Goal: Task Accomplishment & Management: Manage account settings

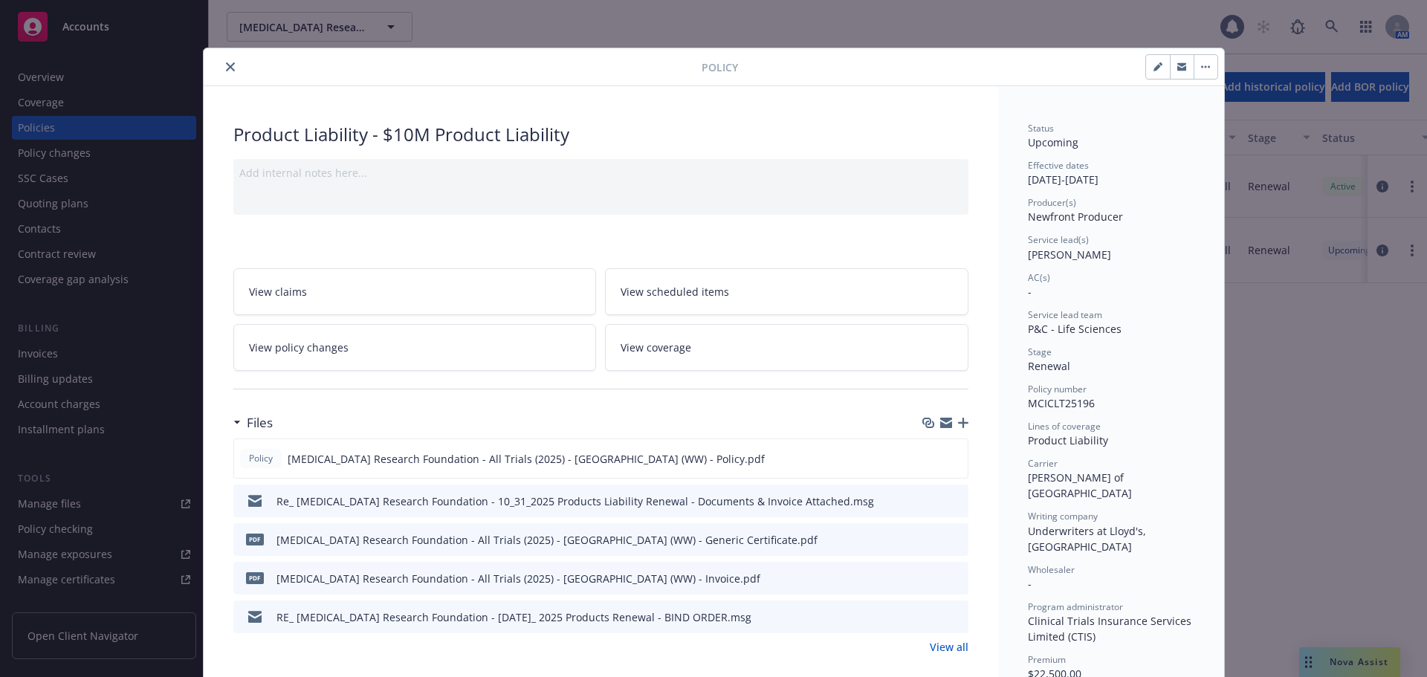
click at [226, 65] on icon "close" at bounding box center [230, 66] width 9 height 9
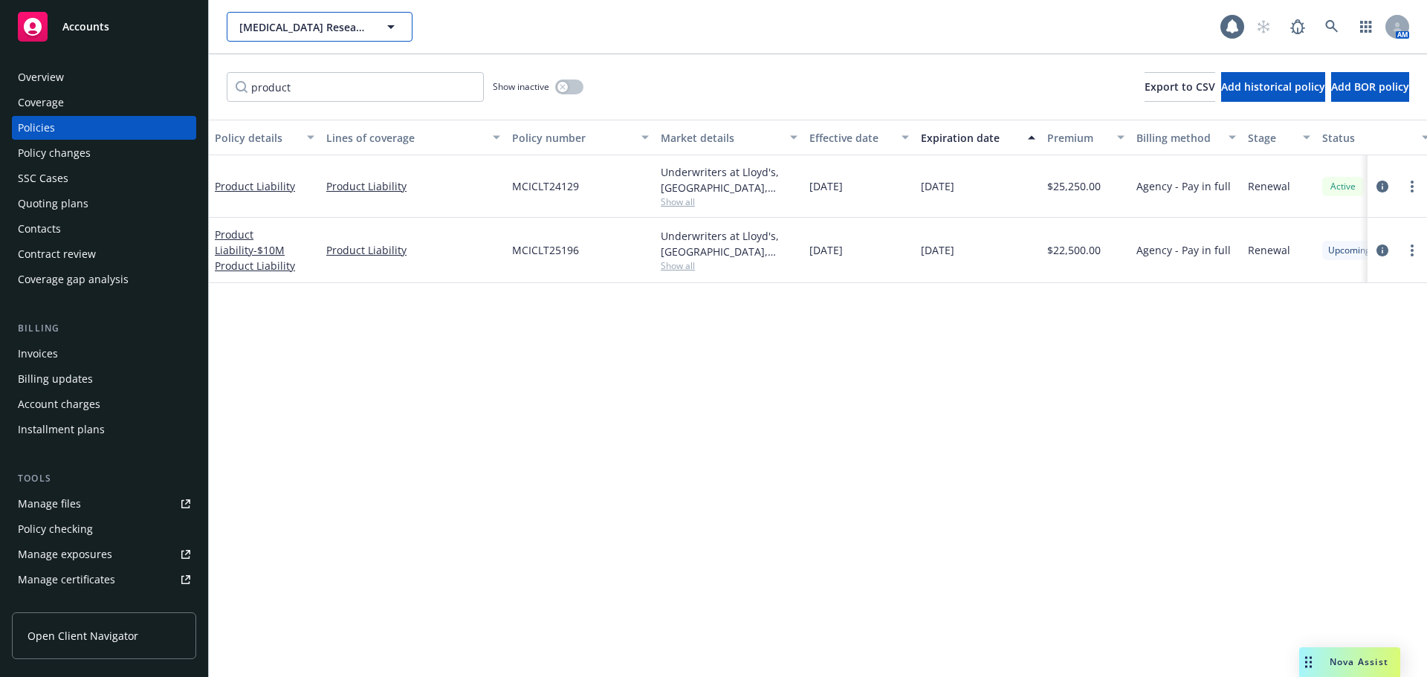
click at [335, 22] on span "Scleroderma Research Foundation, NP" at bounding box center [303, 27] width 129 height 16
type input "Marea"
click at [287, 74] on strong "Marea Therapeutics" at bounding box center [293, 69] width 101 height 14
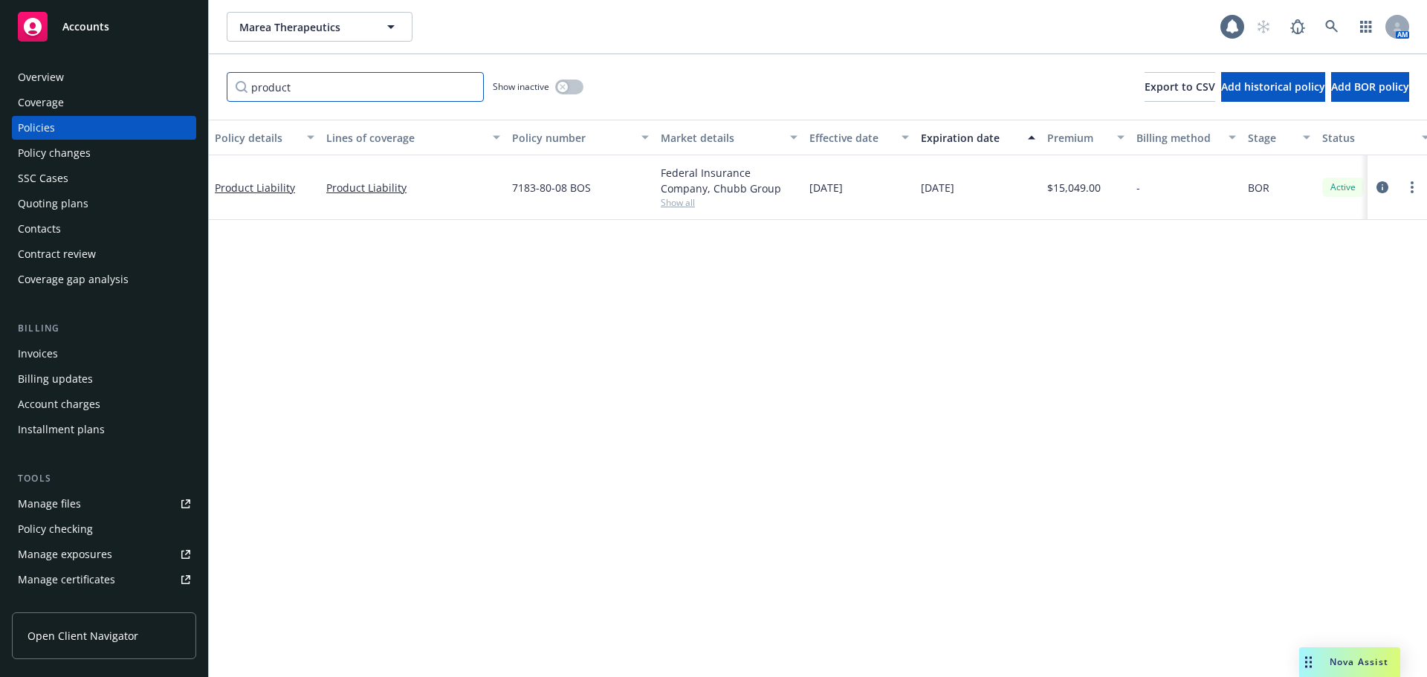
drag, startPoint x: 468, startPoint y: 82, endPoint x: 463, endPoint y: 89, distance: 8.7
click at [463, 89] on input "product" at bounding box center [355, 87] width 257 height 30
click at [465, 84] on input "product" at bounding box center [355, 87] width 257 height 30
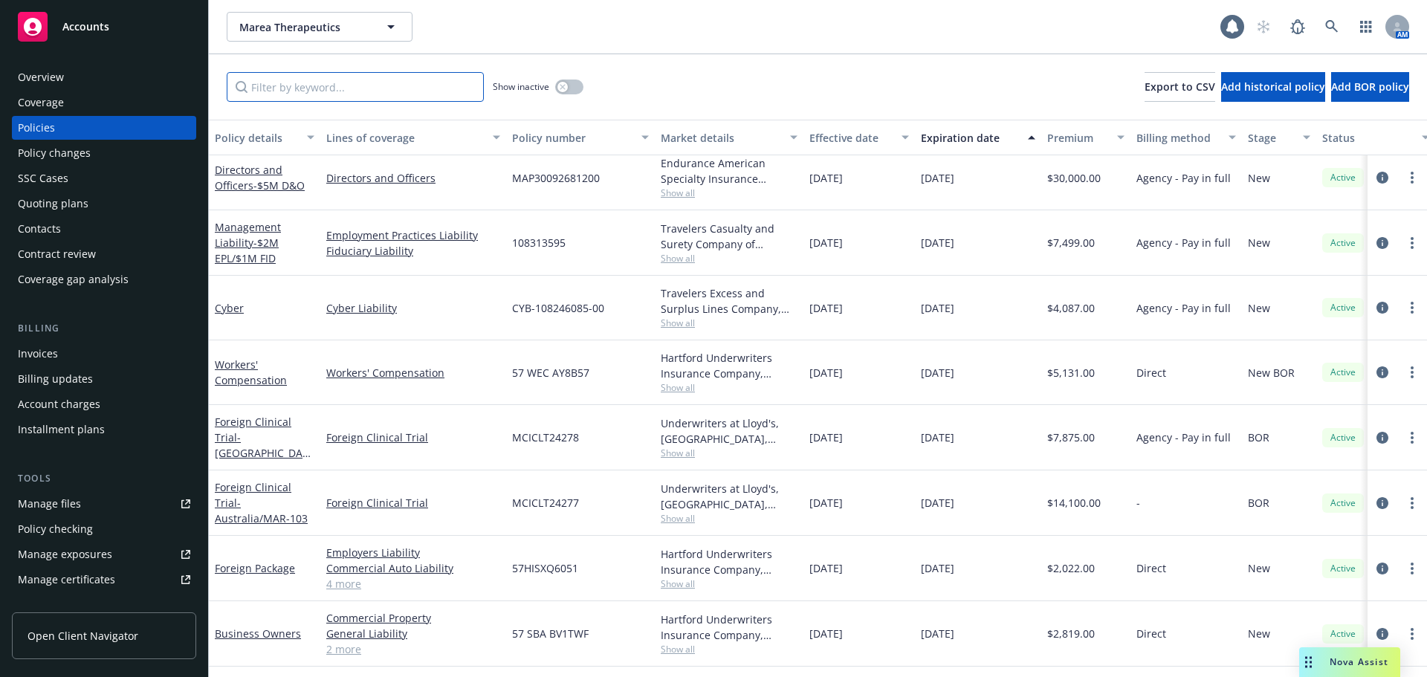
scroll to position [245, 0]
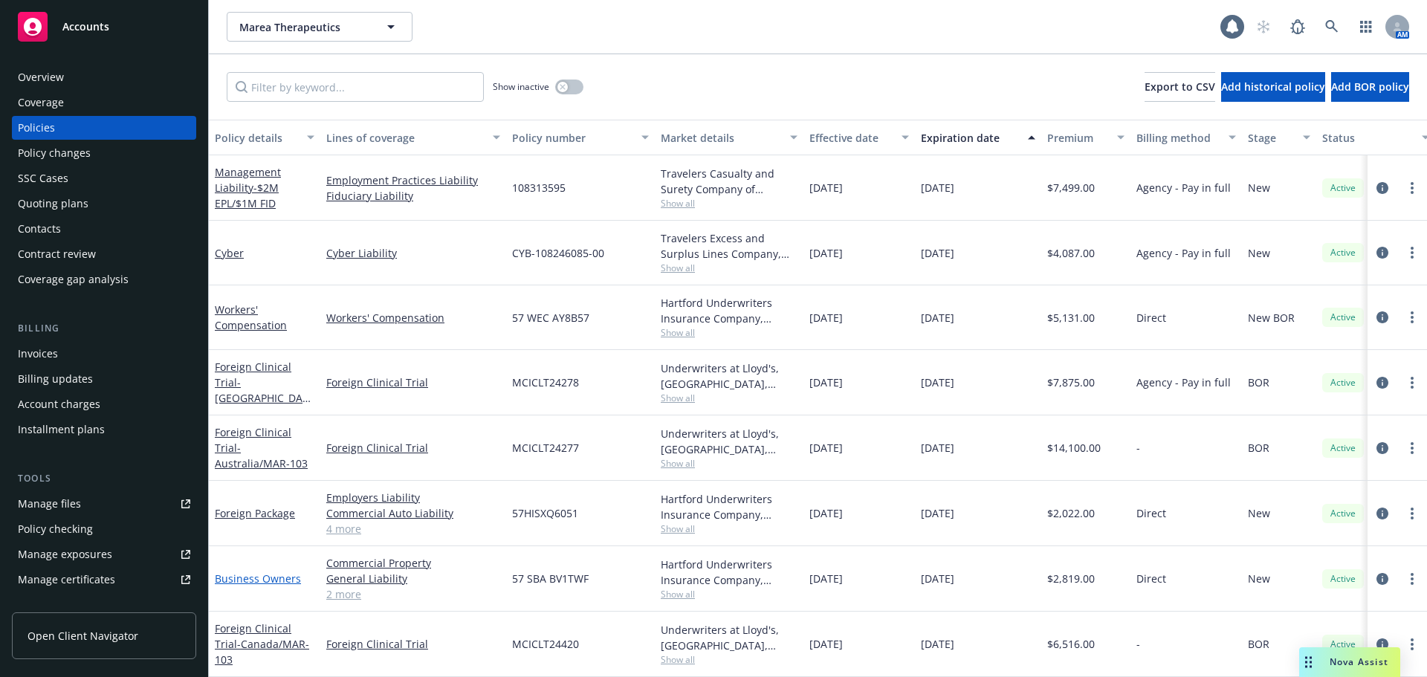
click at [260, 573] on link "Business Owners" at bounding box center [258, 579] width 86 height 14
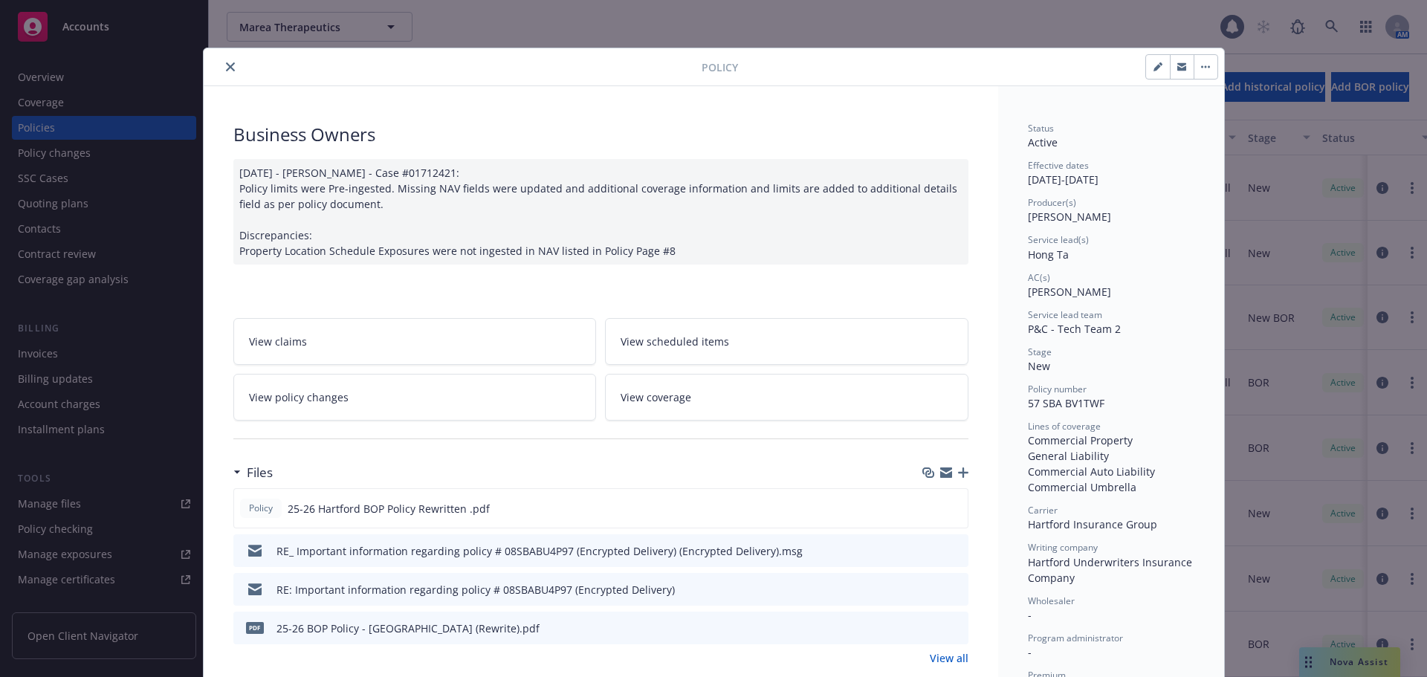
click at [222, 65] on button "close" at bounding box center [231, 67] width 18 height 18
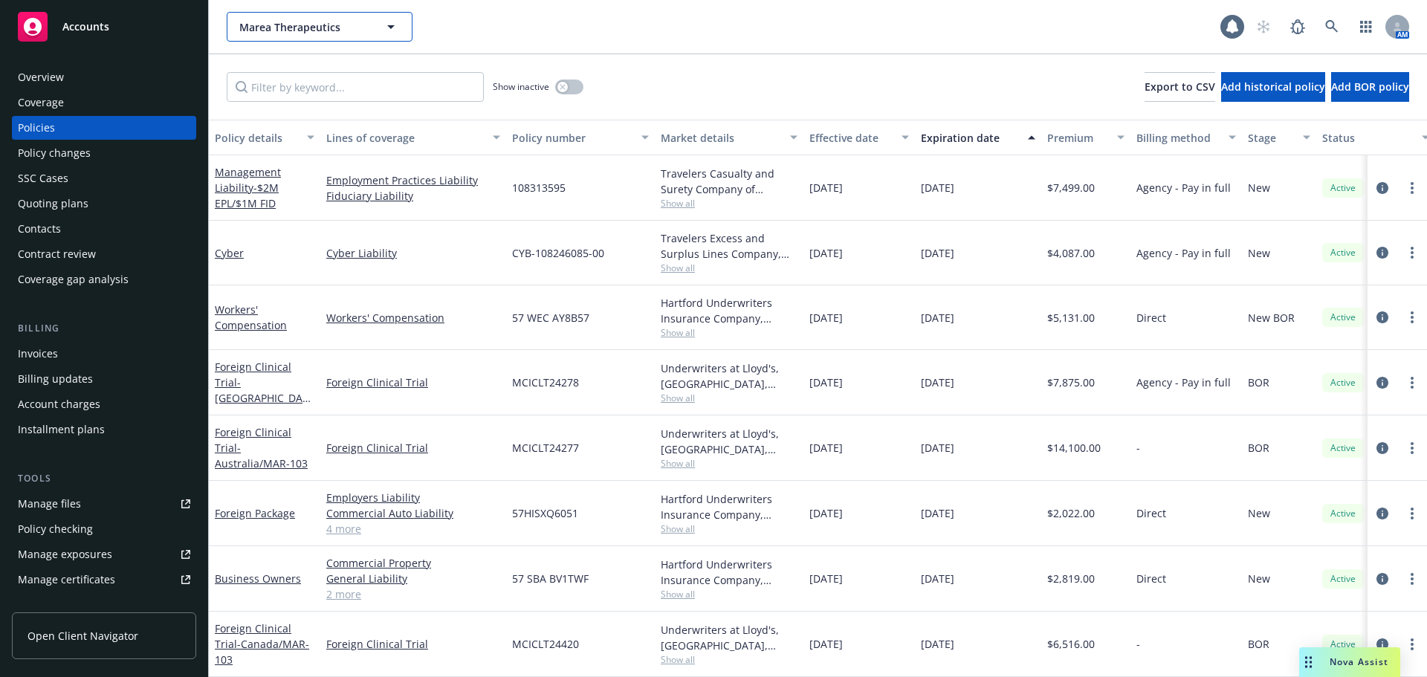
click at [284, 25] on span "Marea Therapeutics" at bounding box center [303, 27] width 129 height 16
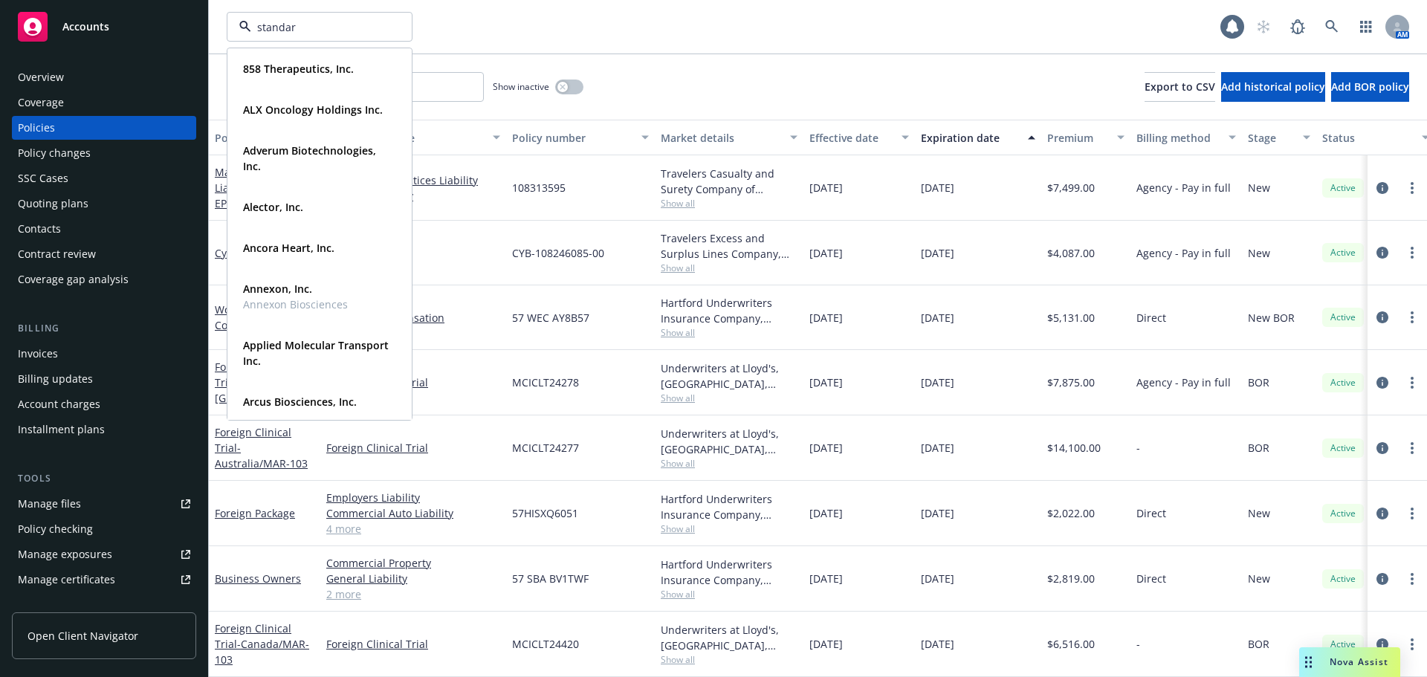
type input "standard"
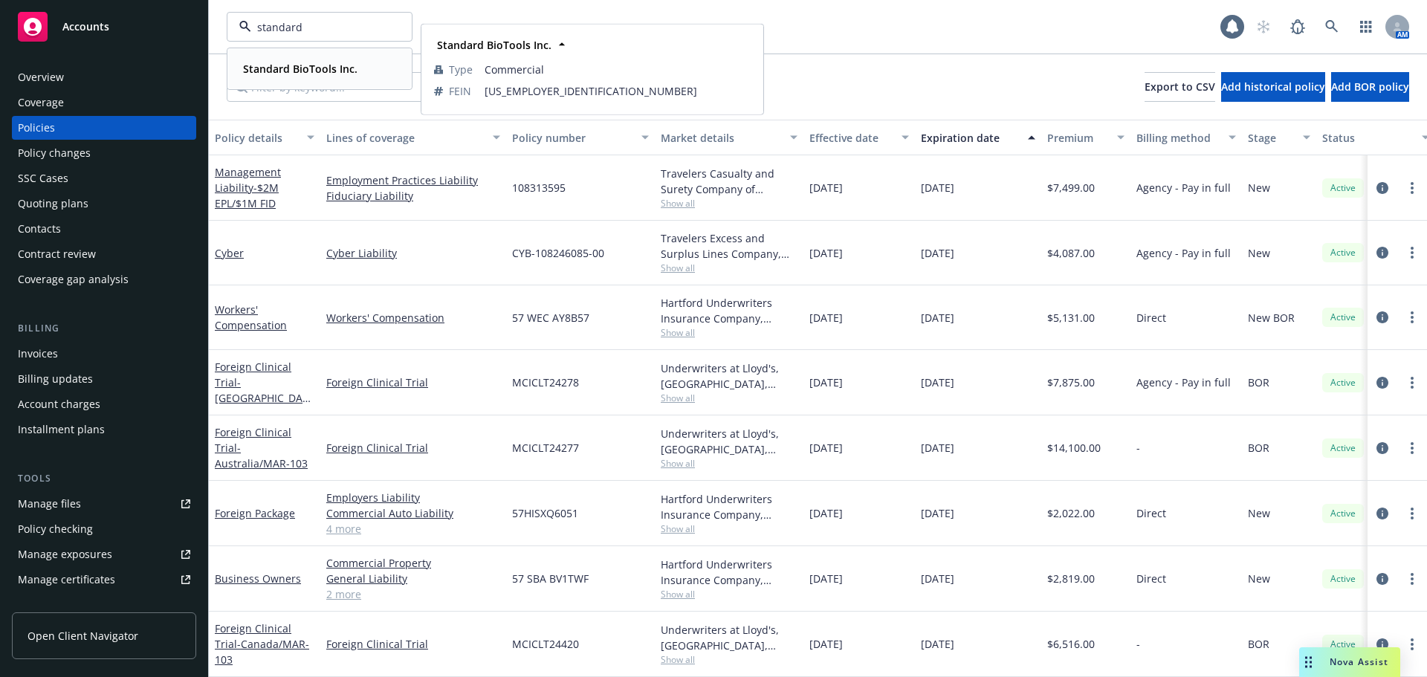
click at [315, 65] on strong "Standard BioTools Inc." at bounding box center [300, 69] width 114 height 14
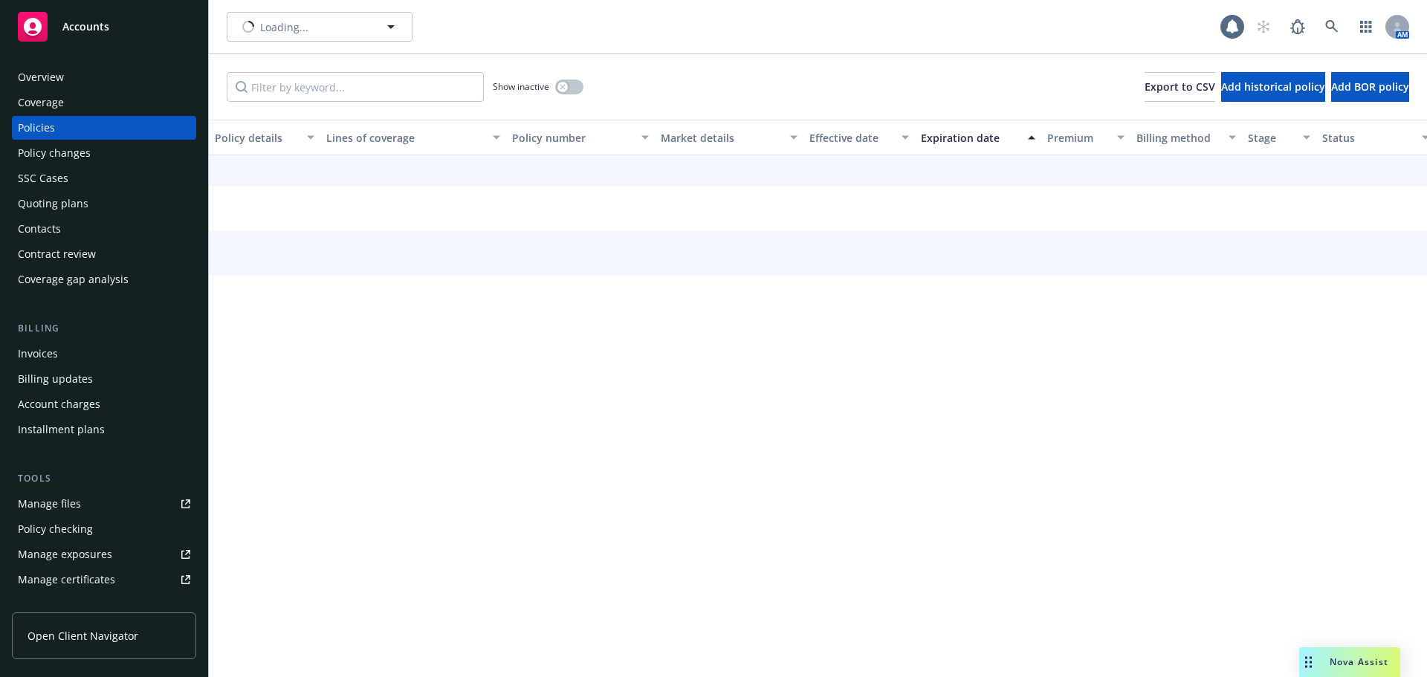
scroll to position [192, 0]
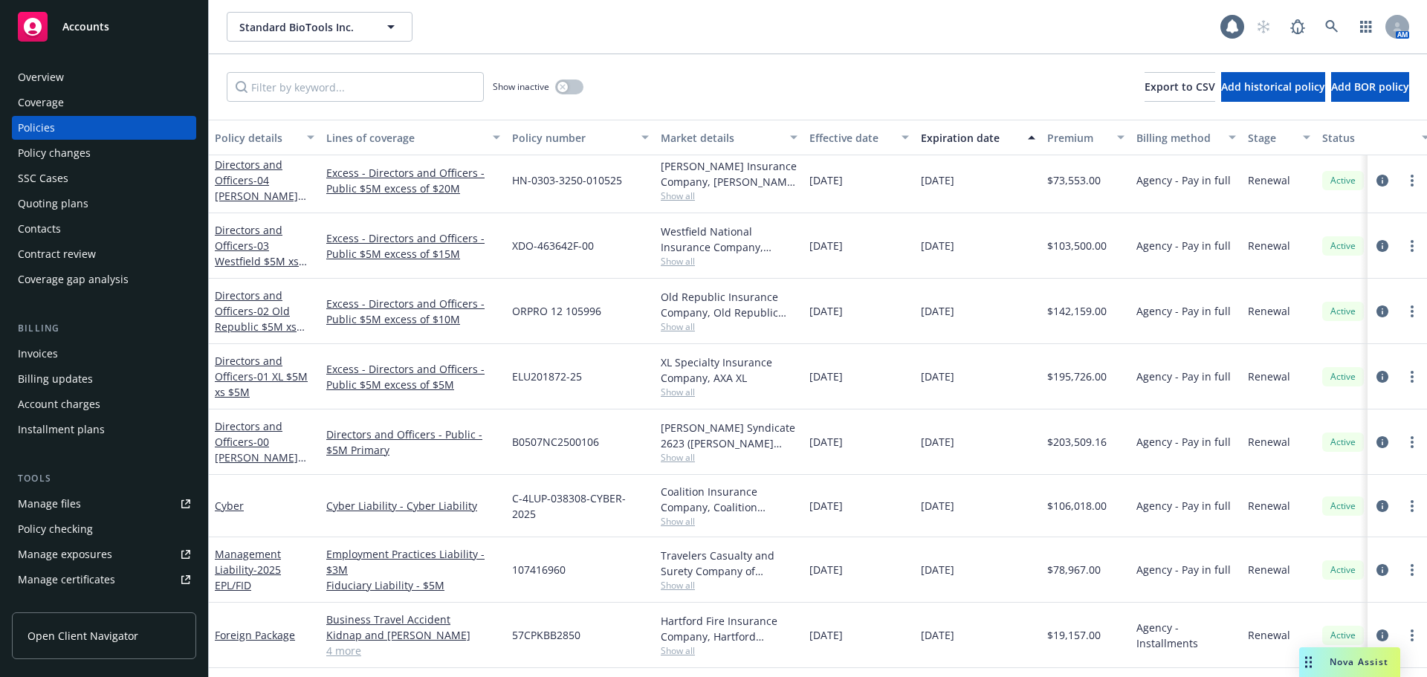
click at [77, 506] on div "Manage files" at bounding box center [49, 504] width 63 height 24
click at [60, 363] on div "Invoices" at bounding box center [104, 354] width 172 height 24
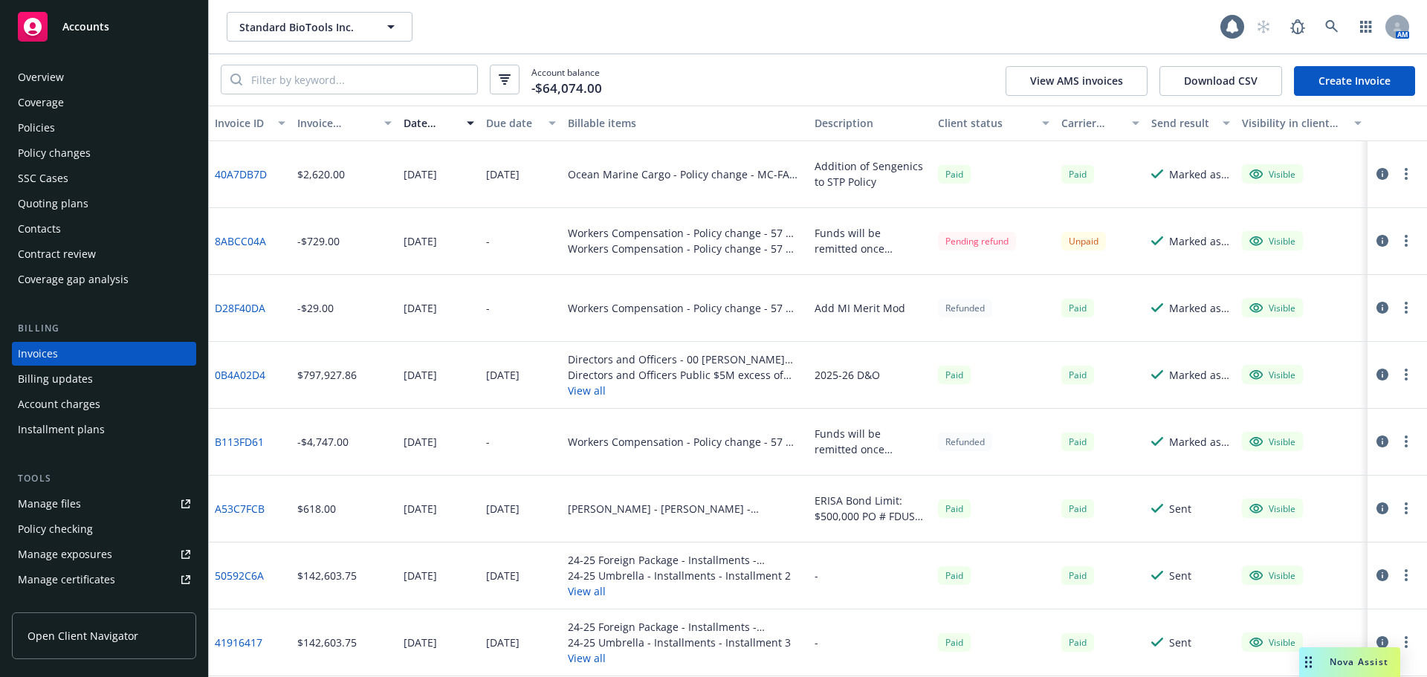
scroll to position [74, 0]
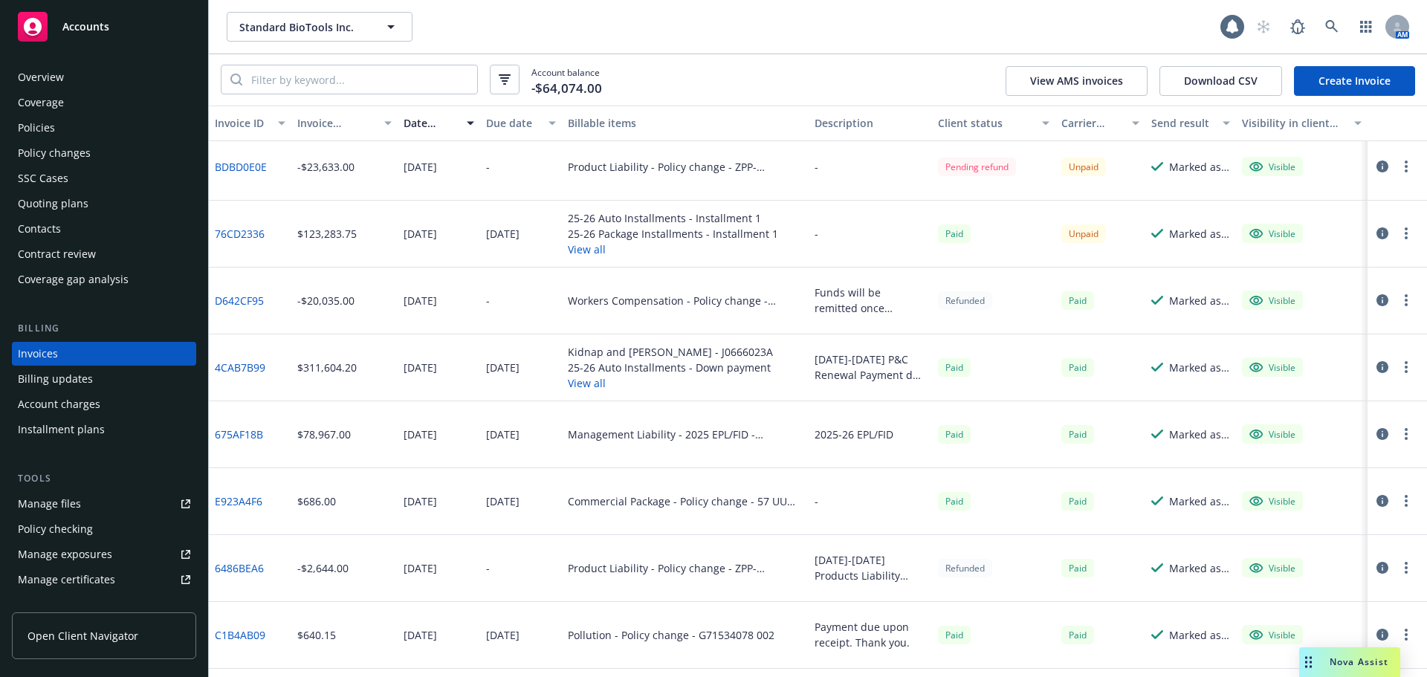
click at [85, 155] on div "Policy changes" at bounding box center [54, 153] width 73 height 24
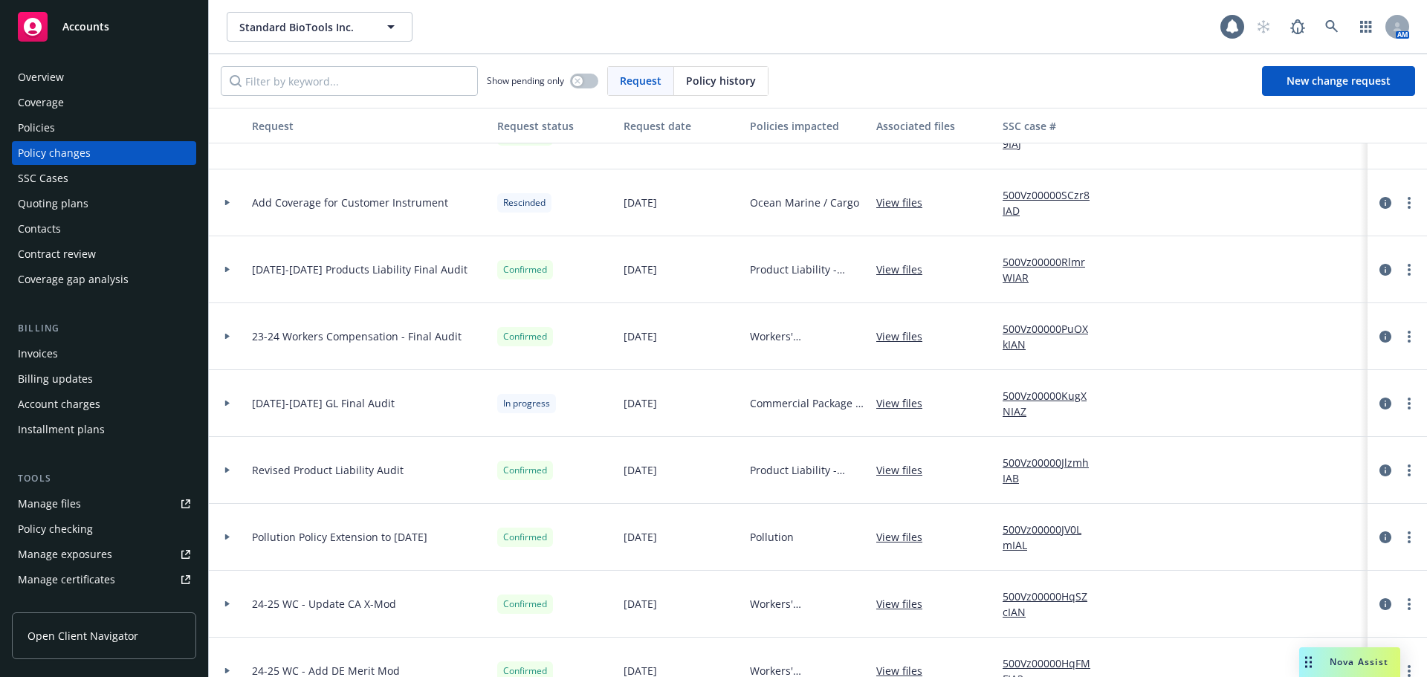
scroll to position [74, 0]
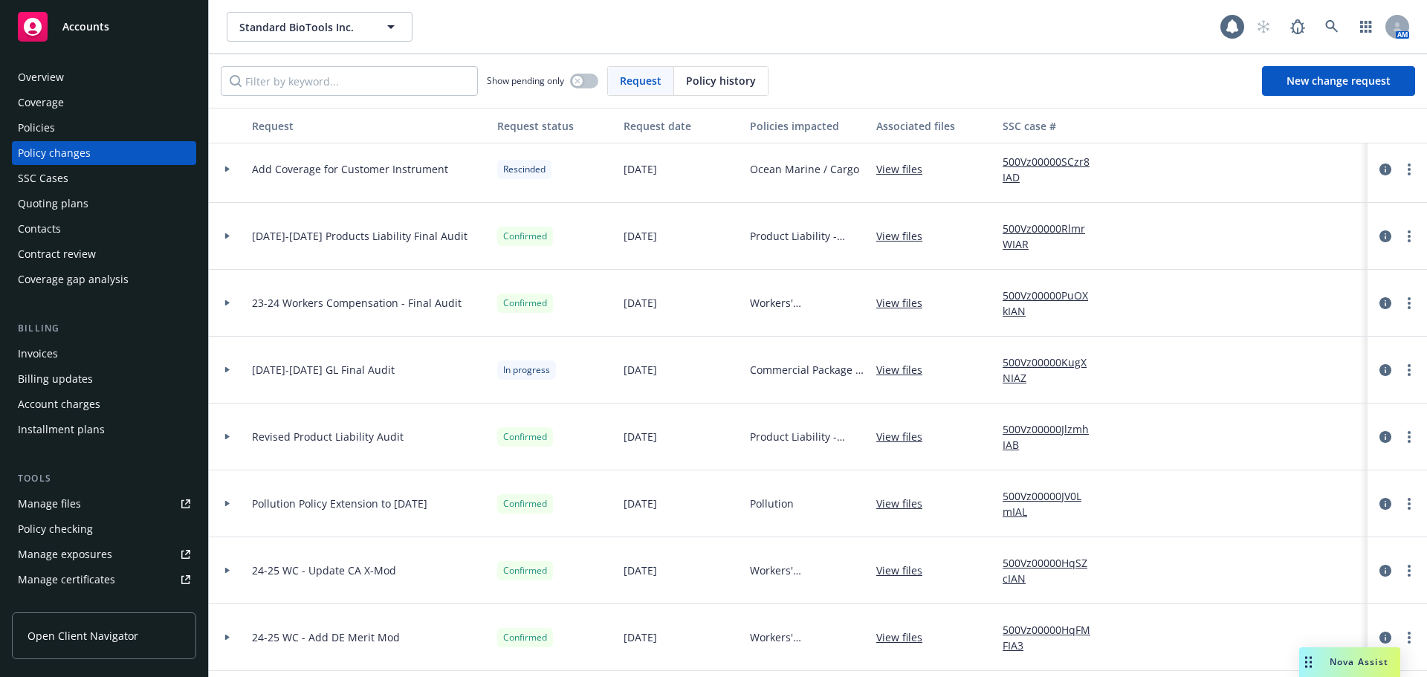
click at [223, 303] on div at bounding box center [227, 302] width 25 height 5
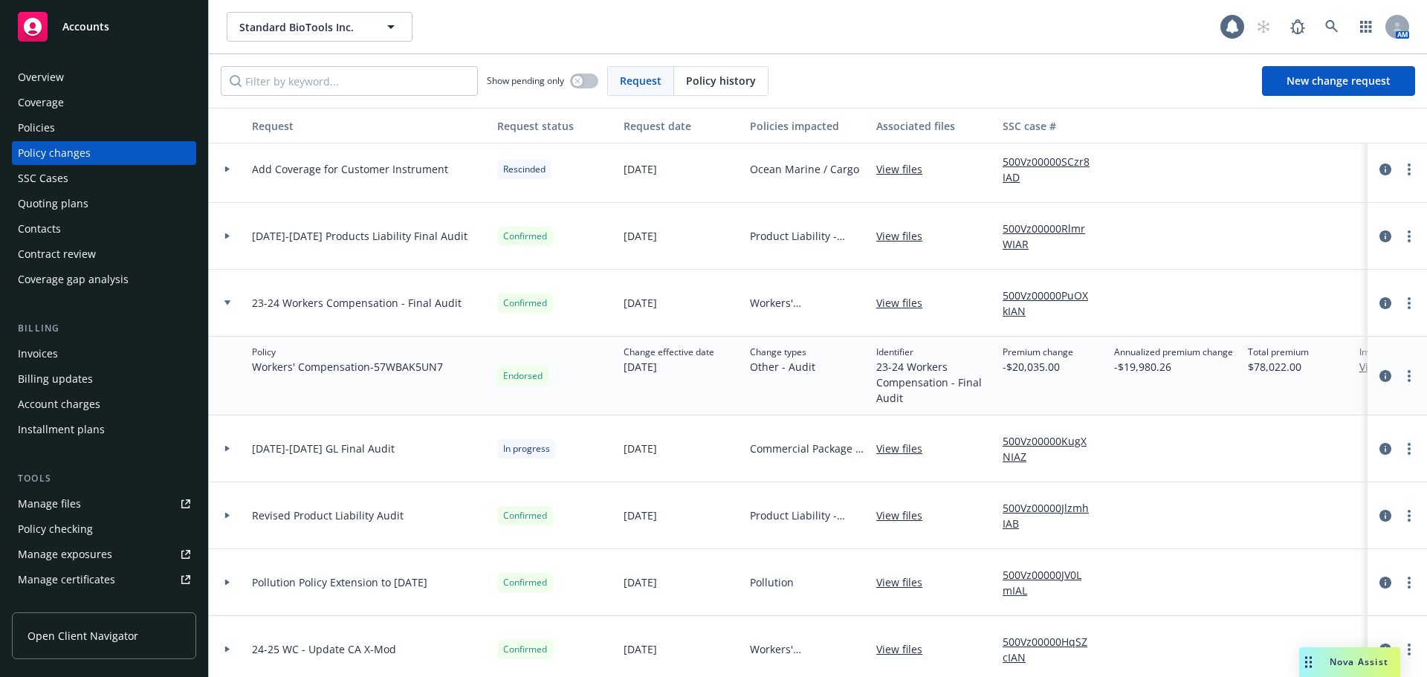
click at [227, 302] on icon at bounding box center [227, 302] width 6 height 4
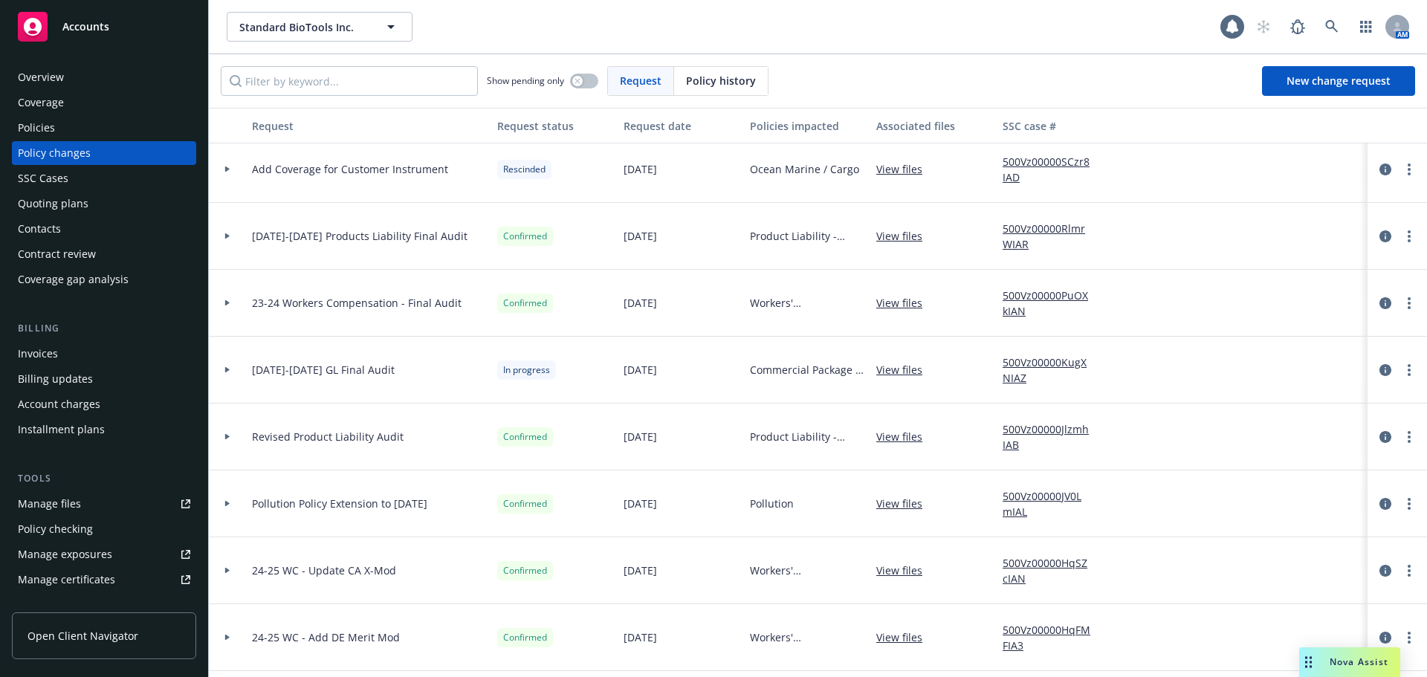
click at [92, 354] on div "Invoices" at bounding box center [104, 354] width 172 height 24
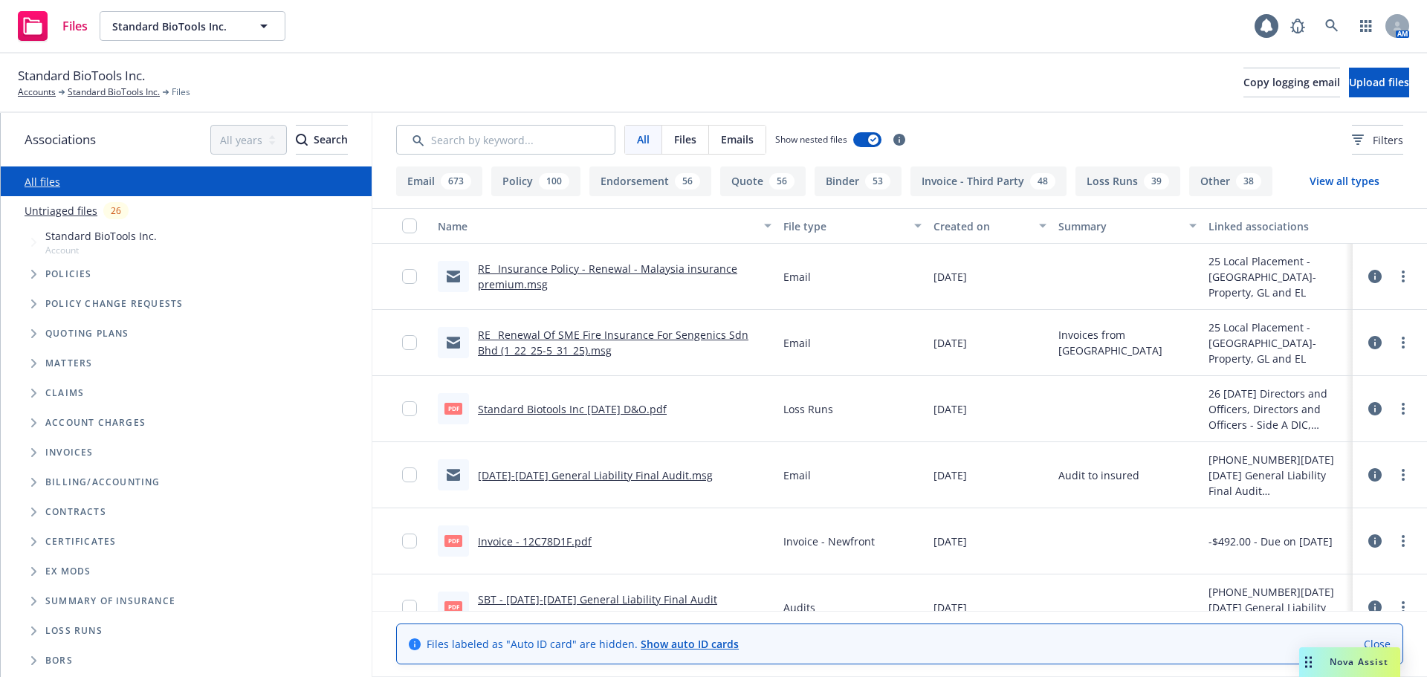
click at [73, 210] on link "Untriaged files" at bounding box center [61, 211] width 73 height 16
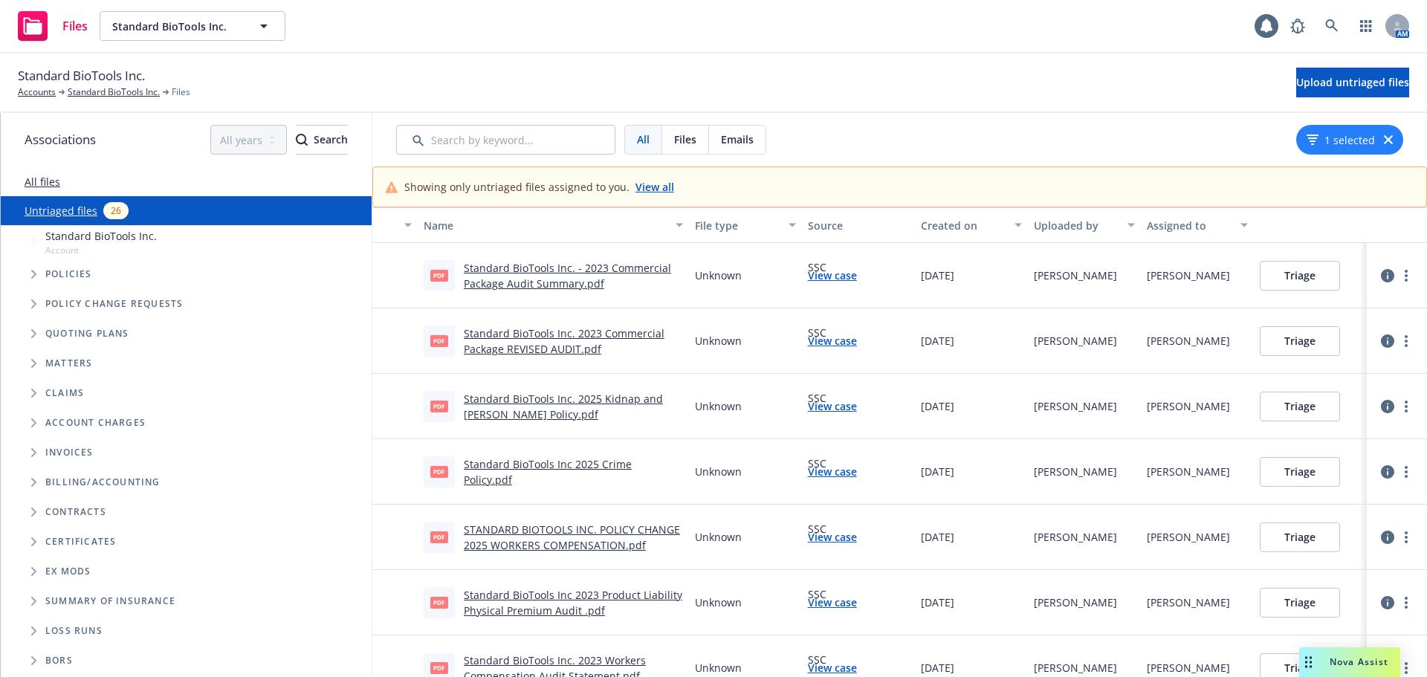
click at [639, 184] on link "View all" at bounding box center [655, 187] width 39 height 16
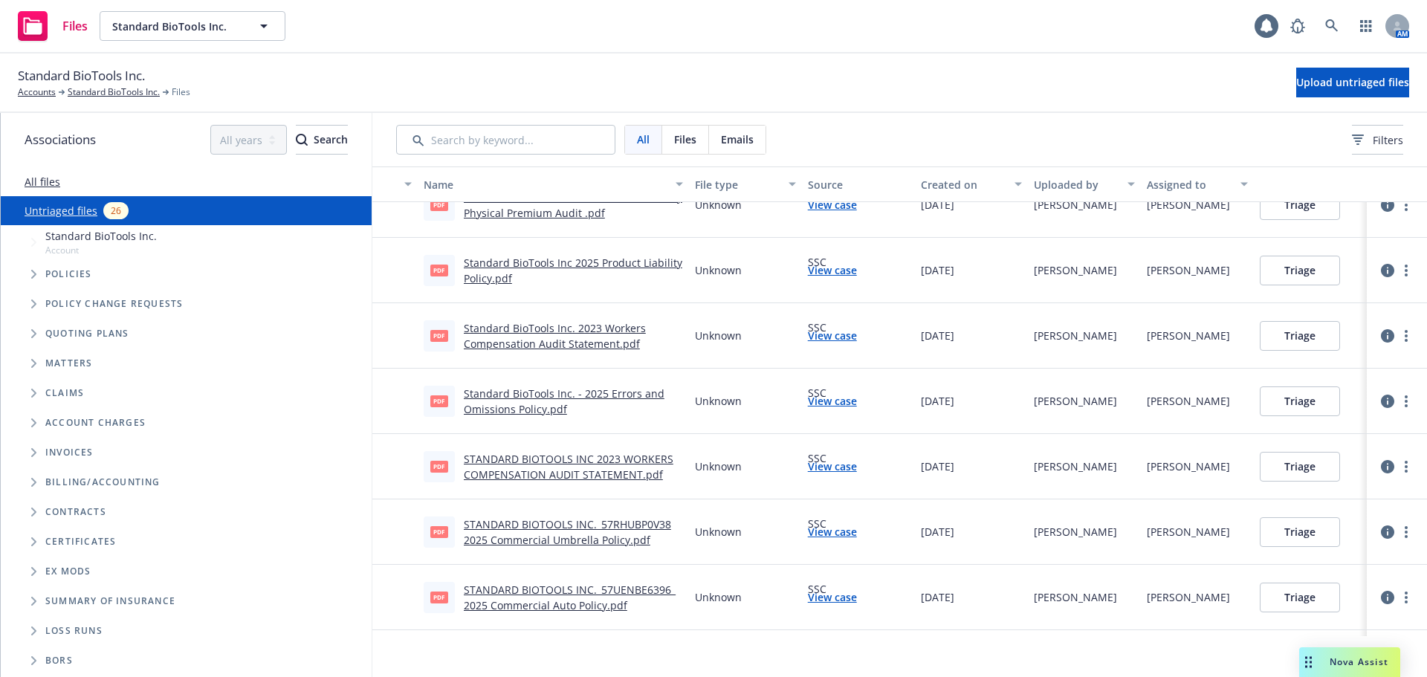
scroll to position [1267, 0]
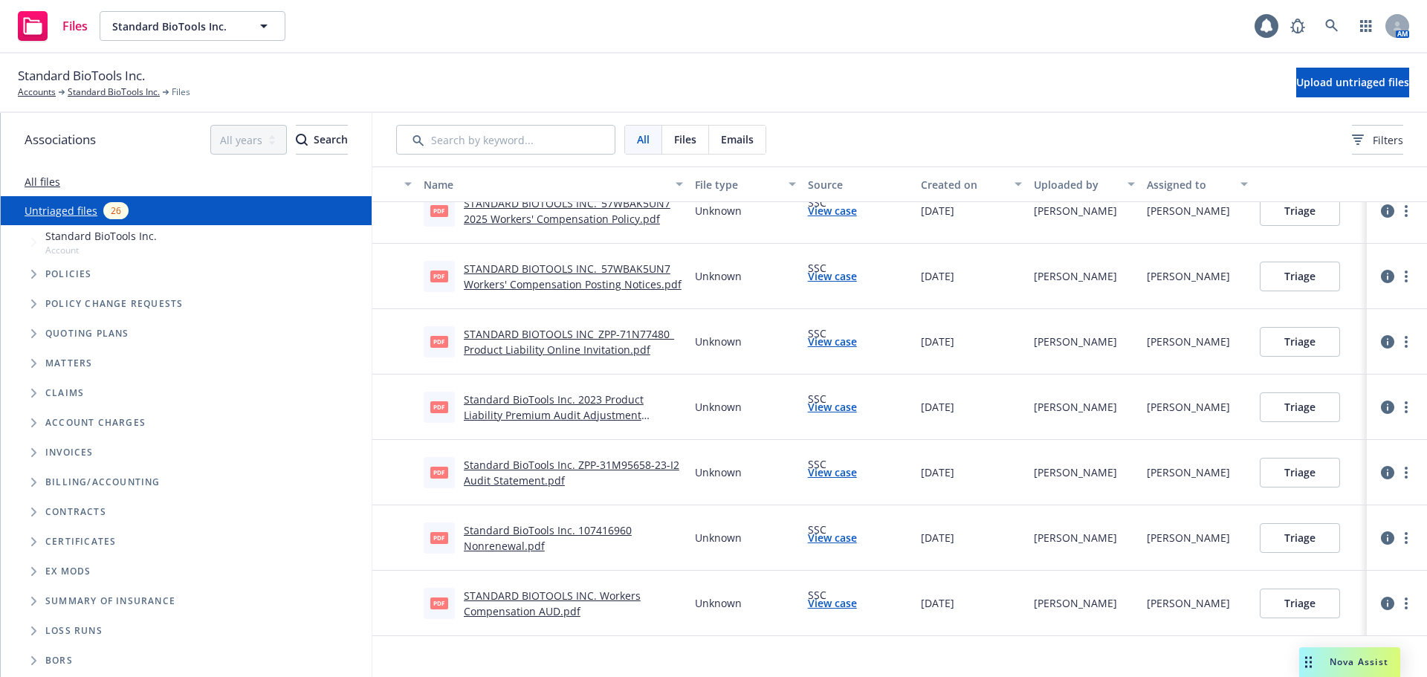
click at [566, 597] on link "STANDARD BIOTOOLS INC. Workers Compensation AUD.pdf" at bounding box center [552, 604] width 177 height 30
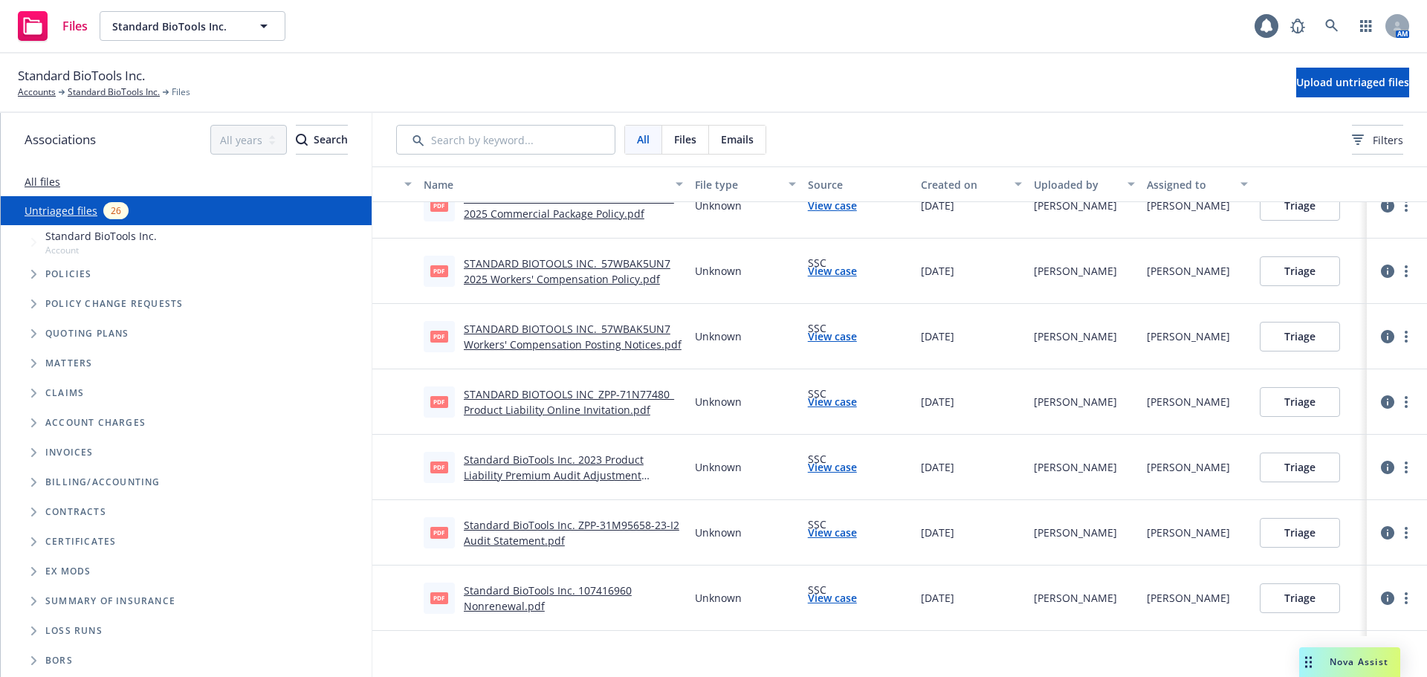
scroll to position [1192, 0]
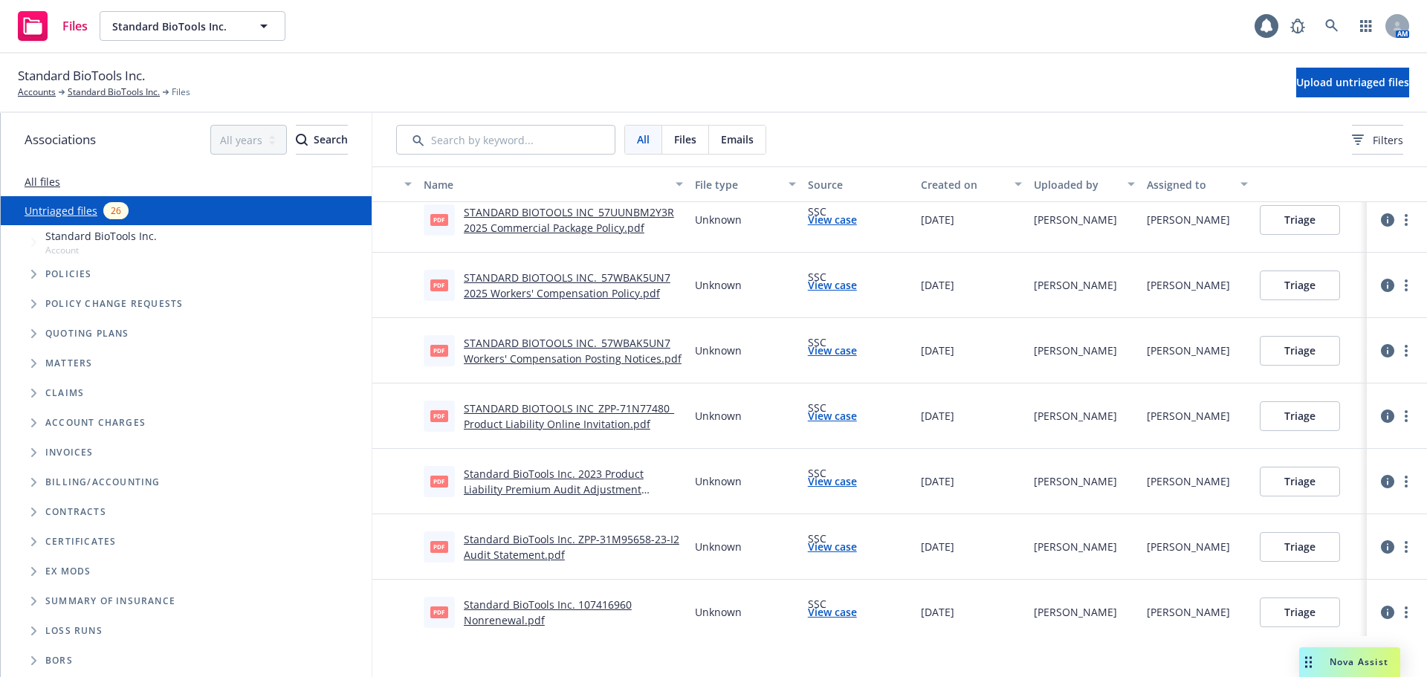
click at [601, 476] on link "Standard BioTools Inc. 2023 Product Liability Premium Audit Adjustment Notice.p…" at bounding box center [554, 489] width 180 height 45
click at [1305, 488] on button "Triage" at bounding box center [1300, 482] width 80 height 30
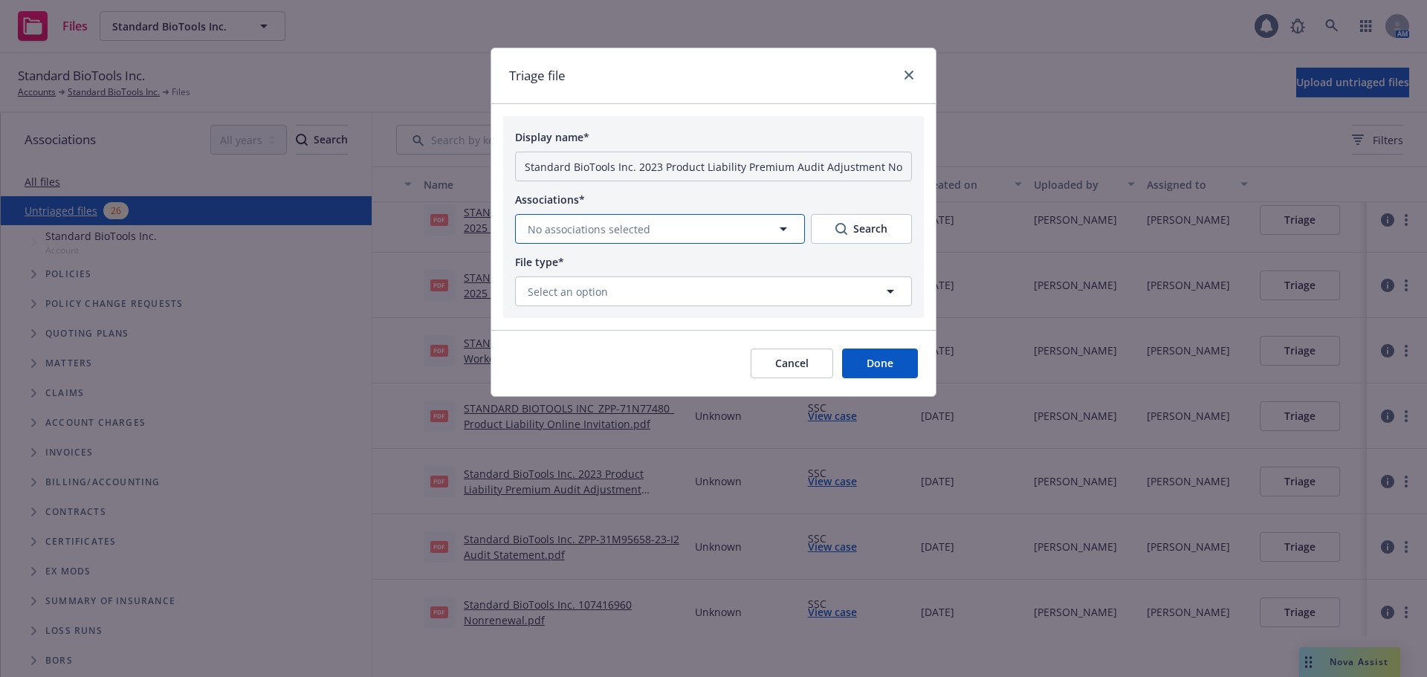
click at [639, 227] on span "No associations selected" at bounding box center [589, 230] width 123 height 16
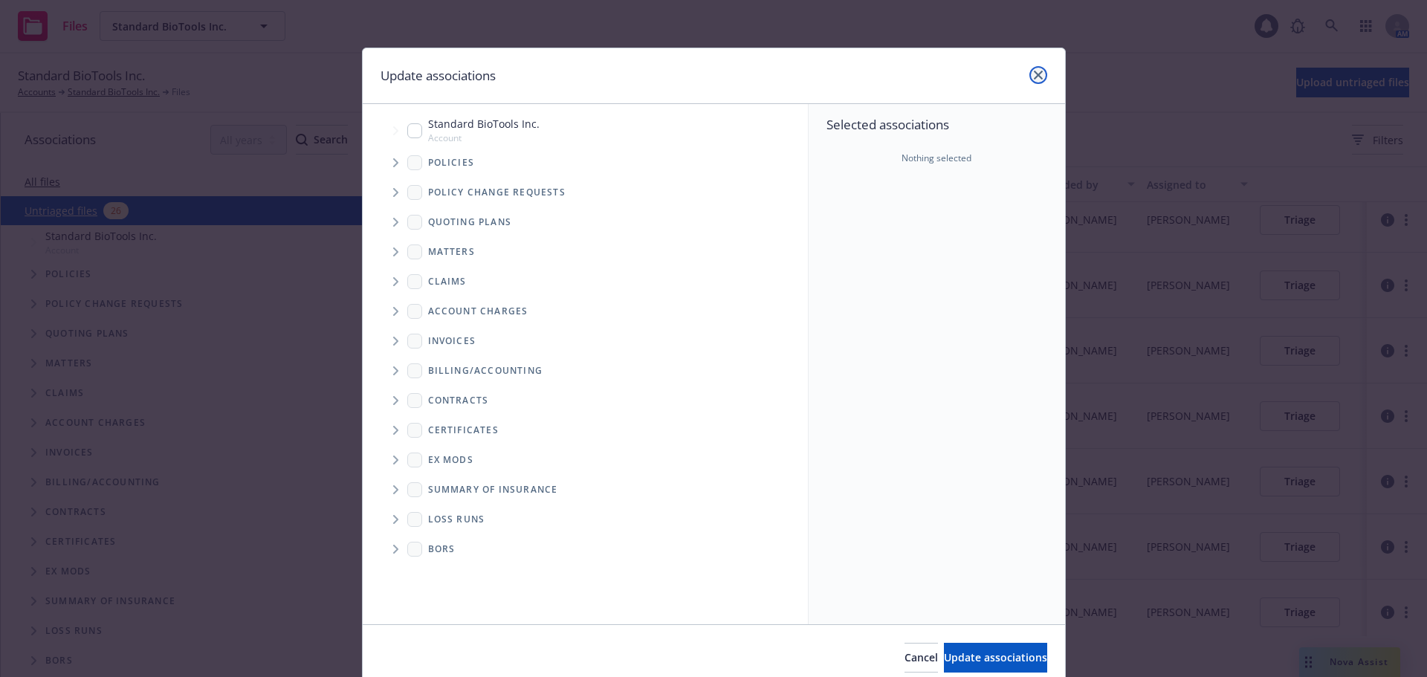
click at [1034, 74] on icon "close" at bounding box center [1038, 75] width 9 height 9
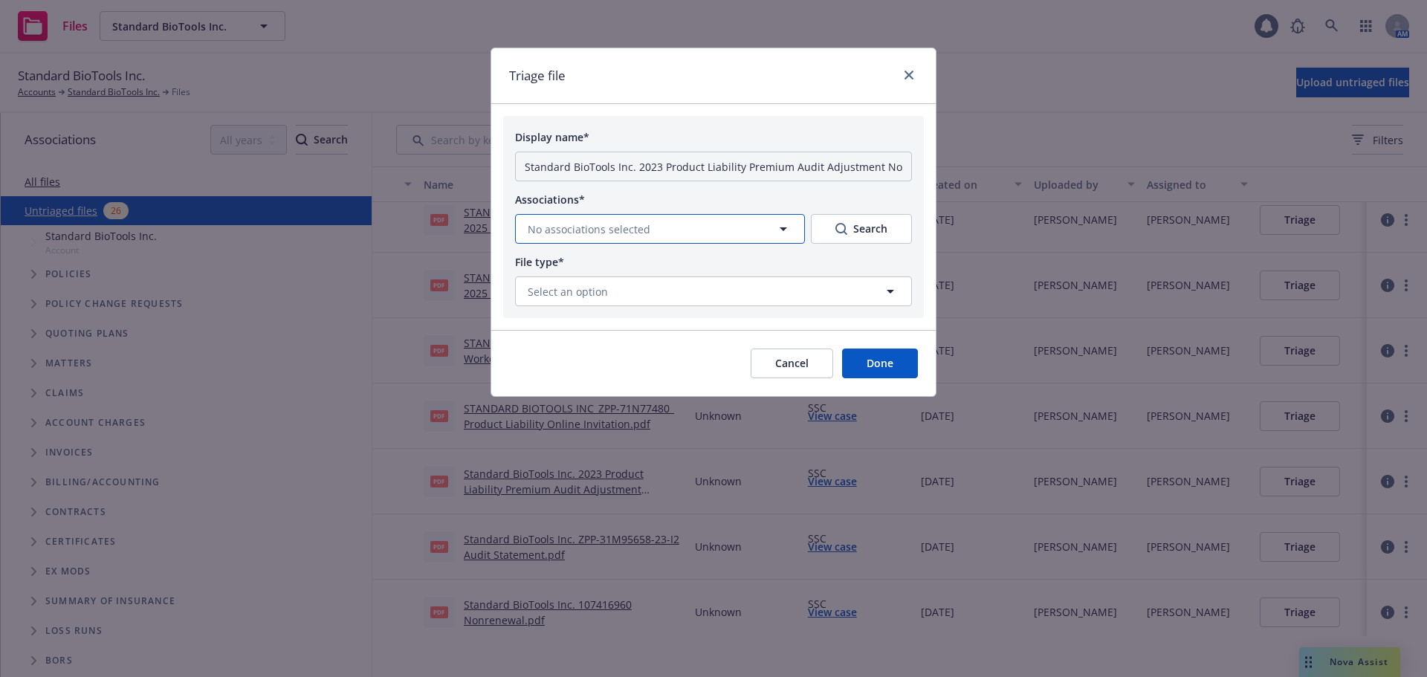
click at [625, 223] on span "No associations selected" at bounding box center [589, 230] width 123 height 16
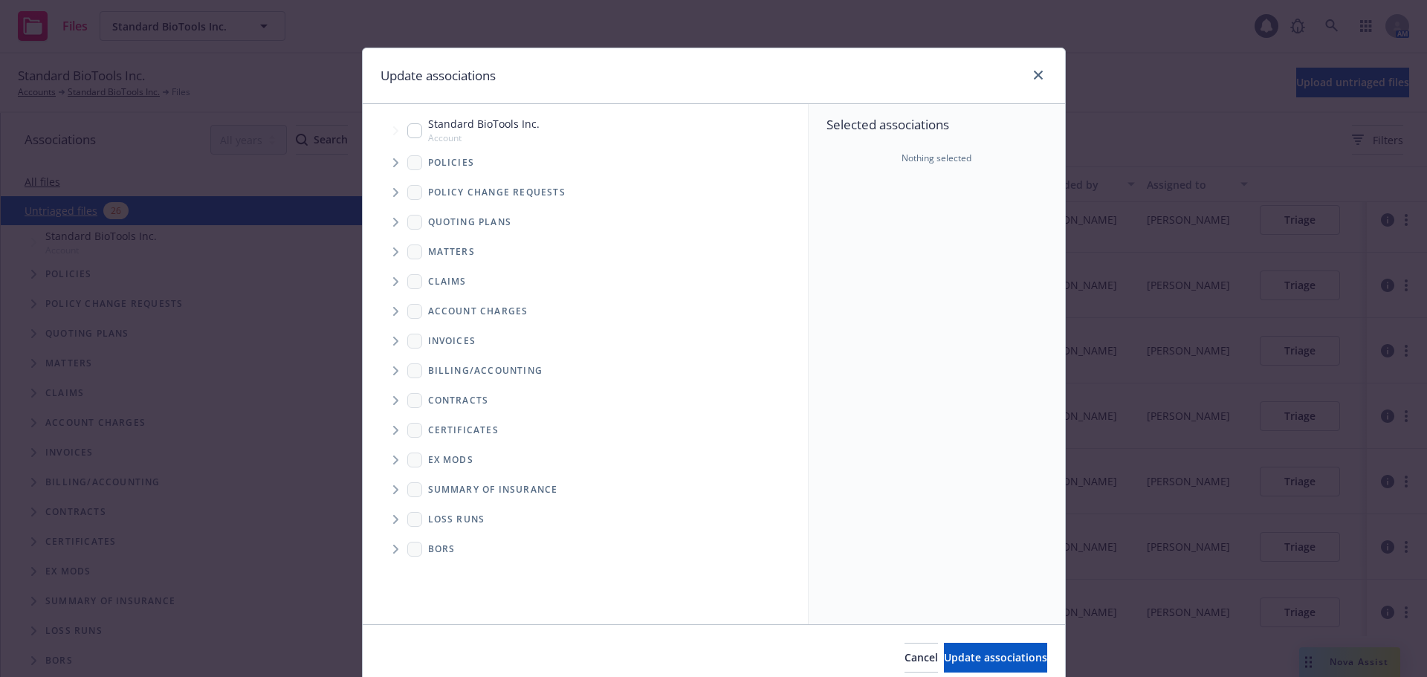
click at [393, 164] on icon "Tree Example" at bounding box center [396, 162] width 6 height 9
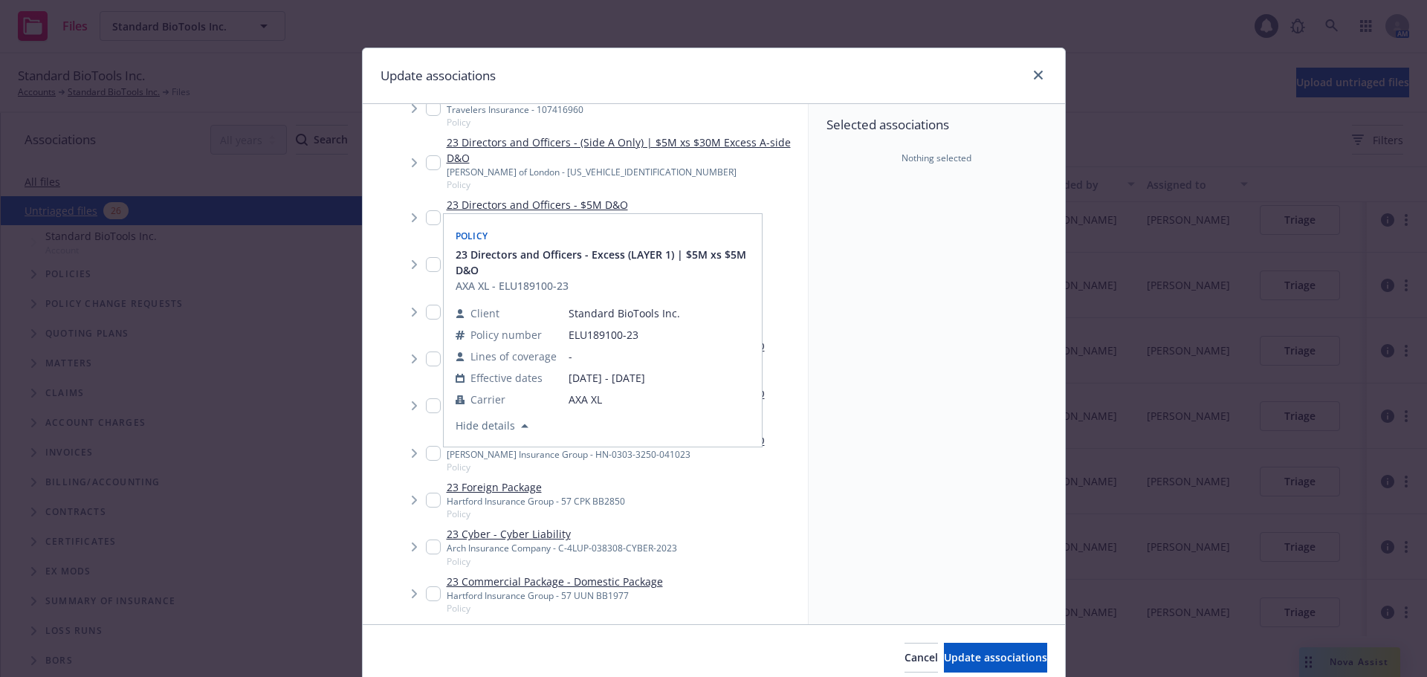
scroll to position [4311, 0]
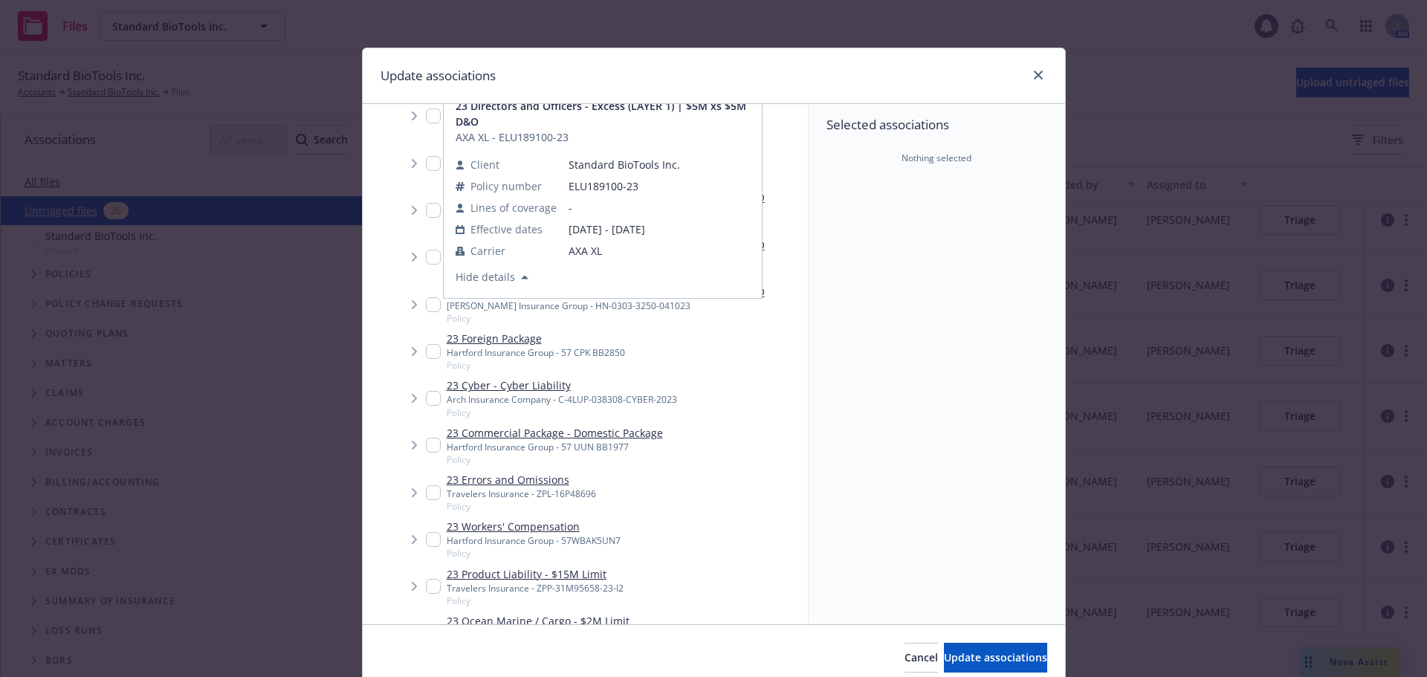
click at [430, 579] on input "Tree Example" at bounding box center [433, 586] width 15 height 15
checkbox input "true"
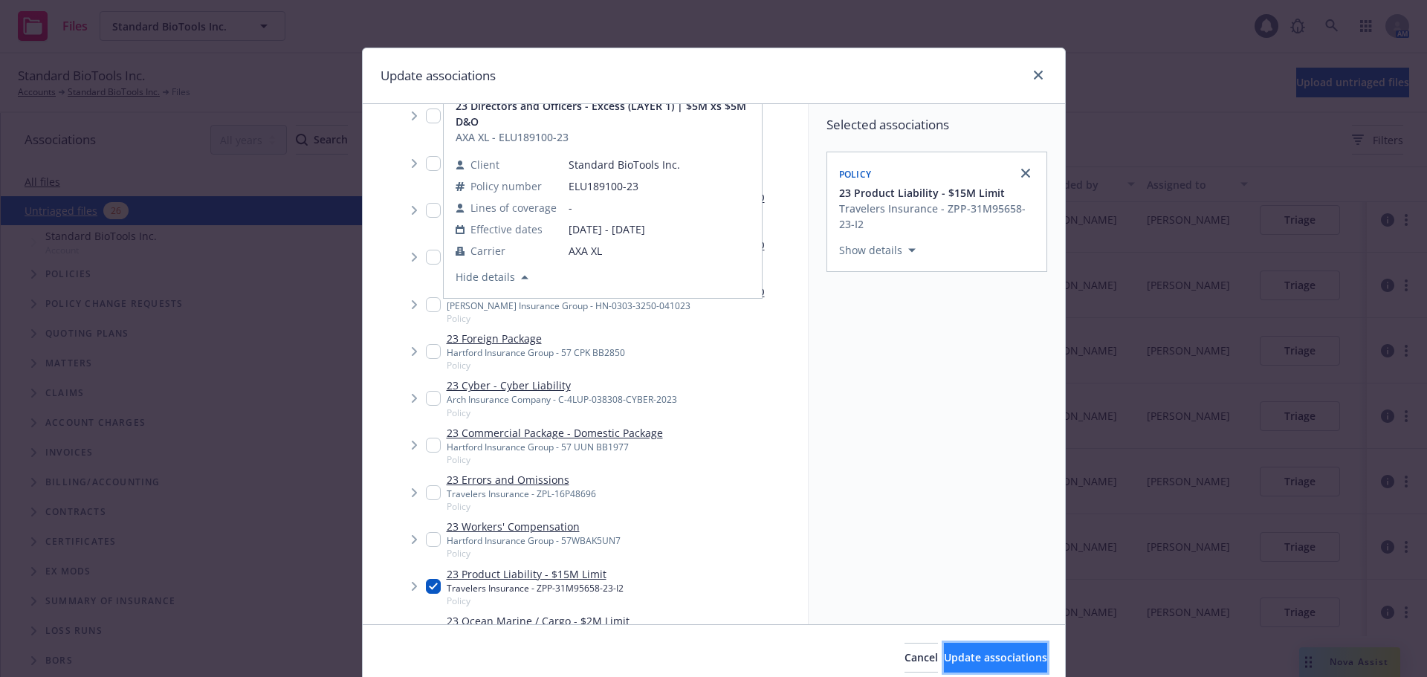
click at [1001, 654] on span "Update associations" at bounding box center [995, 657] width 103 height 14
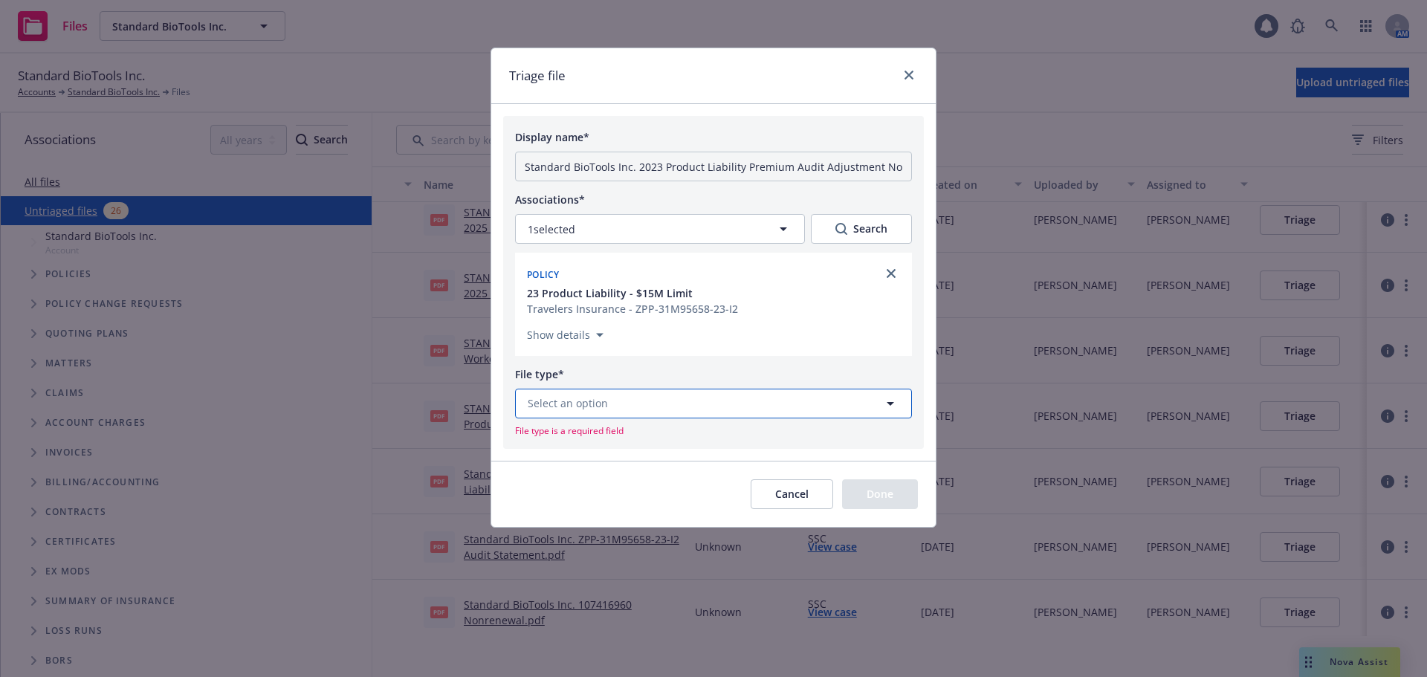
click at [673, 404] on button "Select an option" at bounding box center [713, 404] width 397 height 30
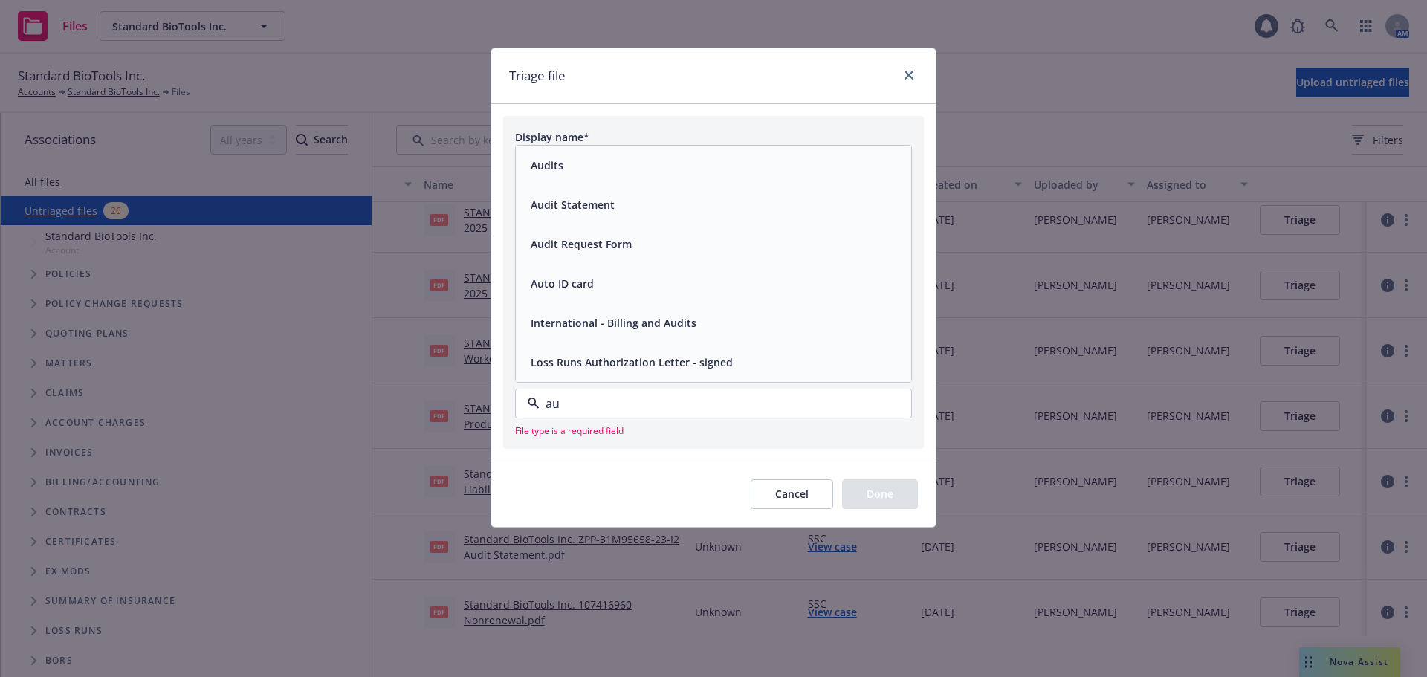
type input "aud"
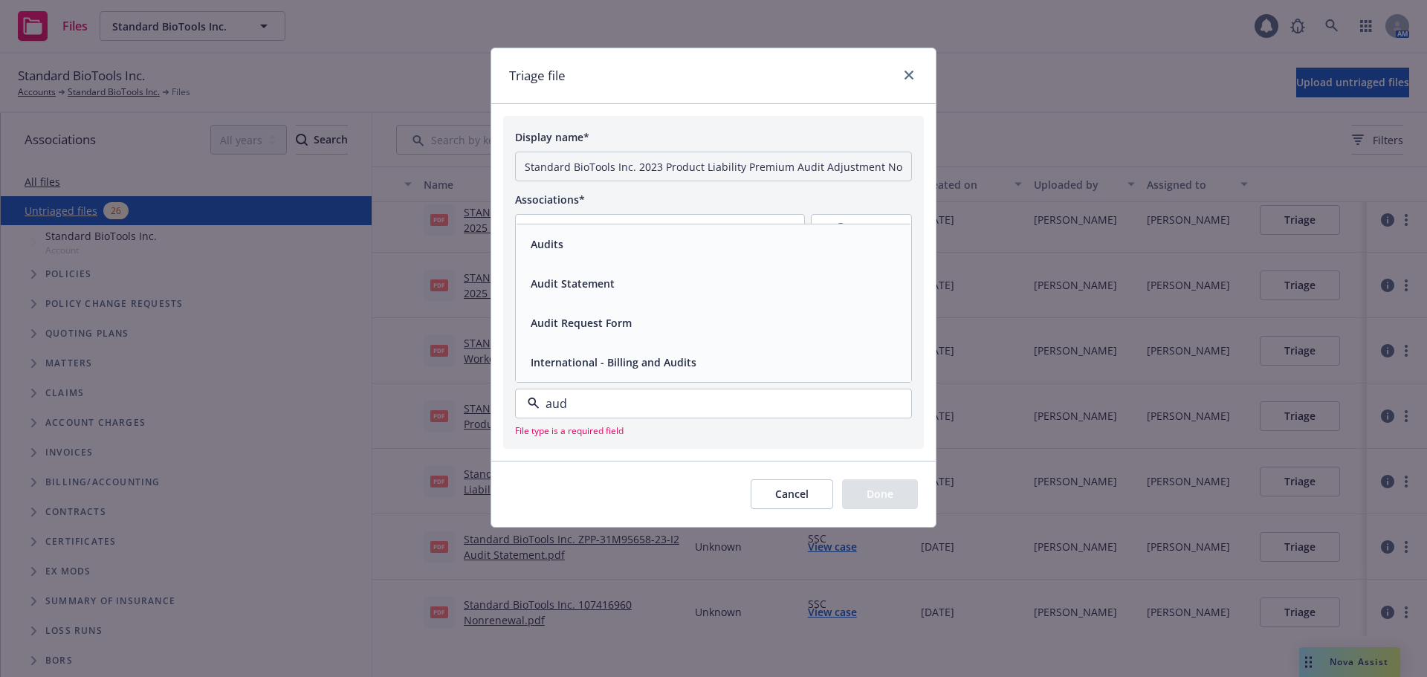
click at [604, 248] on div "Audits" at bounding box center [714, 244] width 378 height 22
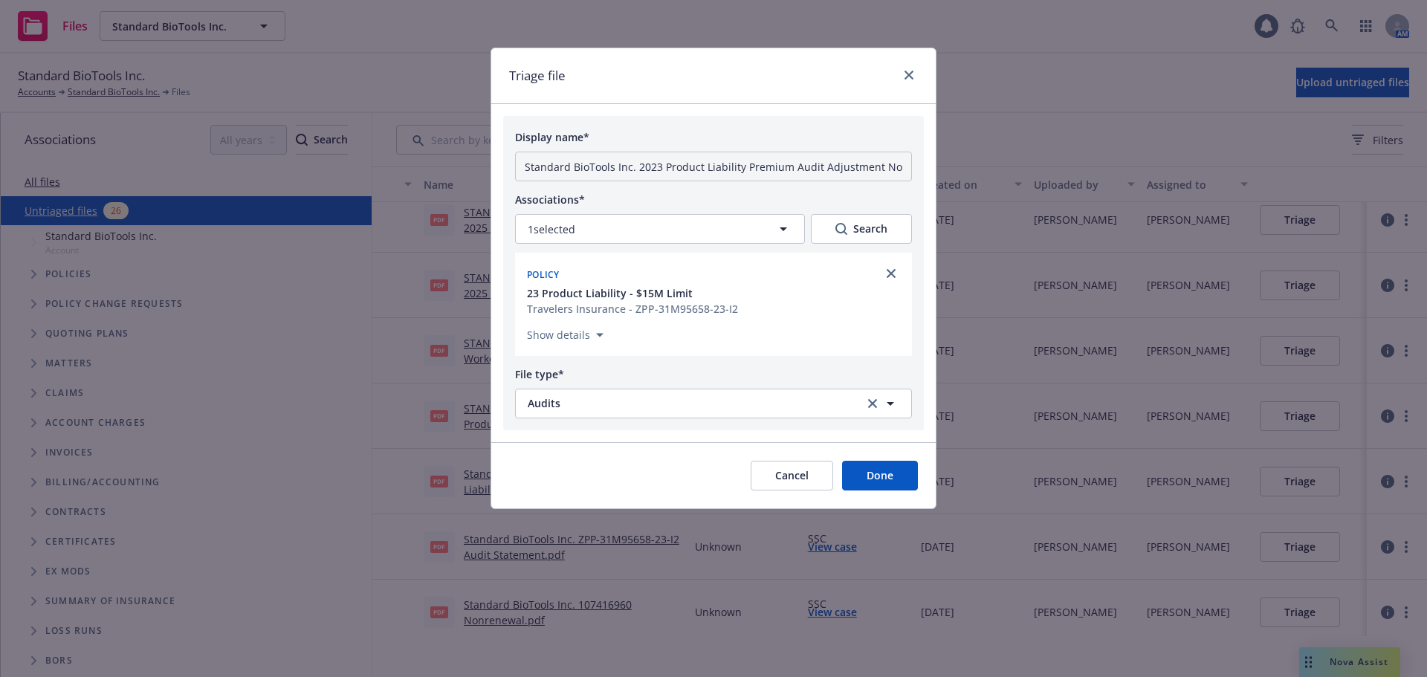
click at [883, 483] on button "Done" at bounding box center [880, 476] width 76 height 30
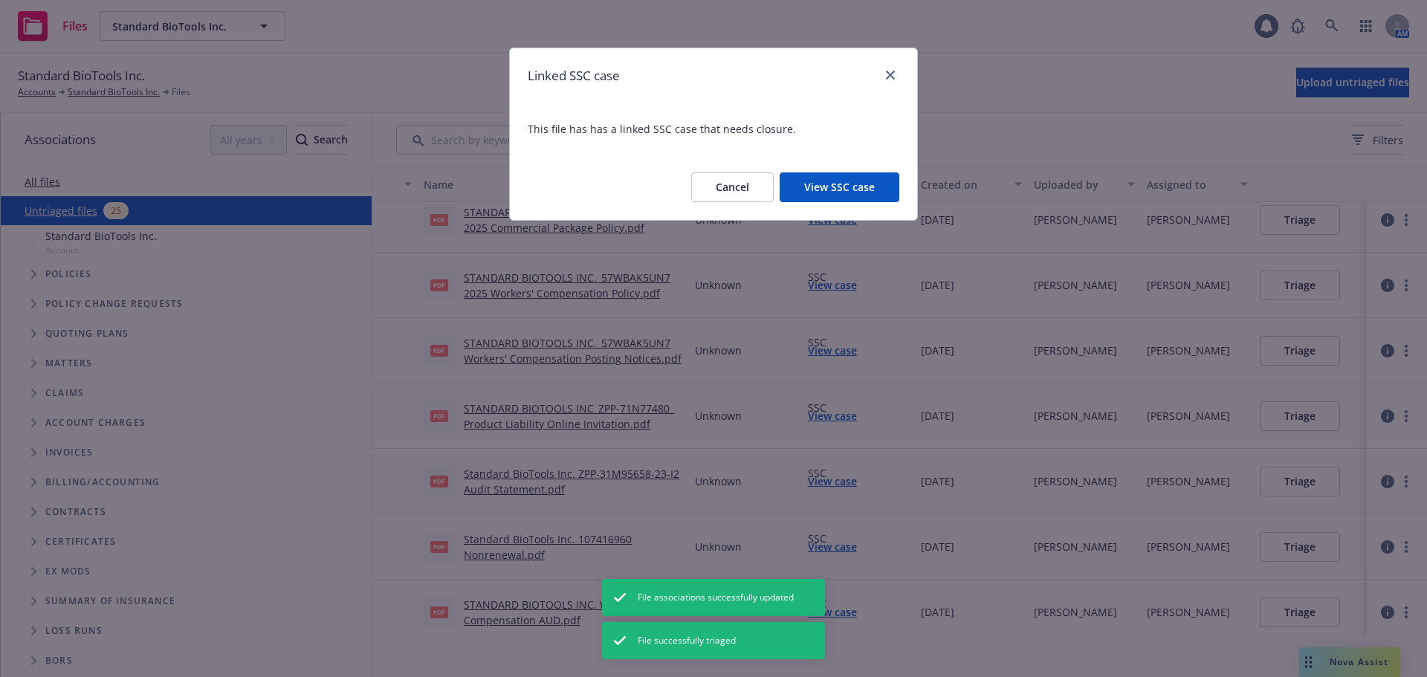
click at [810, 191] on button "View SSC case" at bounding box center [840, 187] width 120 height 30
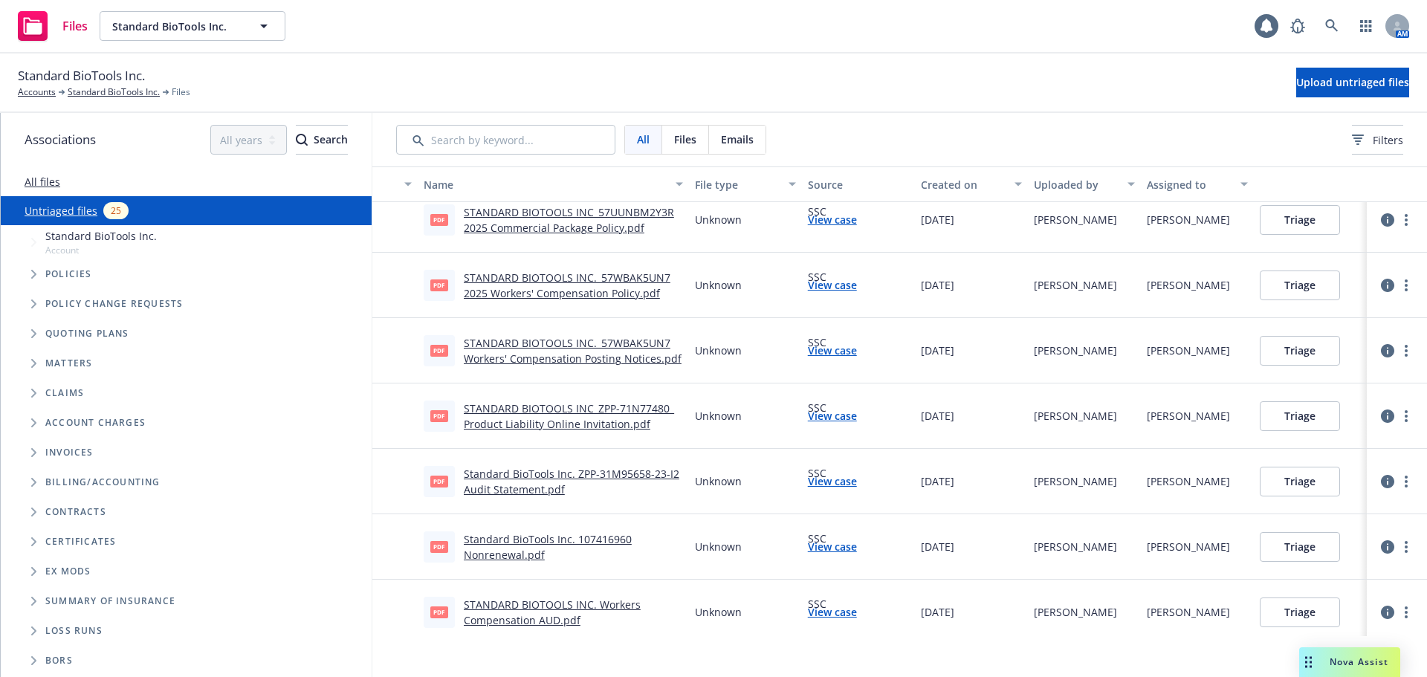
click at [527, 421] on link "STANDARD BIOTOOLS INC_ZPP-71N77480_ Product Liability Online Invitation.pdf" at bounding box center [569, 416] width 210 height 30
click at [613, 342] on link "STANDARD BIOTOOLS INC._57WBAK5UN7 Workers' Compensation Posting Notices.pdf" at bounding box center [573, 351] width 218 height 30
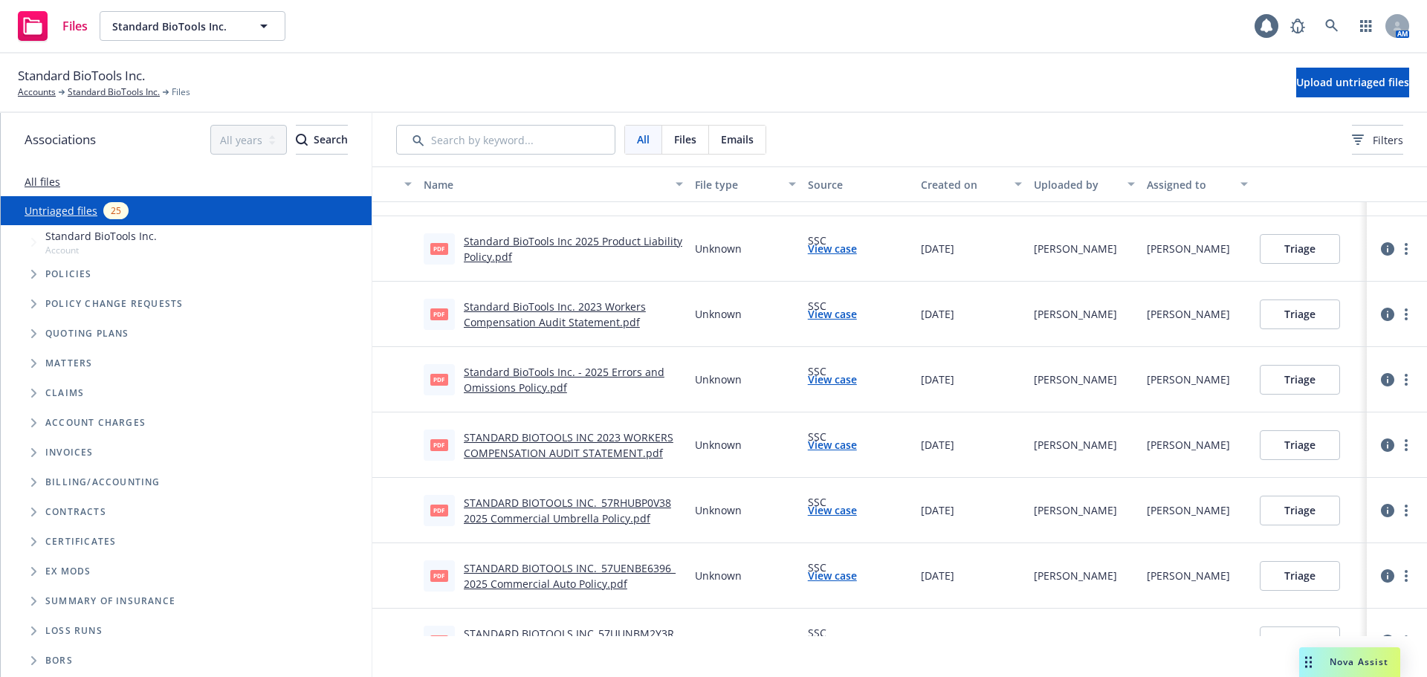
scroll to position [746, 0]
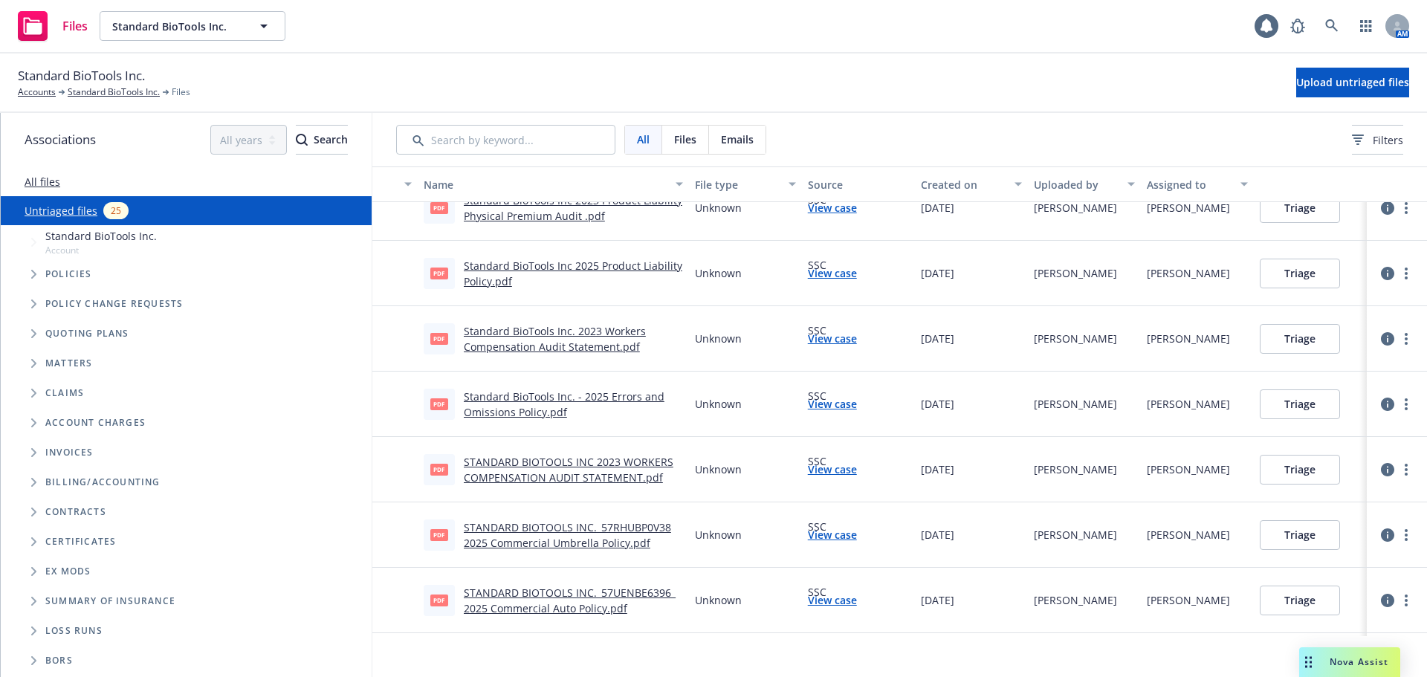
click at [594, 476] on link "STANDARD BIOTOOLS INC 2023 WORKERS COMPENSATION AUDIT STATEMENT.pdf" at bounding box center [569, 470] width 210 height 30
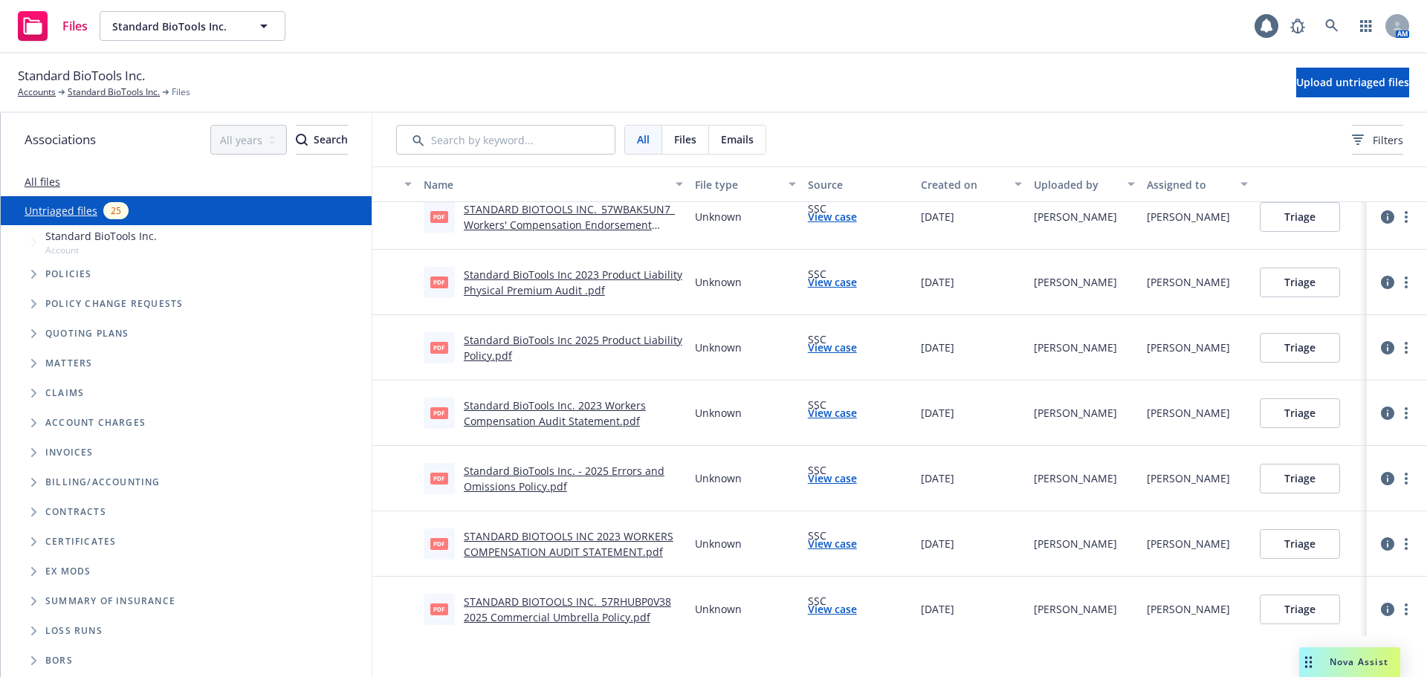
click at [589, 404] on link "Standard BioTools Inc. 2023 Workers Compensation Audit Statement.pdf" at bounding box center [555, 413] width 182 height 30
click at [1304, 410] on button "Triage" at bounding box center [1300, 413] width 80 height 30
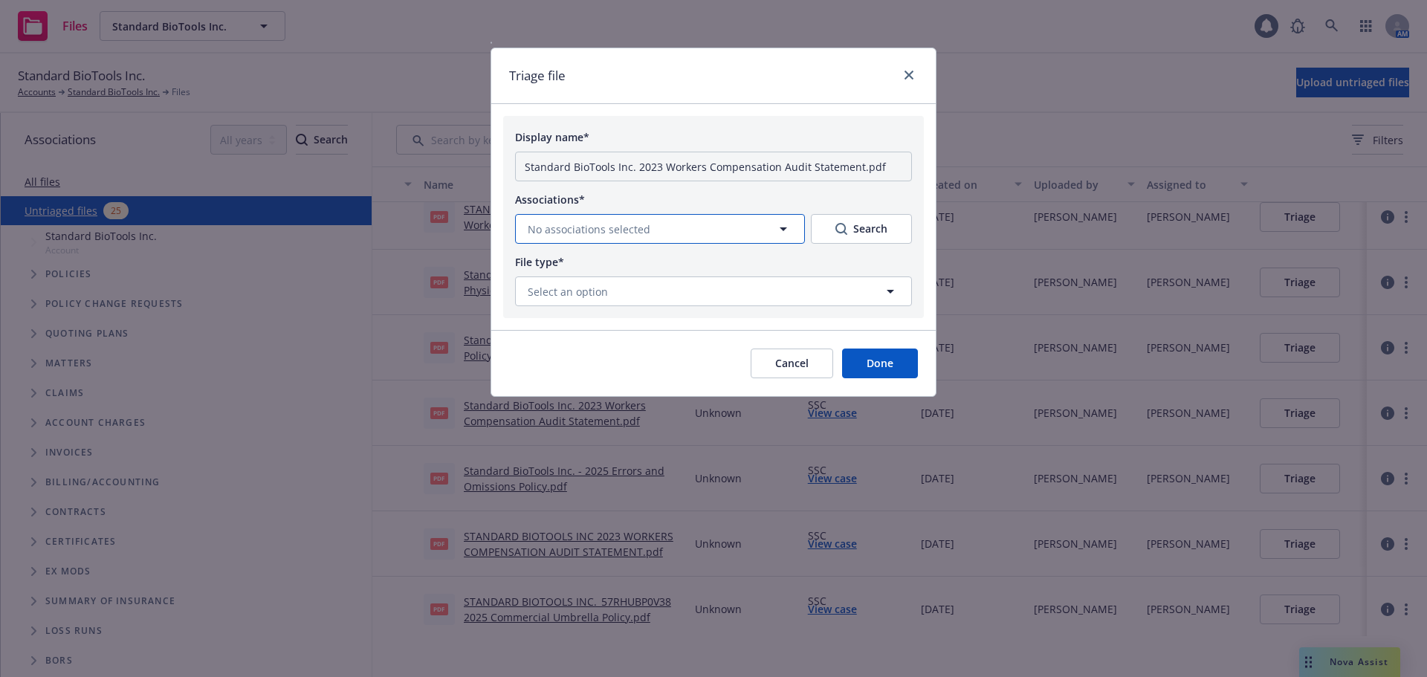
click at [592, 219] on button "No associations selected" at bounding box center [660, 229] width 290 height 30
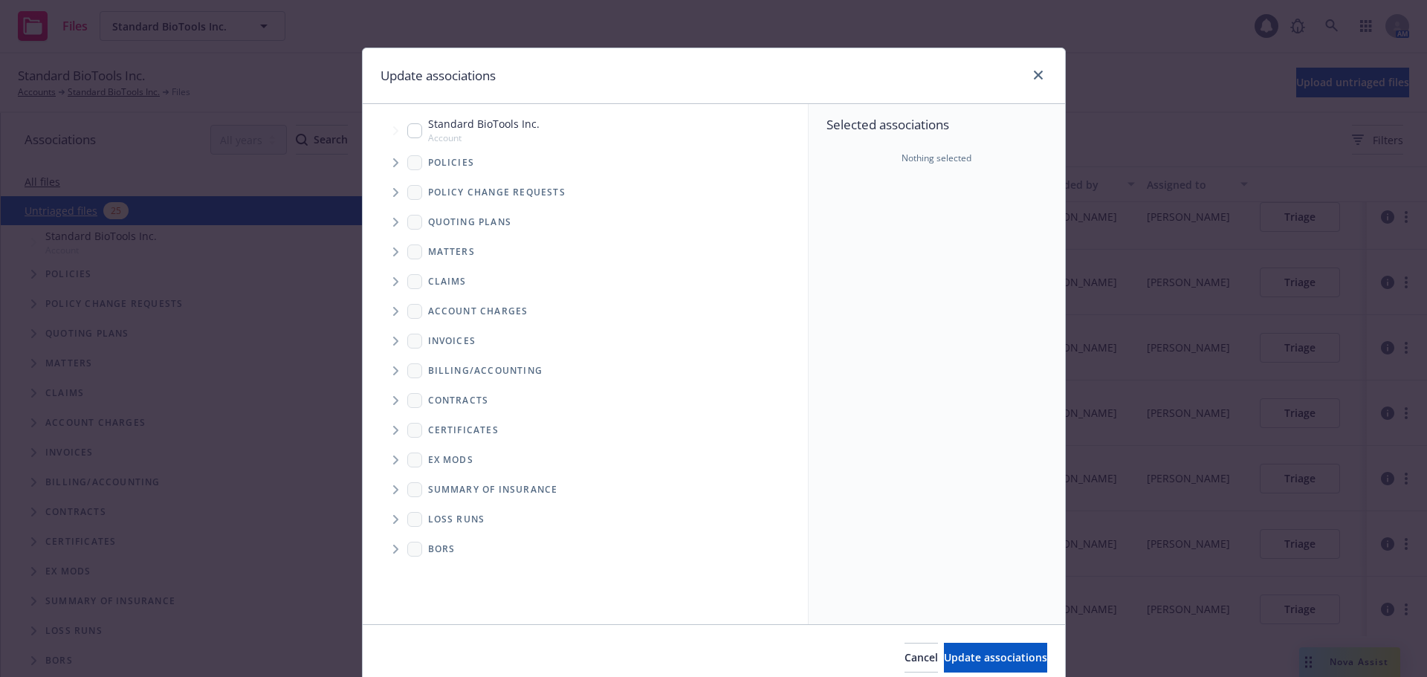
click at [394, 161] on span "Tree Example" at bounding box center [396, 163] width 24 height 24
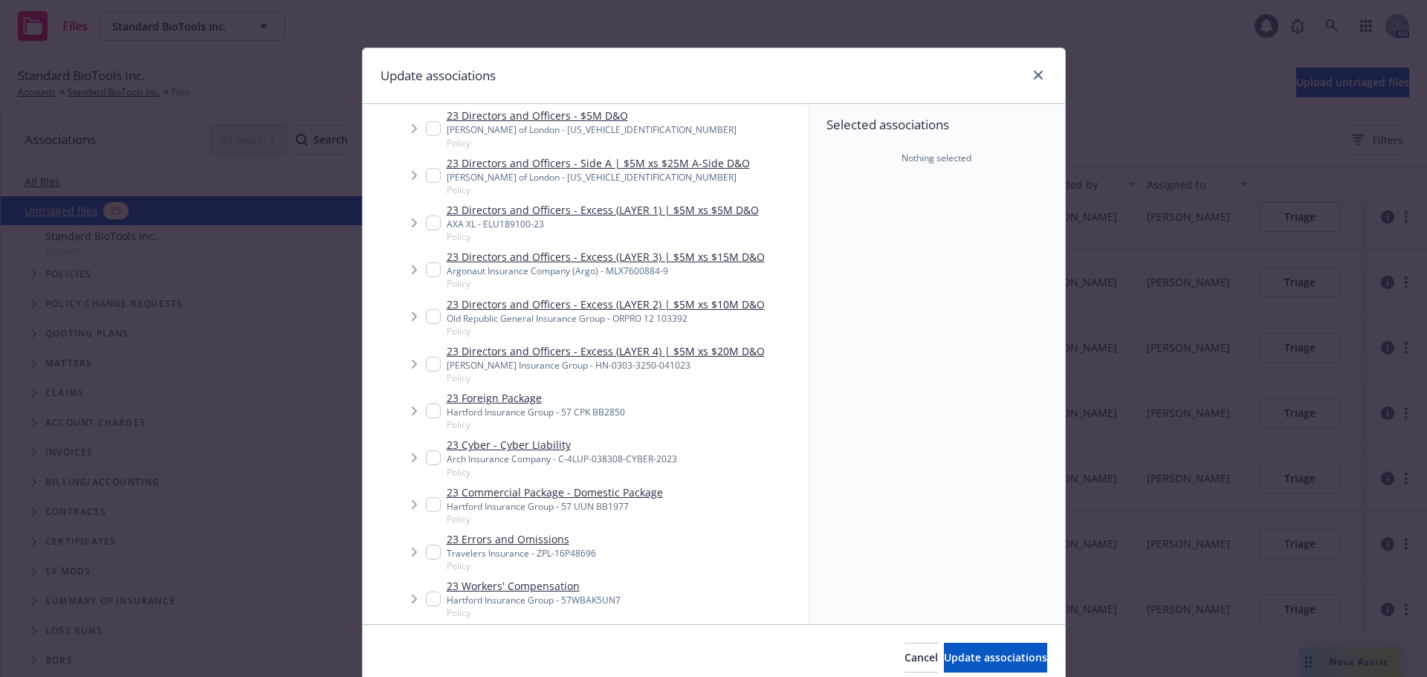
scroll to position [4311, 0]
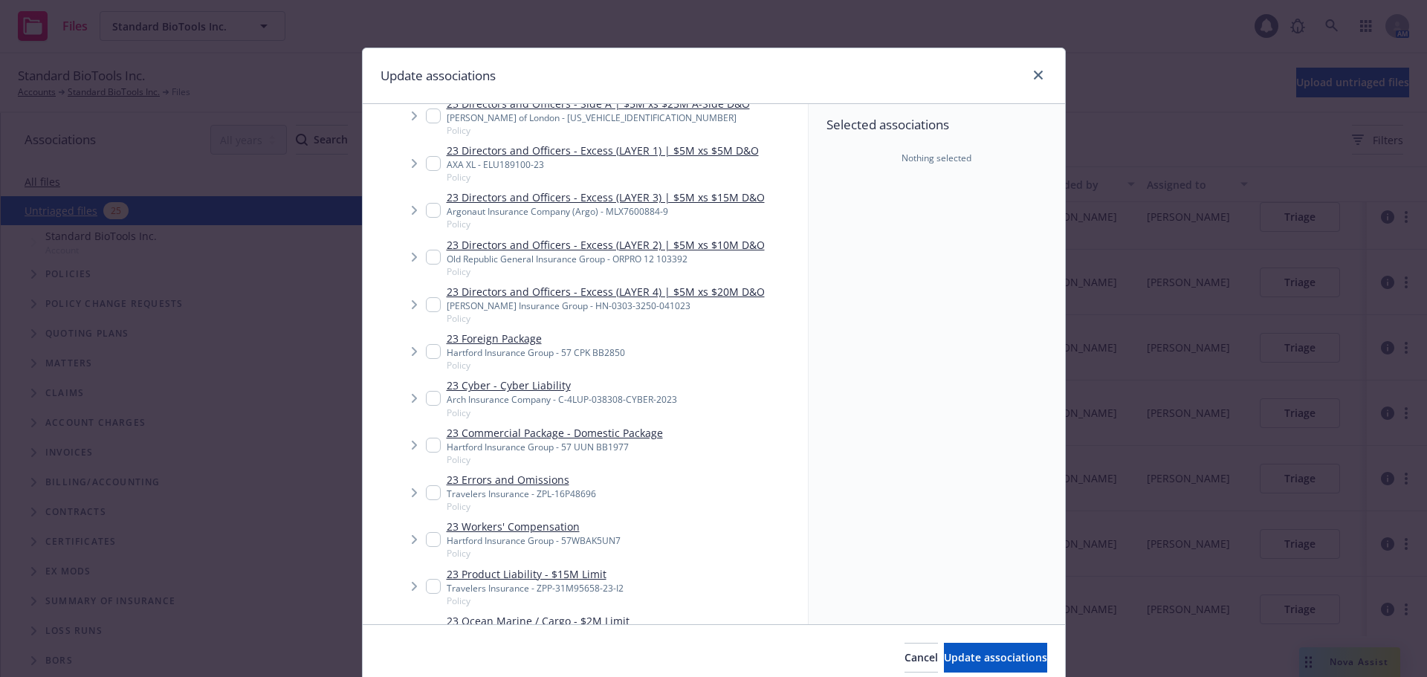
click at [430, 532] on input "Tree Example" at bounding box center [433, 539] width 15 height 15
checkbox input "true"
click at [944, 656] on span "Update associations" at bounding box center [995, 657] width 103 height 14
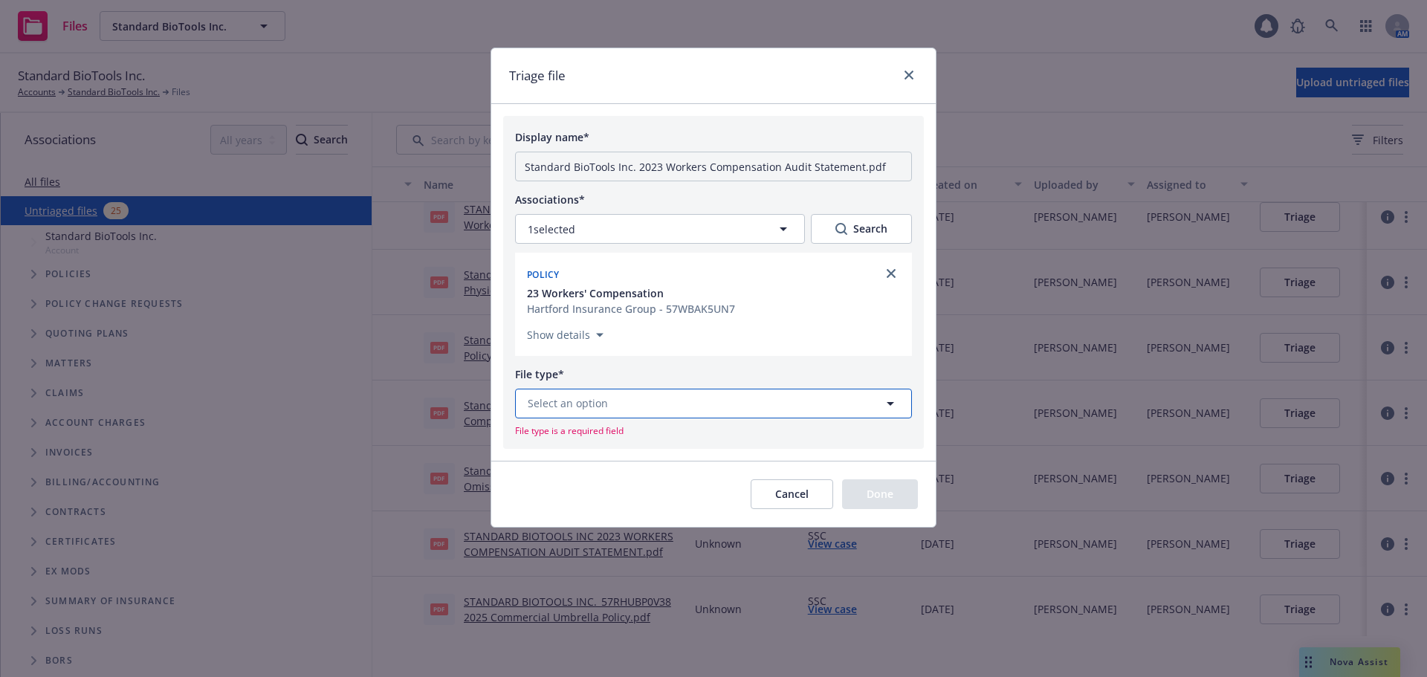
click at [731, 399] on button "Select an option" at bounding box center [713, 404] width 397 height 30
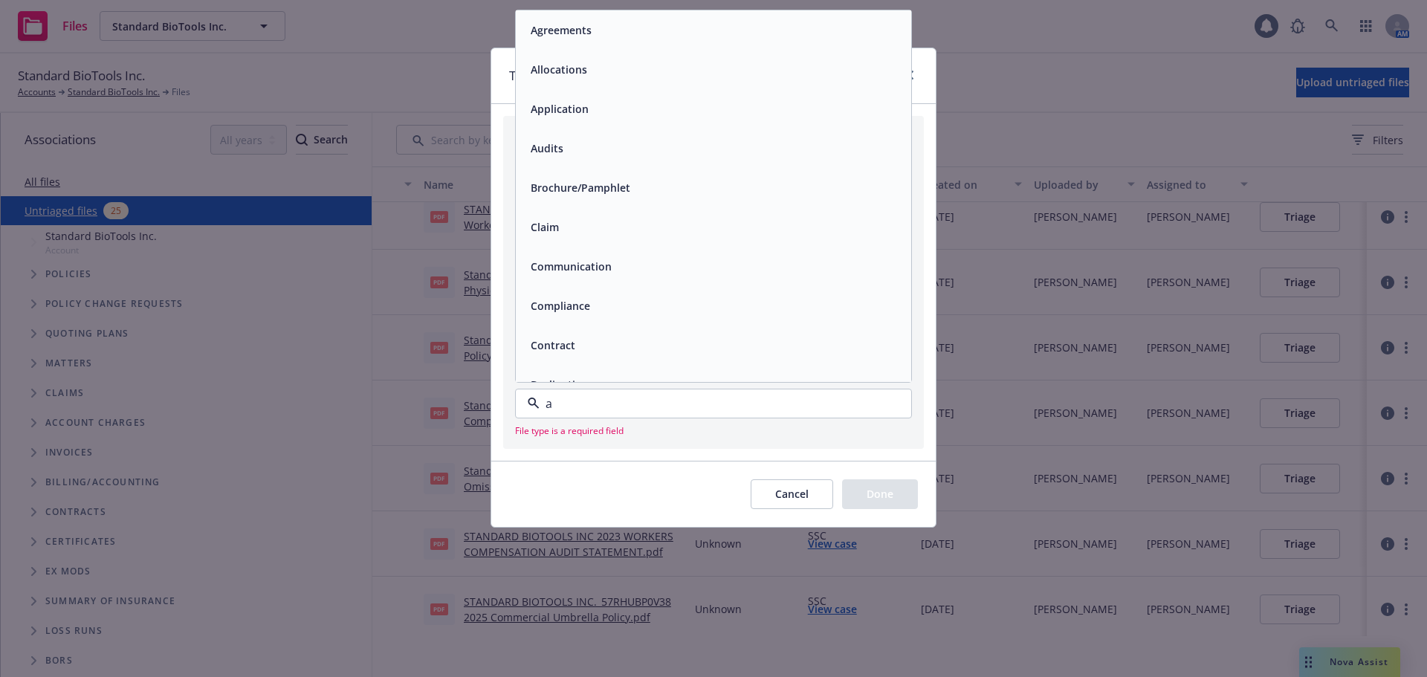
type input "au"
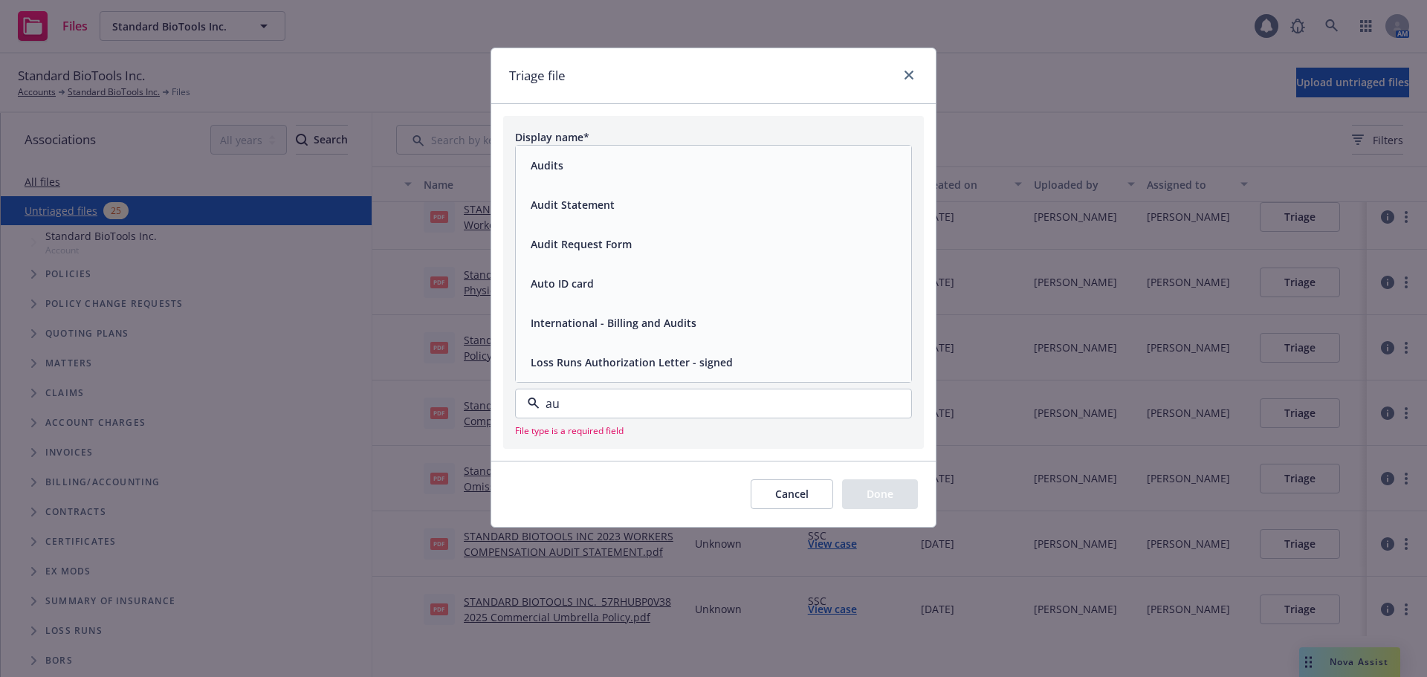
click at [614, 169] on div "Audits" at bounding box center [714, 166] width 378 height 22
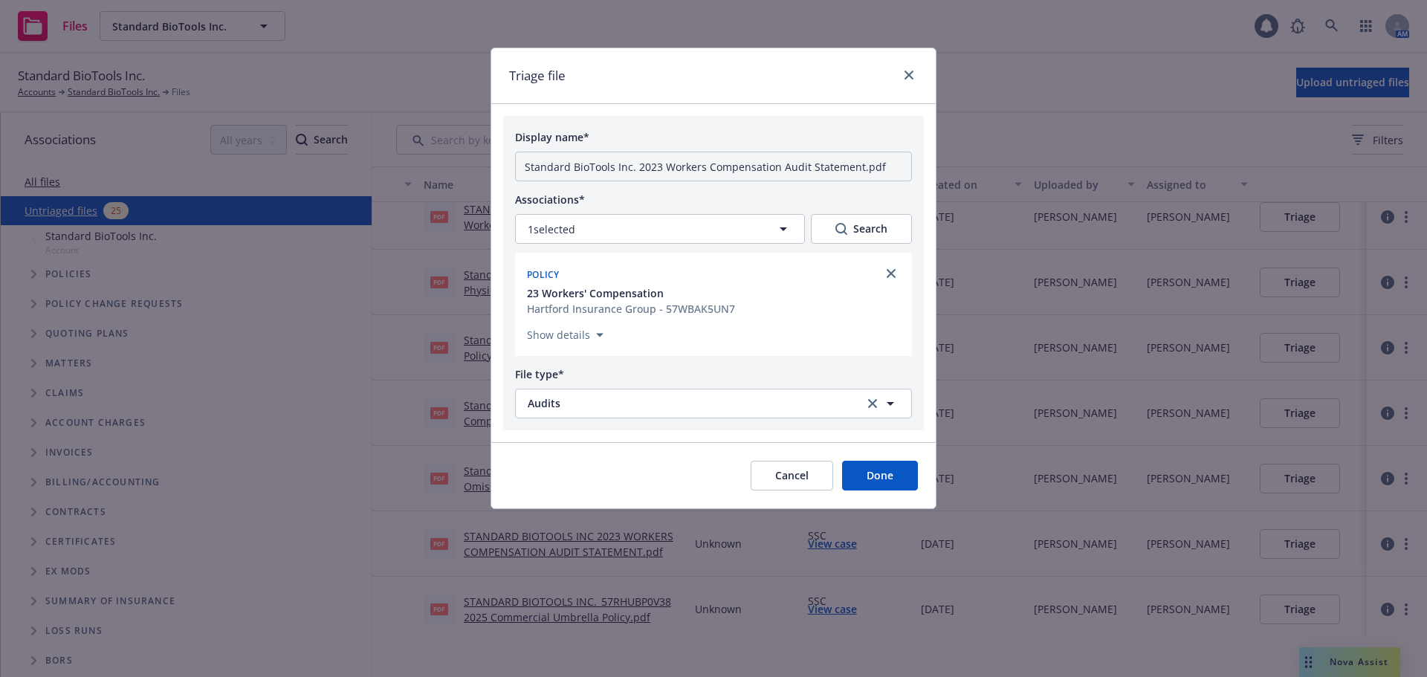
click at [878, 471] on button "Done" at bounding box center [880, 476] width 76 height 30
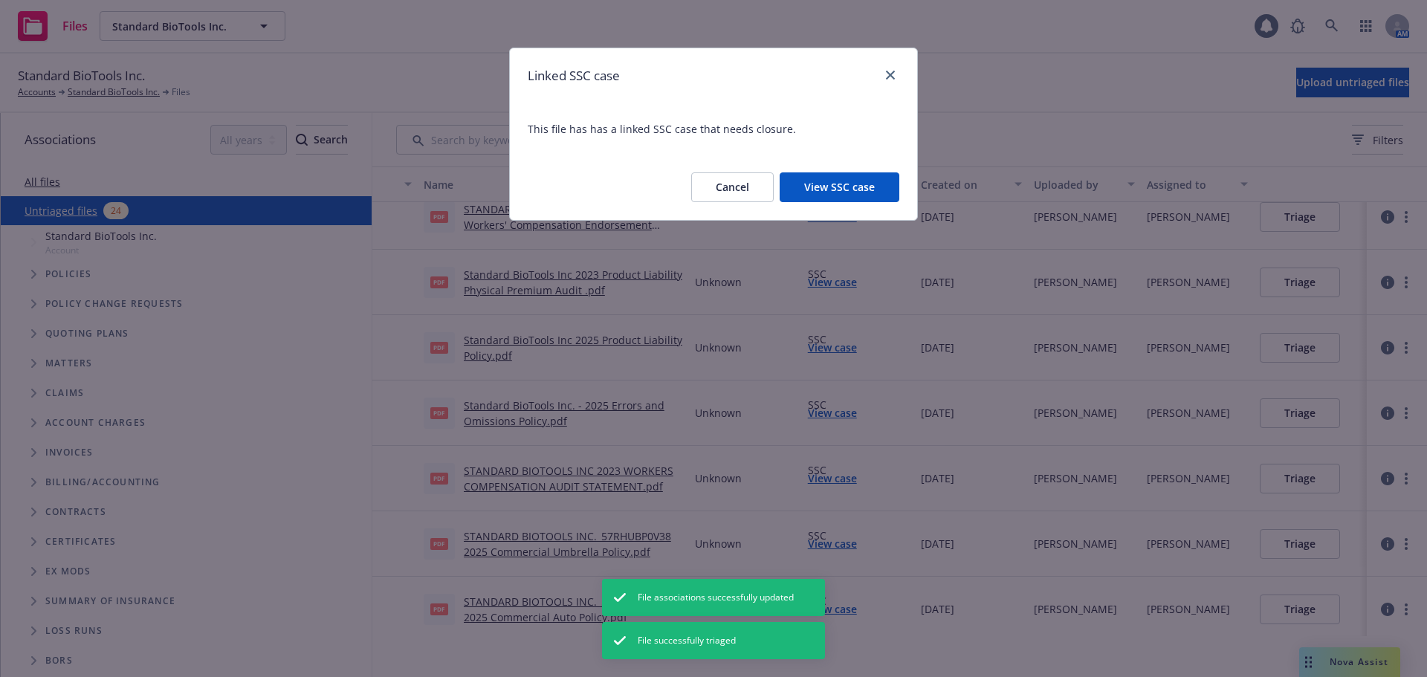
click at [851, 188] on button "View SSC case" at bounding box center [840, 187] width 120 height 30
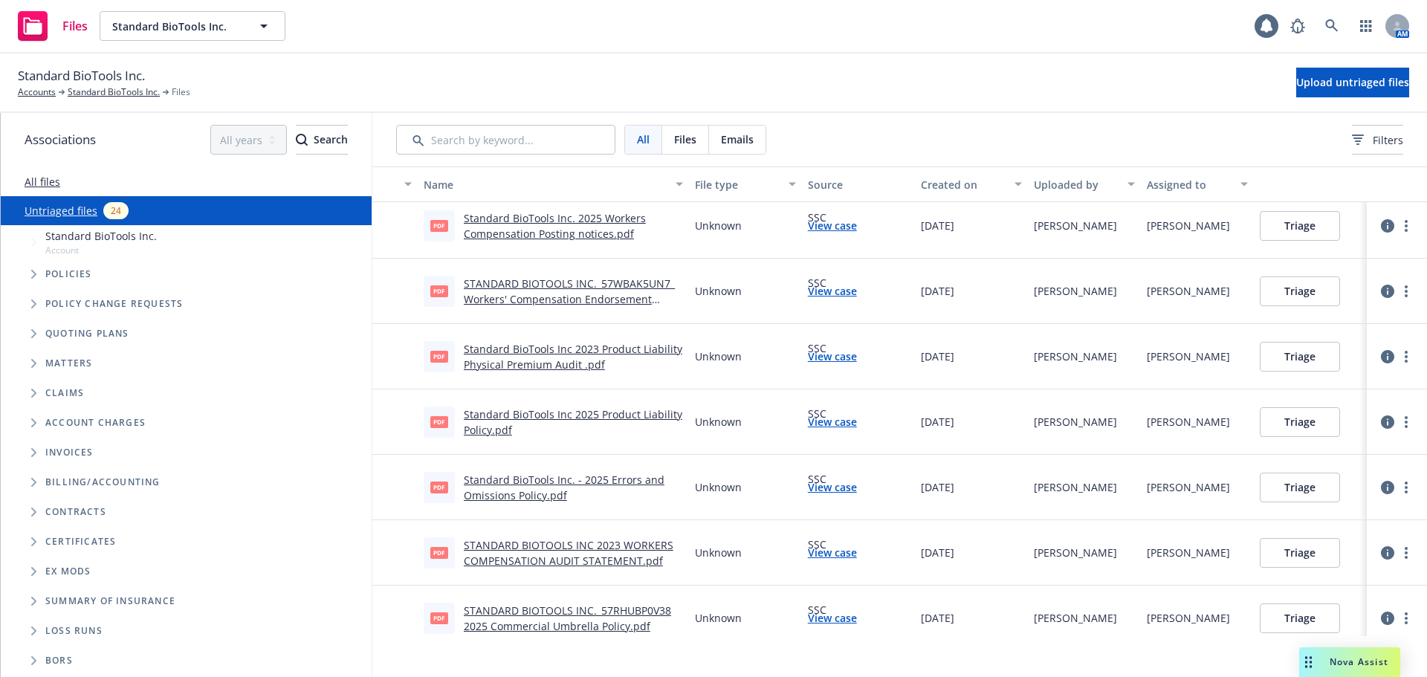
scroll to position [523, 0]
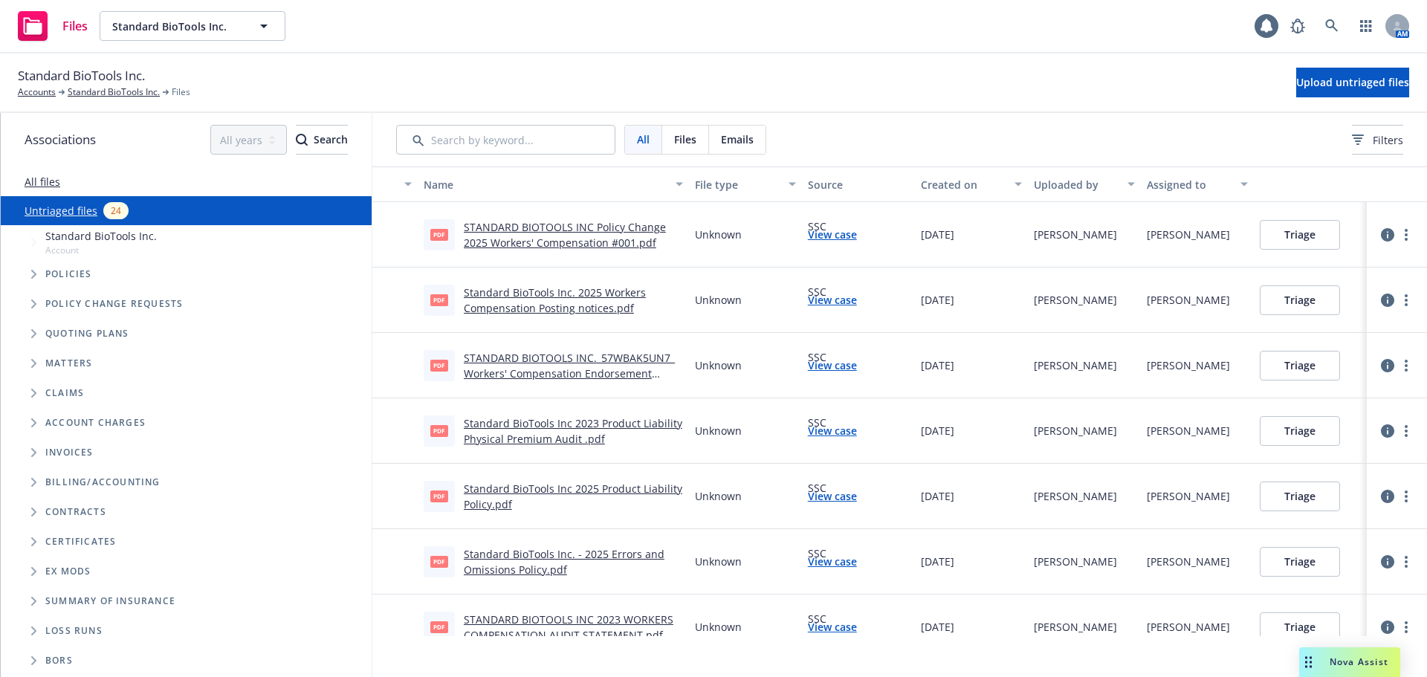
click at [562, 439] on link "Standard BioTools Inc 2023 Product Liability Physical Premium Audit .pdf" at bounding box center [573, 431] width 219 height 30
click at [1397, 433] on link "more" at bounding box center [1406, 431] width 18 height 18
click at [1339, 462] on link "Archive" at bounding box center [1338, 462] width 131 height 30
click at [583, 421] on link "Standard BioTools Inc 2023 Product Liability Physical Premium Audit .pdf" at bounding box center [573, 431] width 219 height 30
click at [1397, 435] on link "more" at bounding box center [1406, 431] width 18 height 18
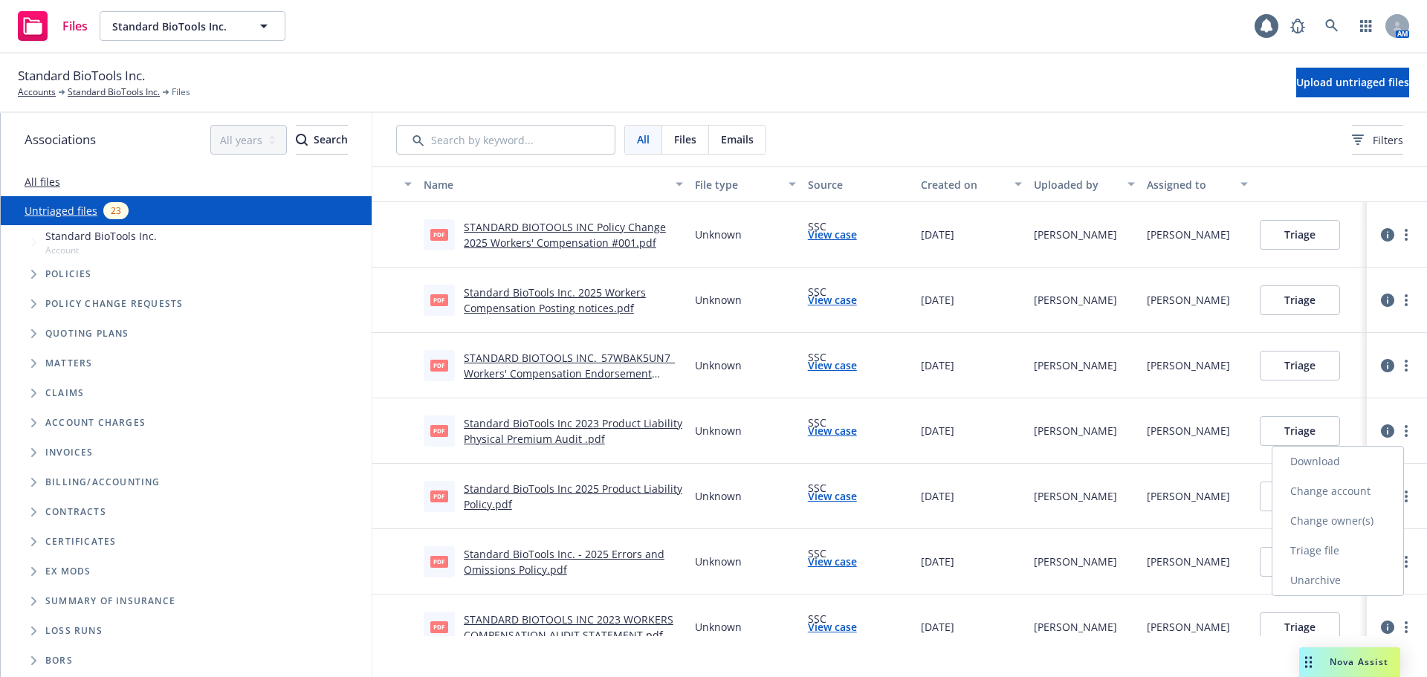
click at [1313, 570] on link "Unarchive" at bounding box center [1338, 581] width 131 height 30
click at [1397, 430] on link "more" at bounding box center [1406, 431] width 18 height 18
click at [698, 406] on div "Unknown" at bounding box center [745, 430] width 113 height 65
click at [827, 433] on link "View case" at bounding box center [832, 431] width 49 height 16
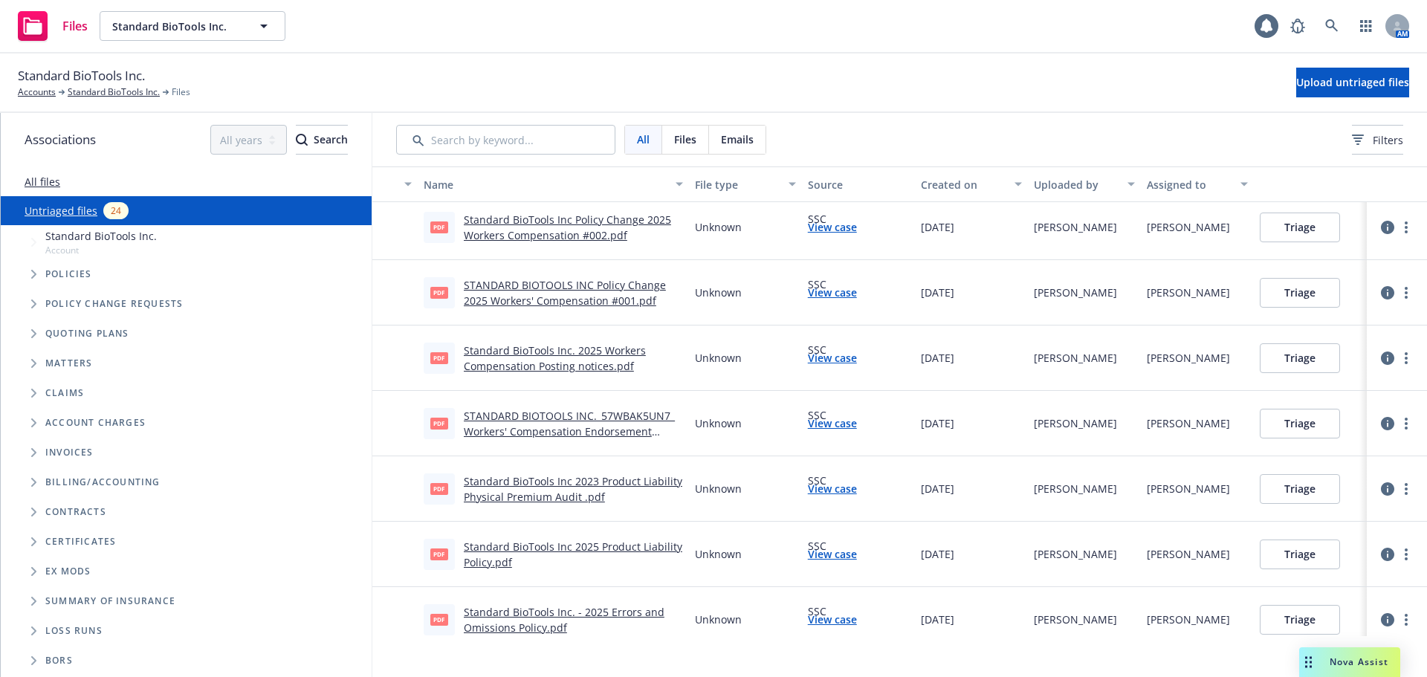
scroll to position [449, 0]
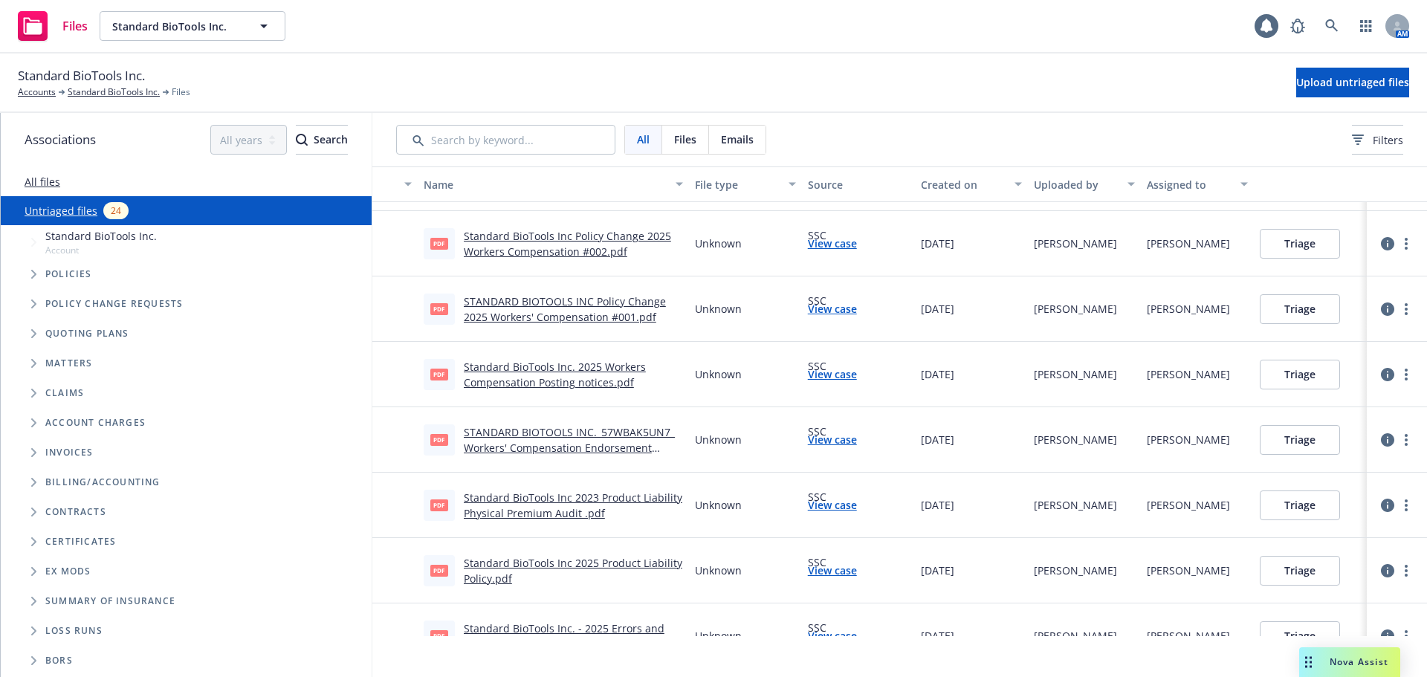
click at [590, 435] on link "STANDARD BIOTOOLS INC._57WBAK5UN7_ Workers' Compensation Endorsement 006.pdf" at bounding box center [569, 447] width 211 height 45
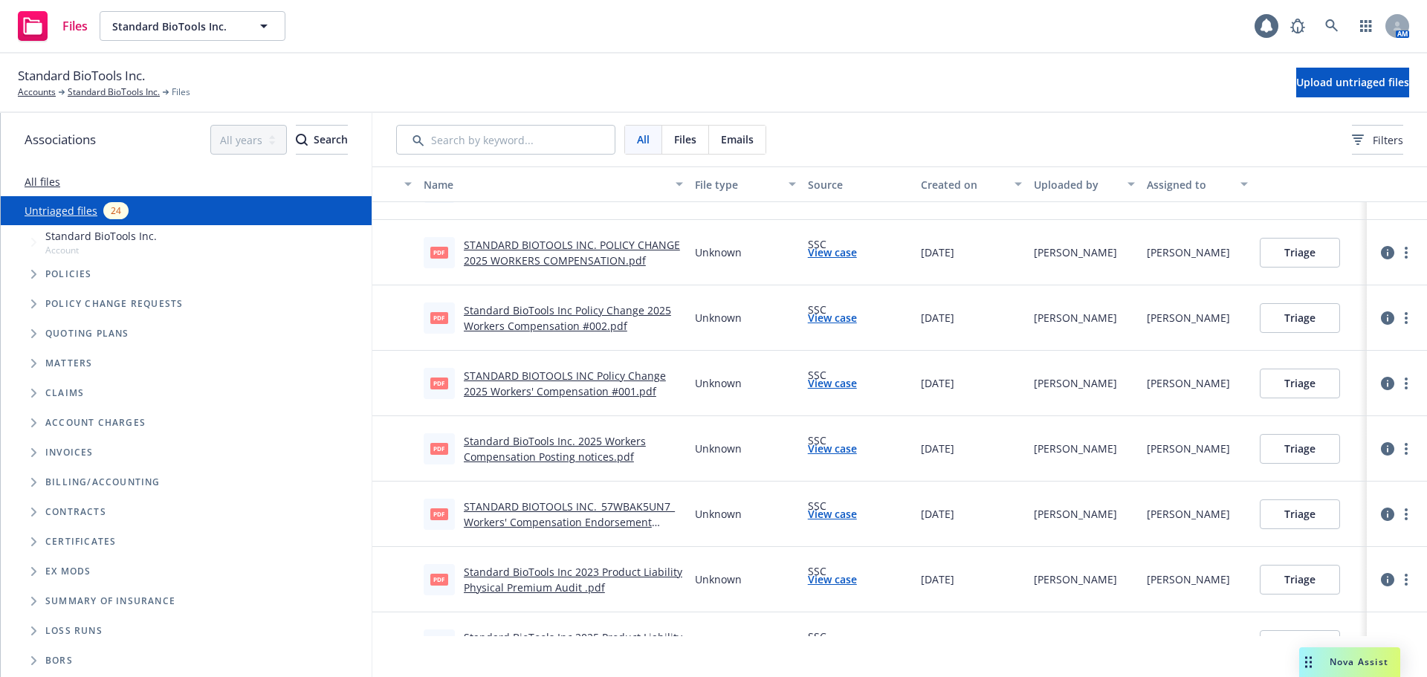
scroll to position [300, 0]
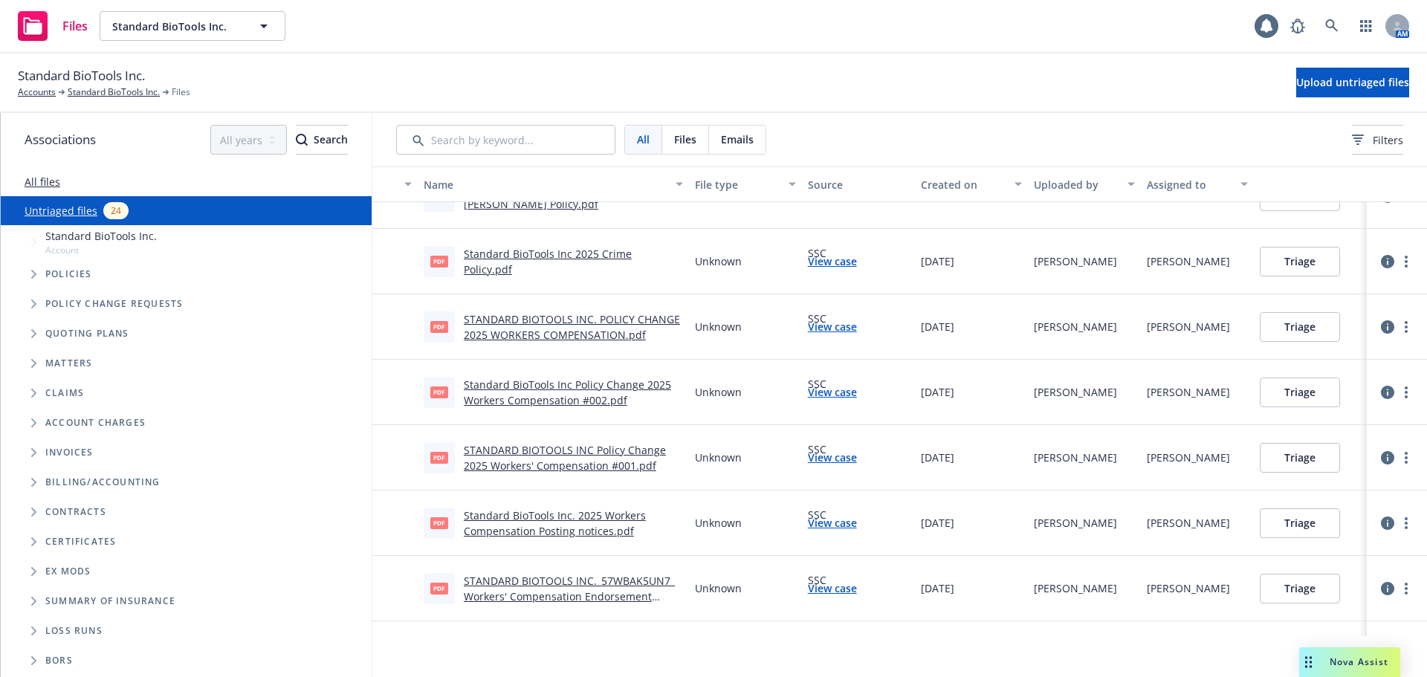
click at [558, 447] on link "STANDARD BIOTOOLS INC Policy Change 2025 Workers' Compensation #001.pdf" at bounding box center [565, 458] width 202 height 30
click at [584, 384] on link "Standard BioTools Inc Policy Change 2025 Workers Compensation #002.pdf" at bounding box center [567, 393] width 207 height 30
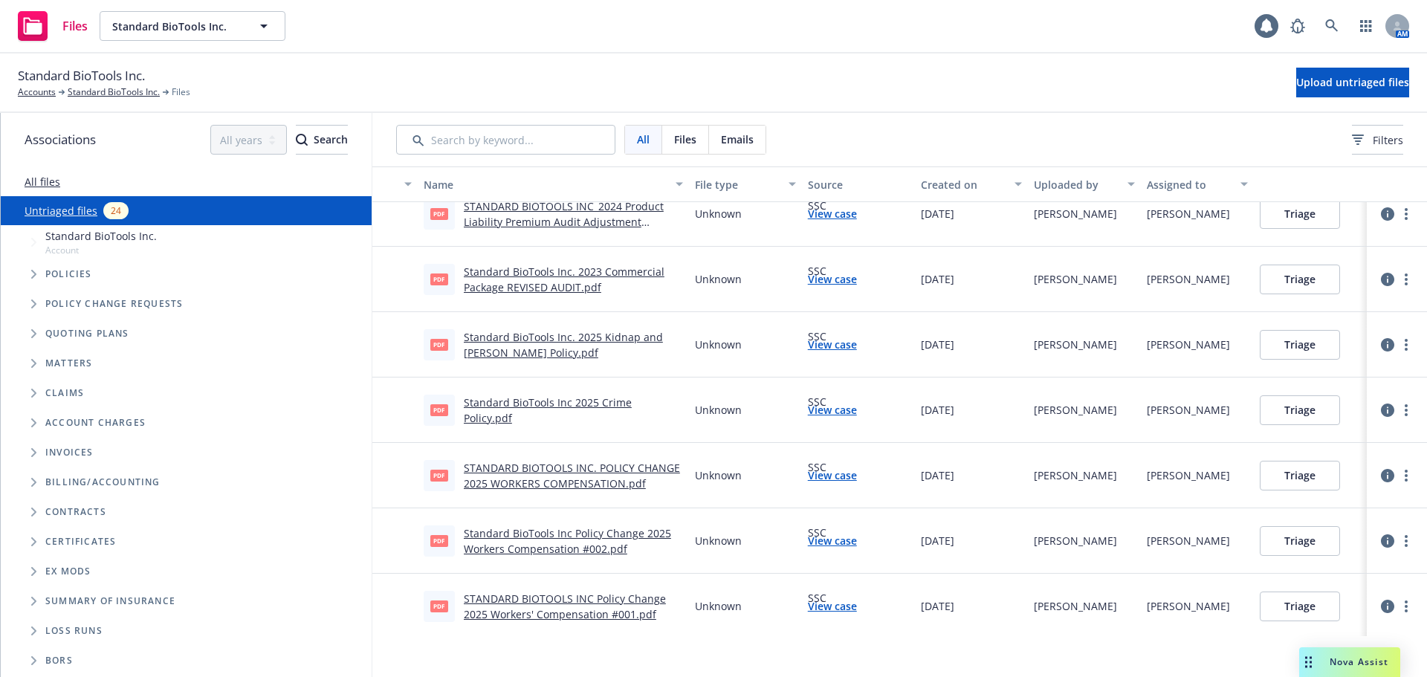
click at [580, 482] on link "STANDARD BIOTOOLS INC. POLICY CHANGE 2025 WORKERS COMPENSATION.pdf" at bounding box center [572, 476] width 216 height 30
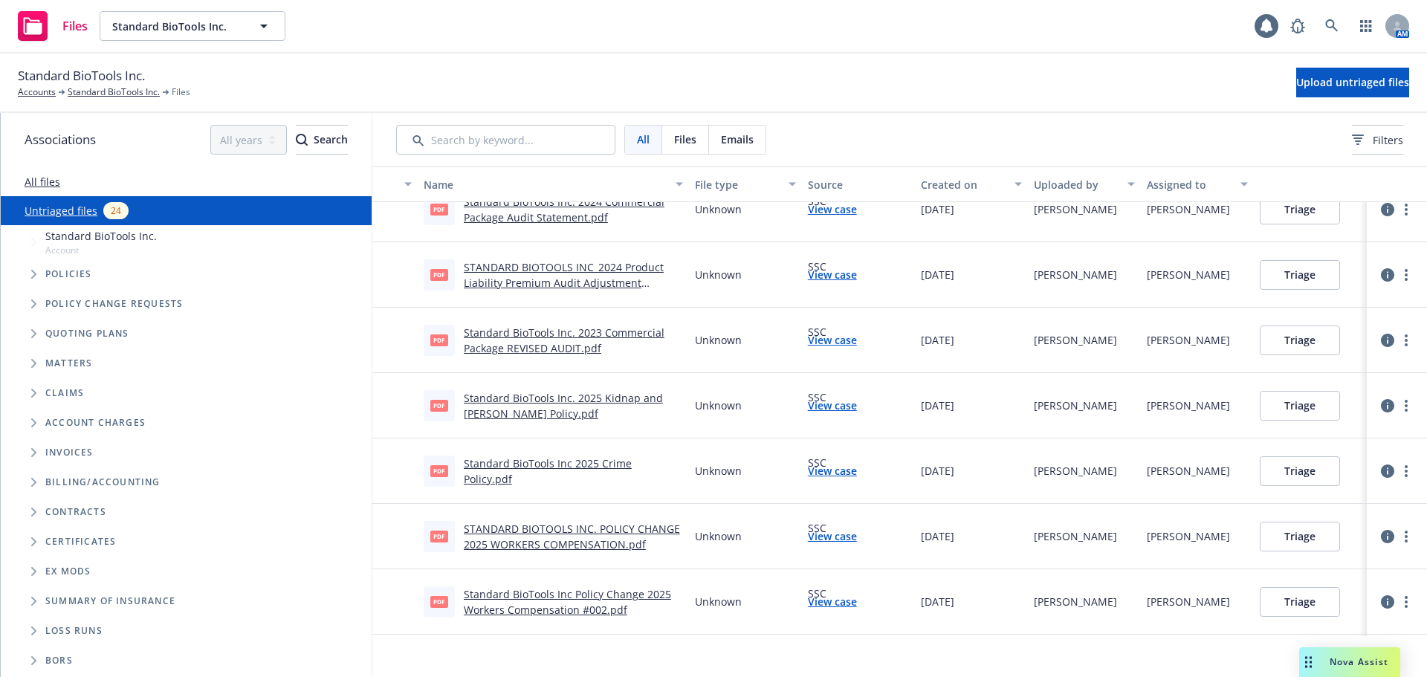
scroll to position [77, 0]
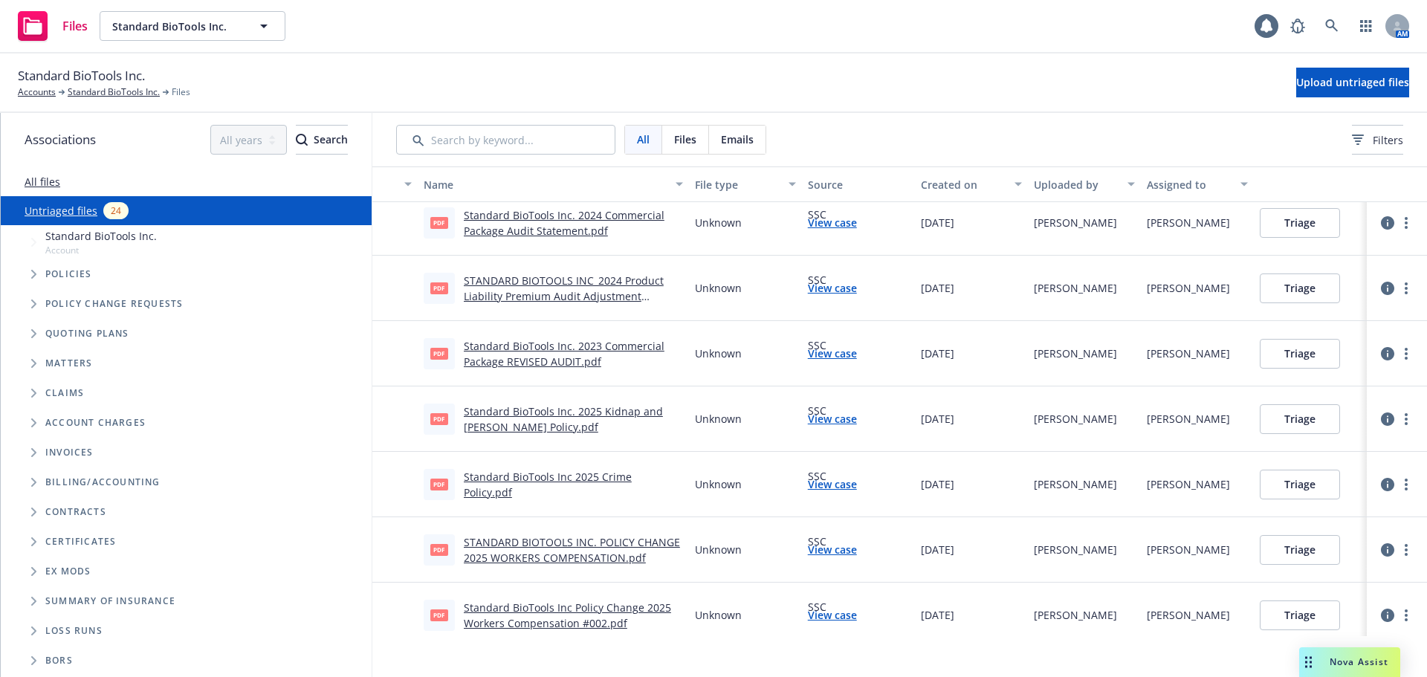
click at [547, 350] on link "Standard BioTools Inc. 2023 Commercial Package REVISED AUDIT.pdf" at bounding box center [564, 354] width 201 height 30
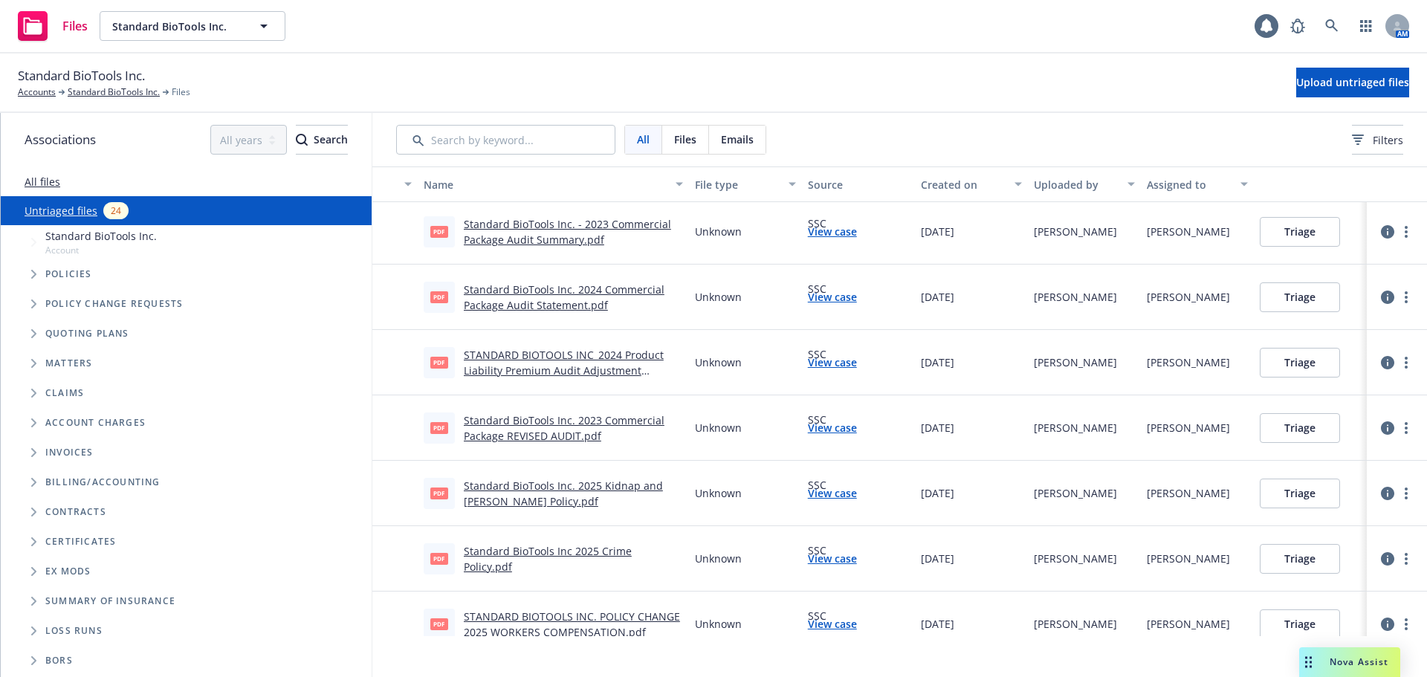
click at [568, 373] on link "STANDARD BIOTOOLS INC_2024 Product Liability Premium Audit Adjustment Notice.pdf" at bounding box center [564, 370] width 200 height 45
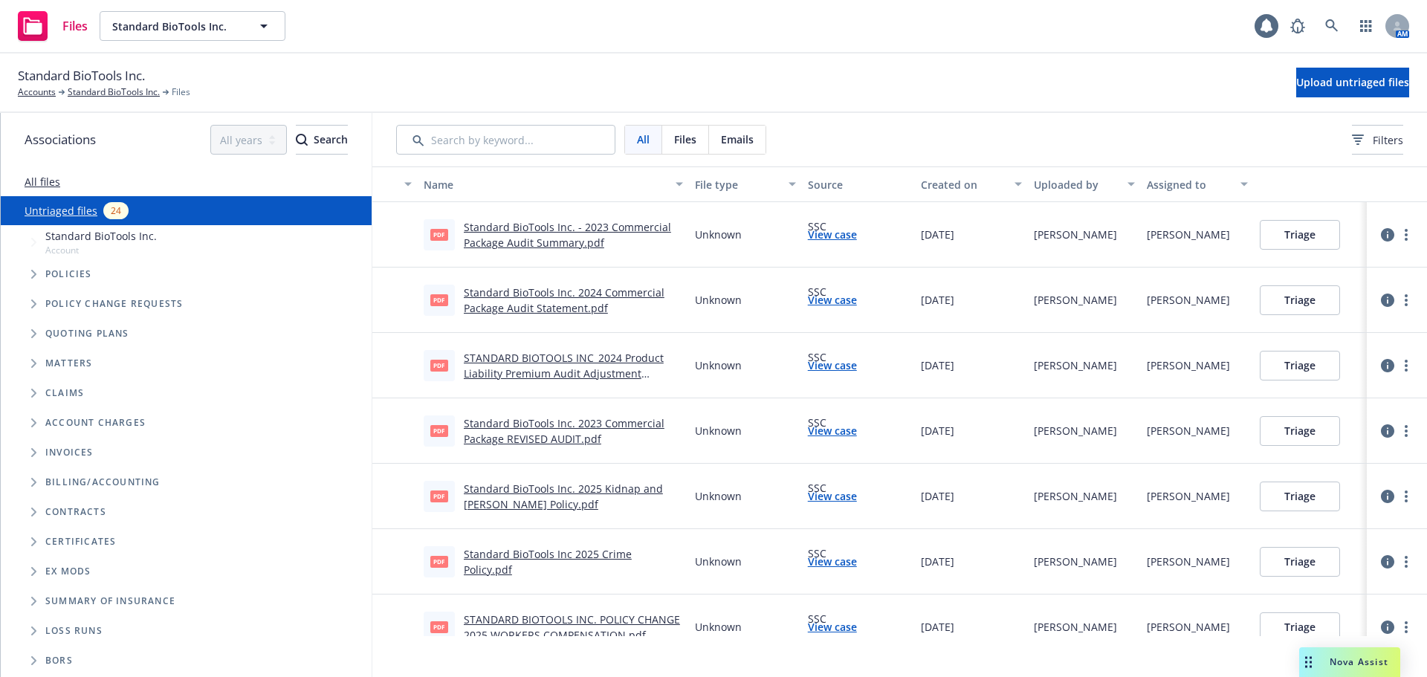
click at [548, 289] on link "Standard BioTools Inc. 2024 Commercial Package Audit Statement.pdf" at bounding box center [564, 300] width 201 height 30
click at [534, 243] on link "Standard BioTools Inc. - 2023 Commercial Package Audit Summary.pdf" at bounding box center [567, 235] width 207 height 30
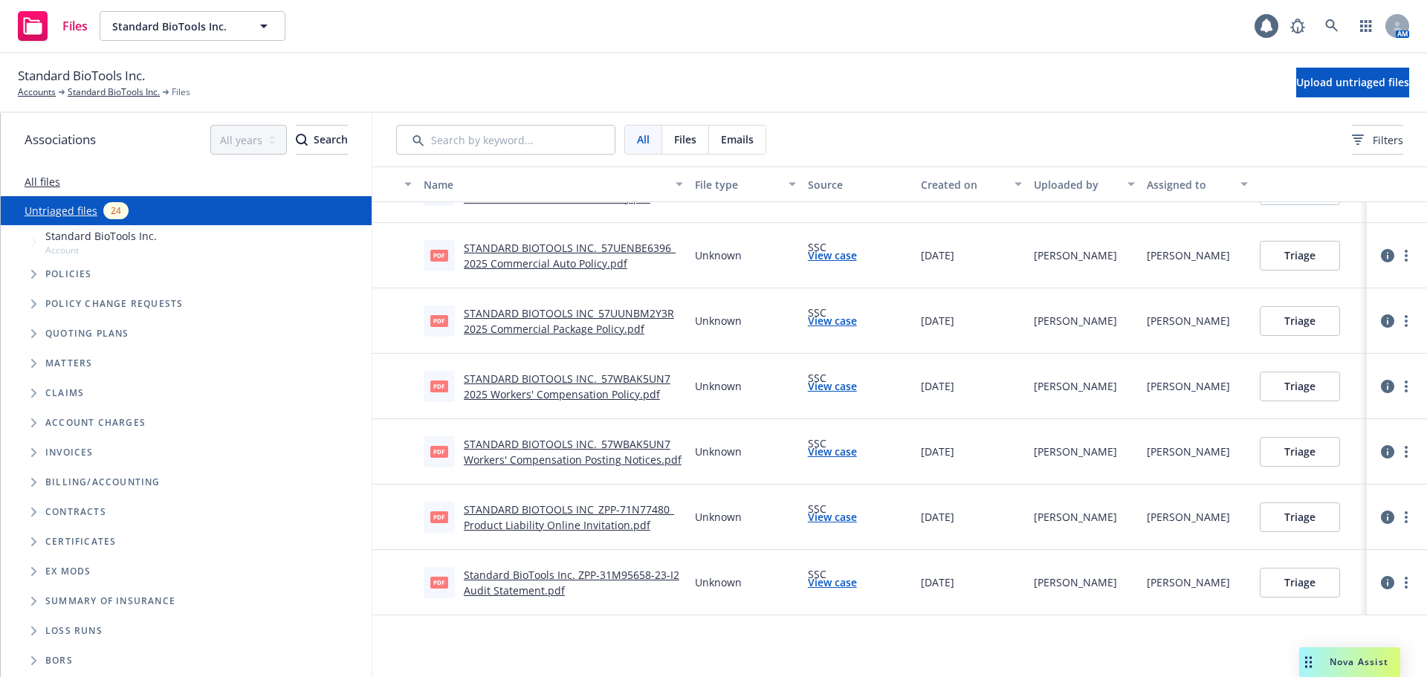
scroll to position [1136, 0]
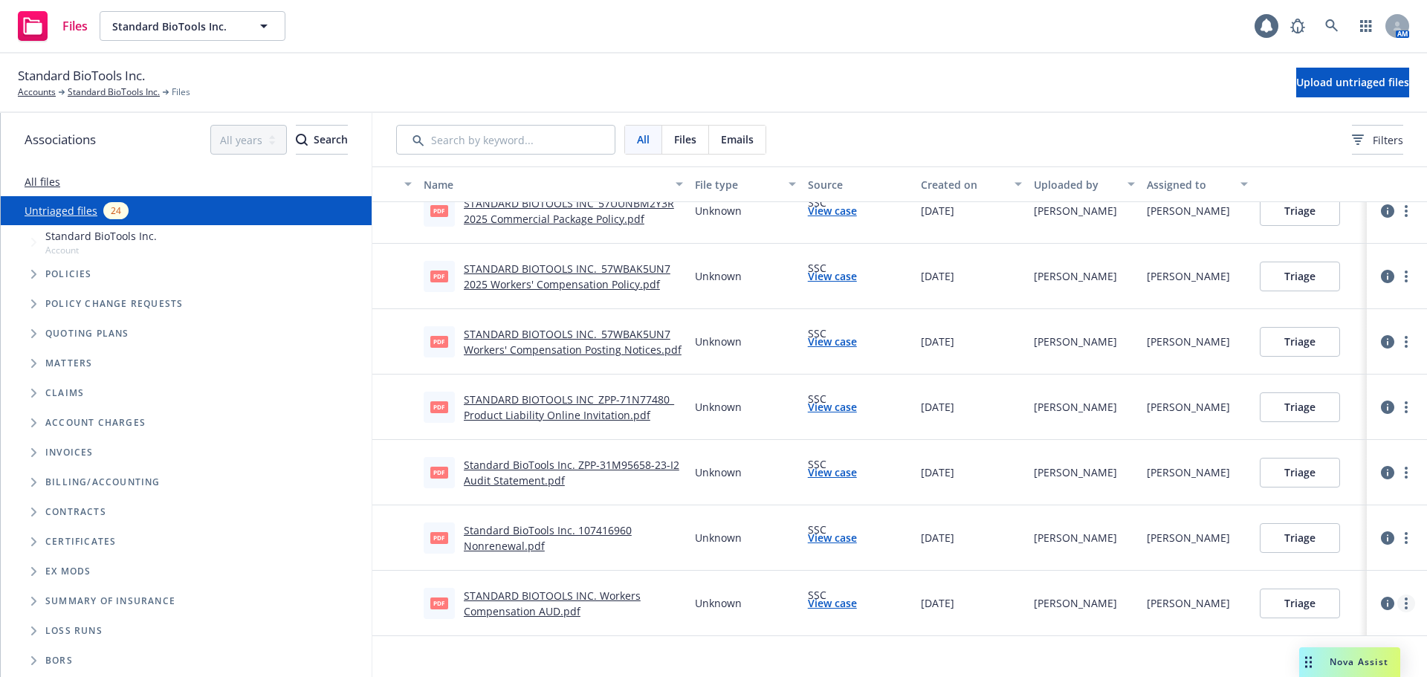
click at [1397, 601] on link "more" at bounding box center [1406, 604] width 18 height 18
click at [1355, 465] on link "Archive" at bounding box center [1349, 465] width 131 height 30
click at [689, 545] on div "Unknown" at bounding box center [745, 537] width 113 height 65
click at [644, 523] on div "Standard BioTools Inc. 107416960 Nonrenewal.pdf" at bounding box center [573, 538] width 219 height 31
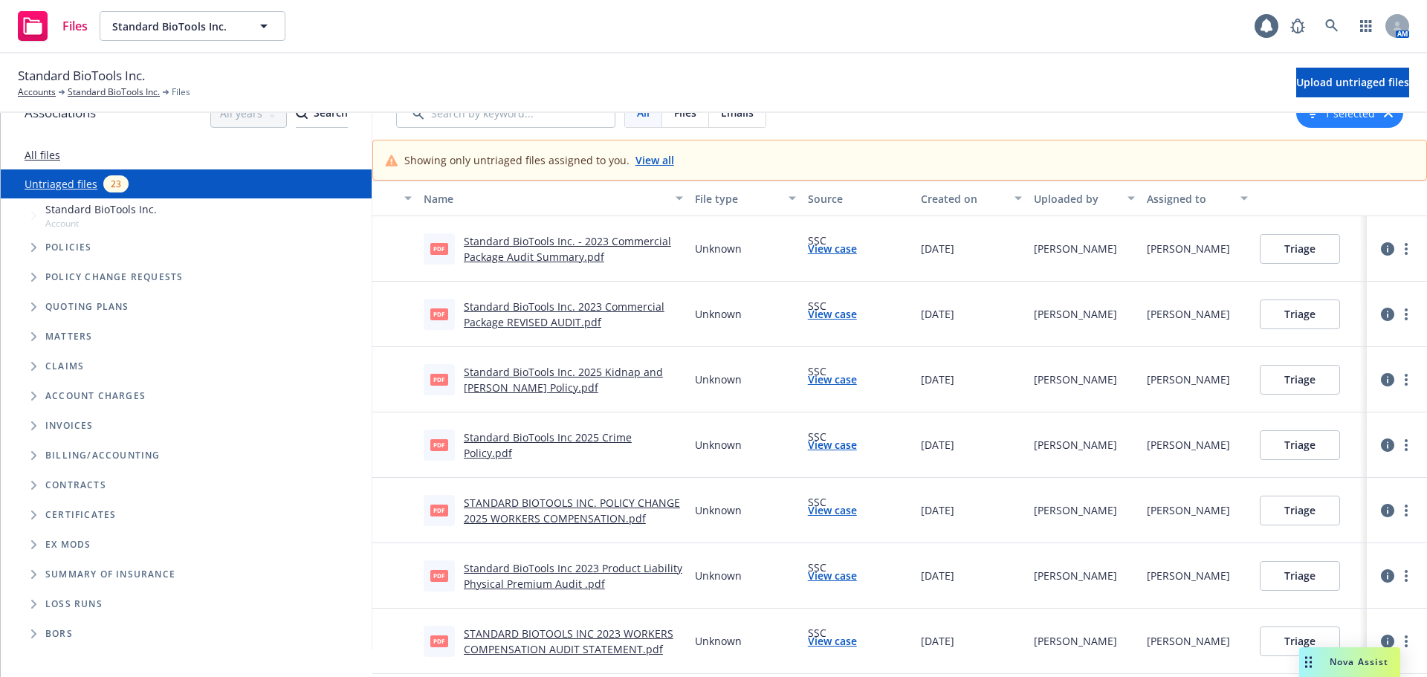
scroll to position [41, 0]
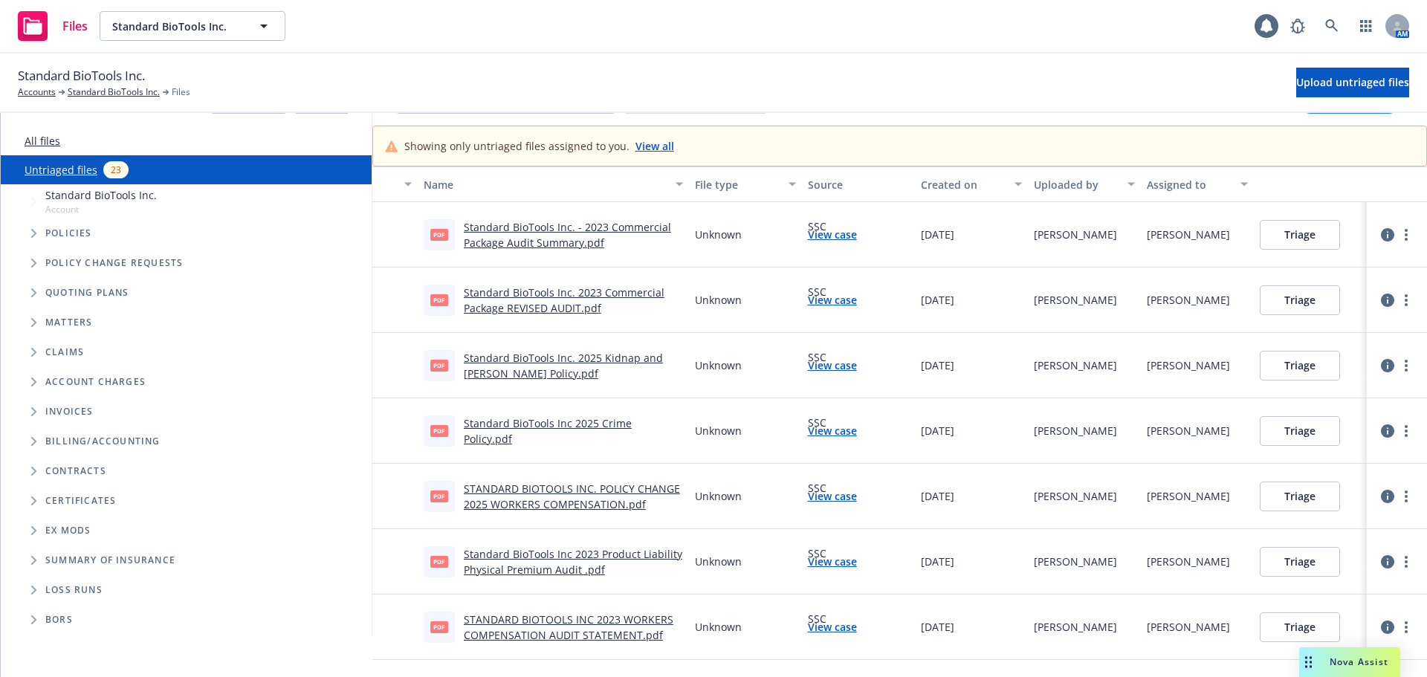
click at [644, 624] on link "STANDARD BIOTOOLS INC 2023 WORKERS COMPENSATION AUDIT STATEMENT.pdf" at bounding box center [569, 628] width 210 height 30
click at [811, 629] on link "View case" at bounding box center [832, 627] width 49 height 16
click at [1405, 624] on icon "more" at bounding box center [1406, 627] width 3 height 12
click at [1387, 489] on link "Archive" at bounding box center [1349, 489] width 131 height 30
click at [1397, 566] on link "more" at bounding box center [1406, 562] width 18 height 18
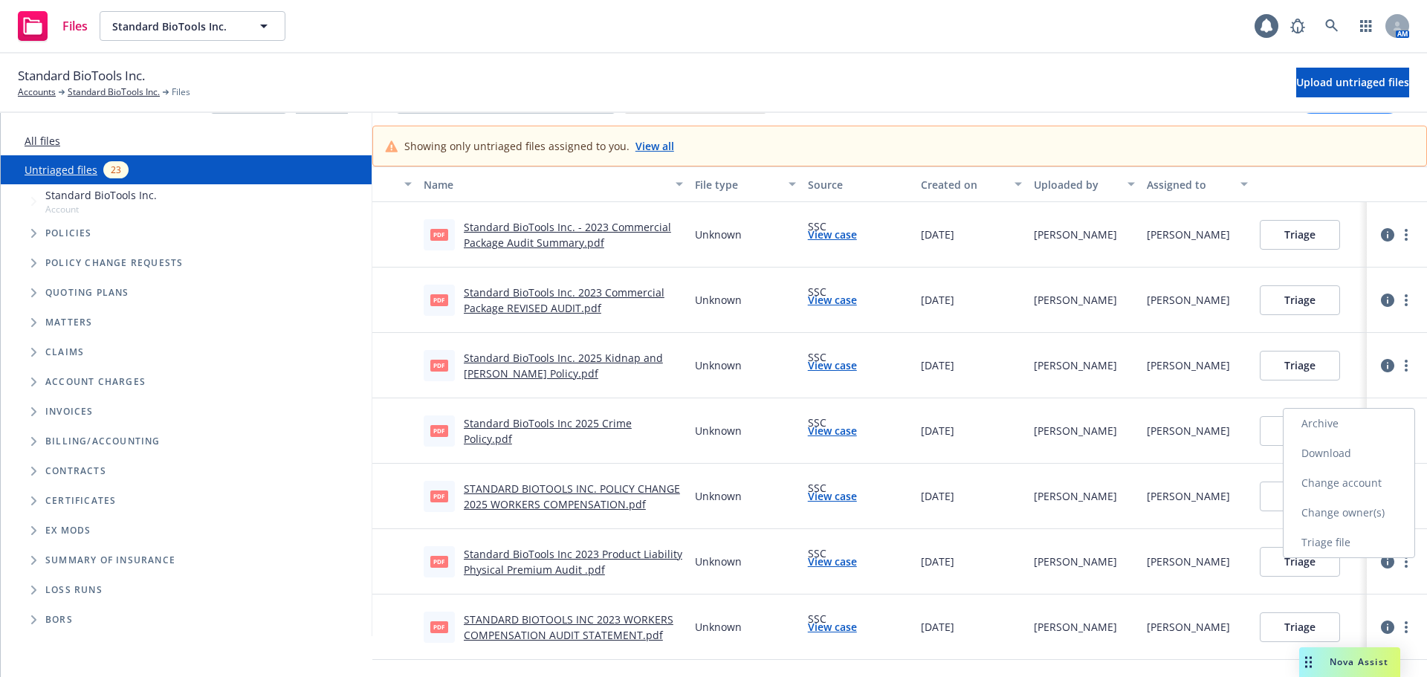
click at [1341, 427] on link "Archive" at bounding box center [1349, 424] width 131 height 30
click at [816, 566] on link "View case" at bounding box center [832, 562] width 49 height 16
click at [564, 483] on link "STANDARD BIOTOOLS INC. POLICY CHANGE 2025 WORKERS COMPENSATION.pdf" at bounding box center [572, 497] width 216 height 30
click at [1405, 491] on icon "more" at bounding box center [1406, 497] width 3 height 12
click at [1269, 491] on button "Triage" at bounding box center [1300, 497] width 80 height 30
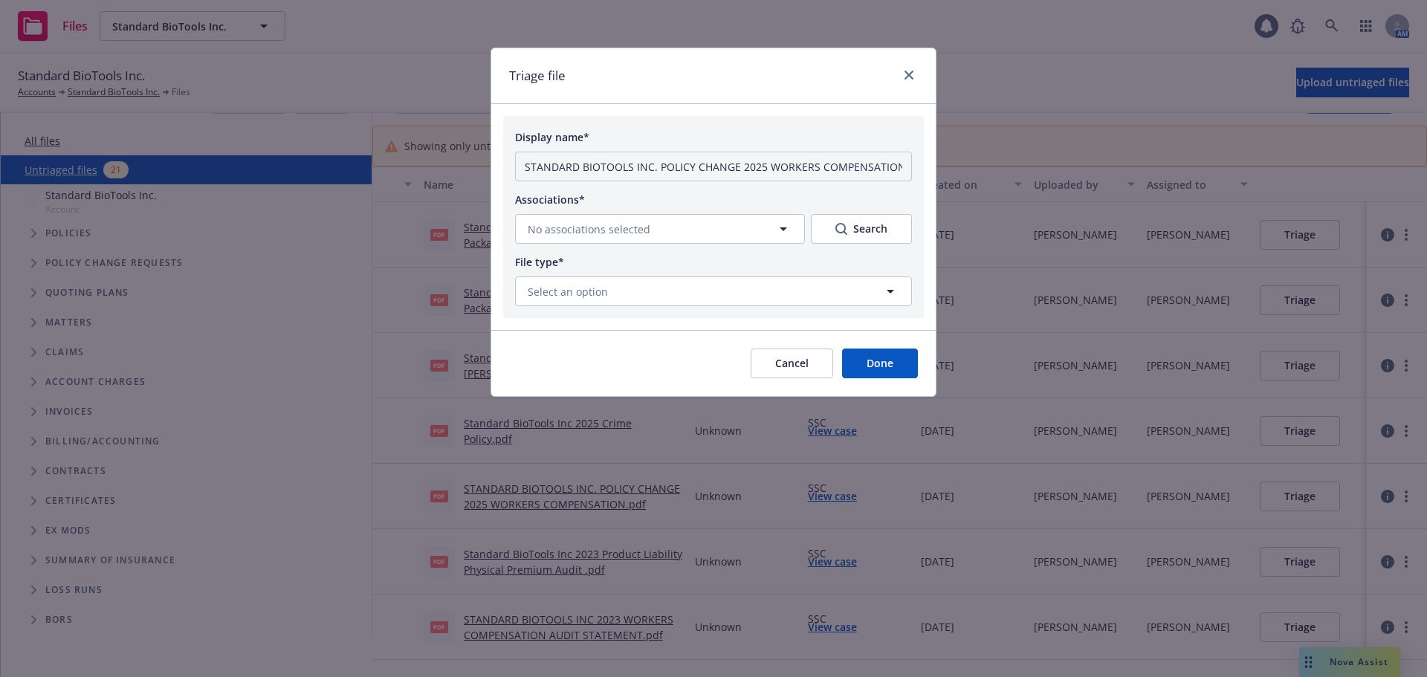
click at [636, 245] on div "Display name* STANDARD BIOTOOLS INC. POLICY CHANGE 2025 WORKERS COMPENSATION.pd…" at bounding box center [713, 217] width 421 height 202
click at [636, 234] on span "No associations selected" at bounding box center [589, 230] width 123 height 16
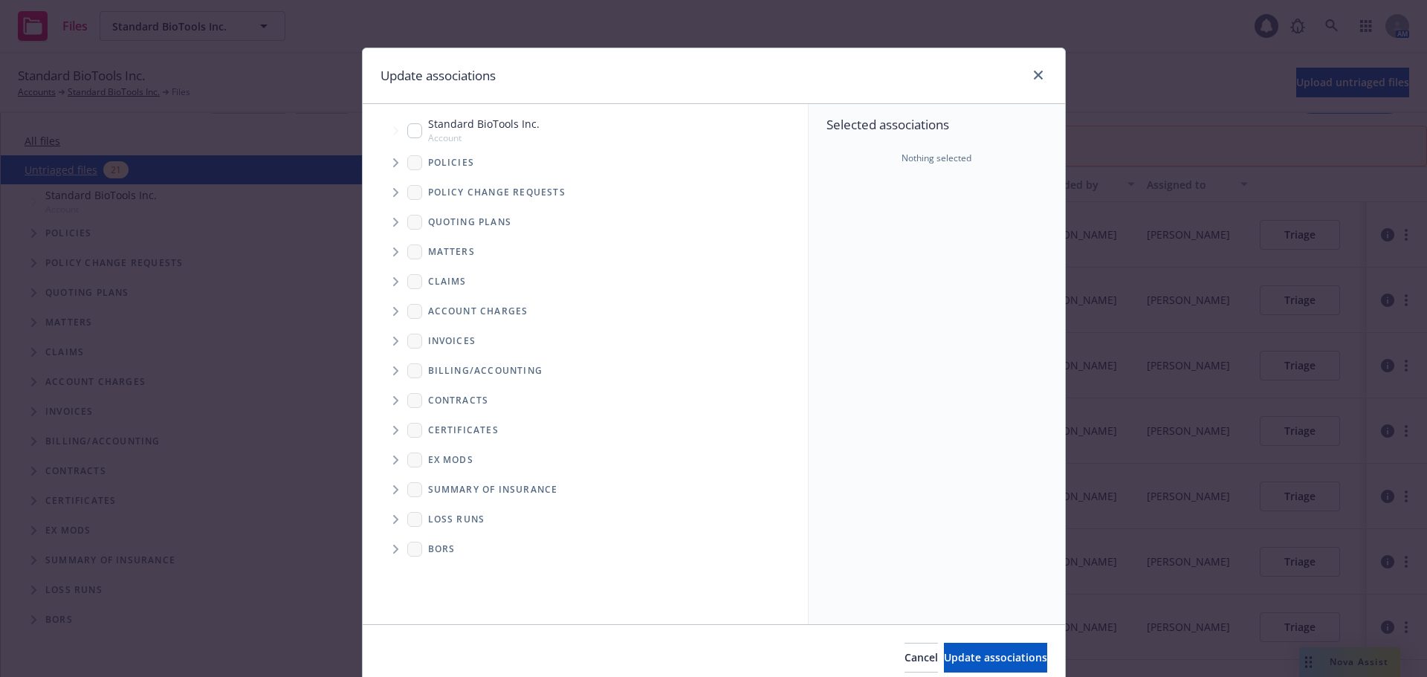
click at [393, 163] on icon "Tree Example" at bounding box center [395, 162] width 5 height 9
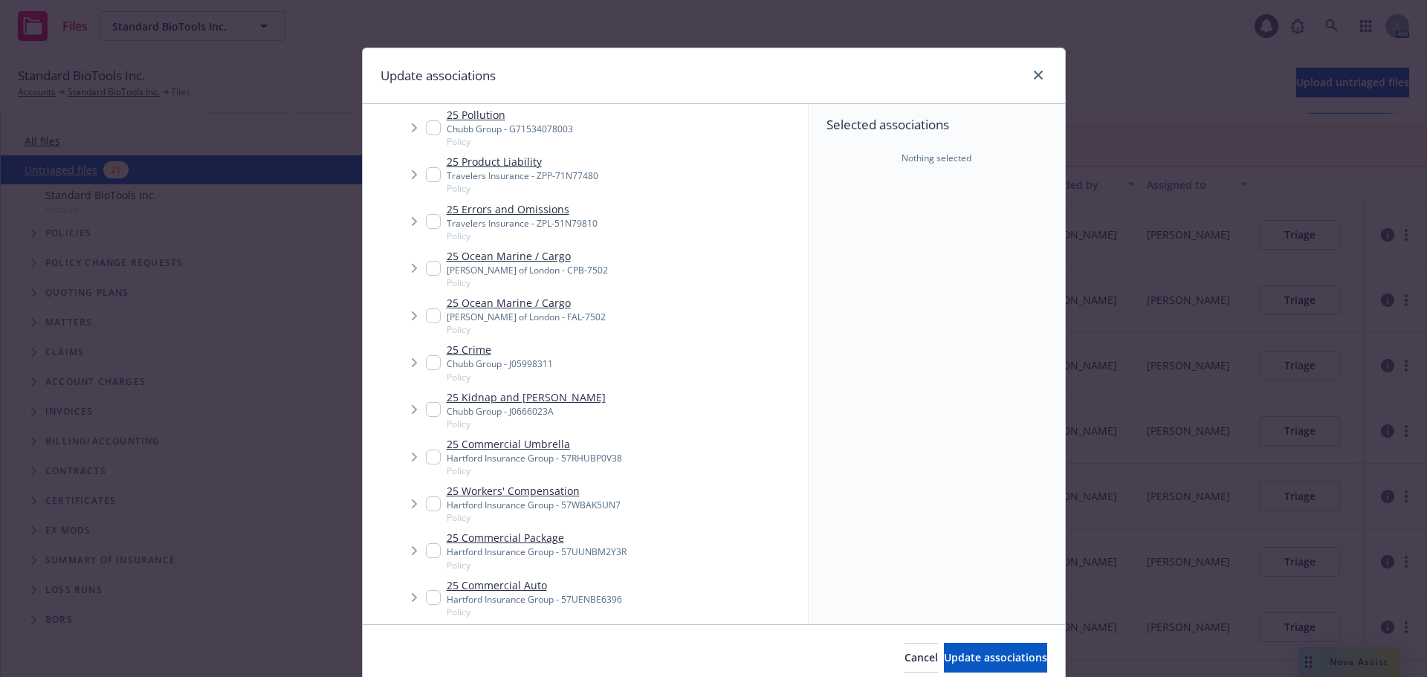
scroll to position [743, 0]
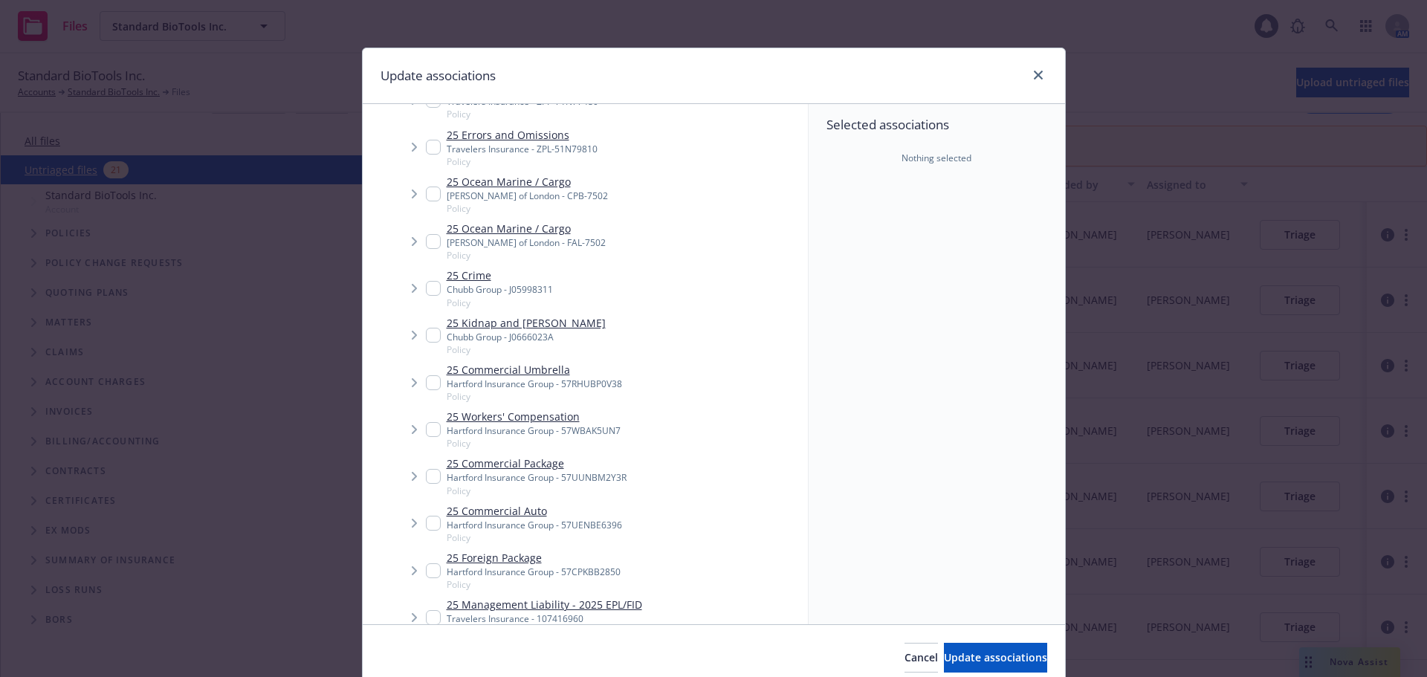
click at [418, 418] on span "Tree Example" at bounding box center [414, 430] width 24 height 24
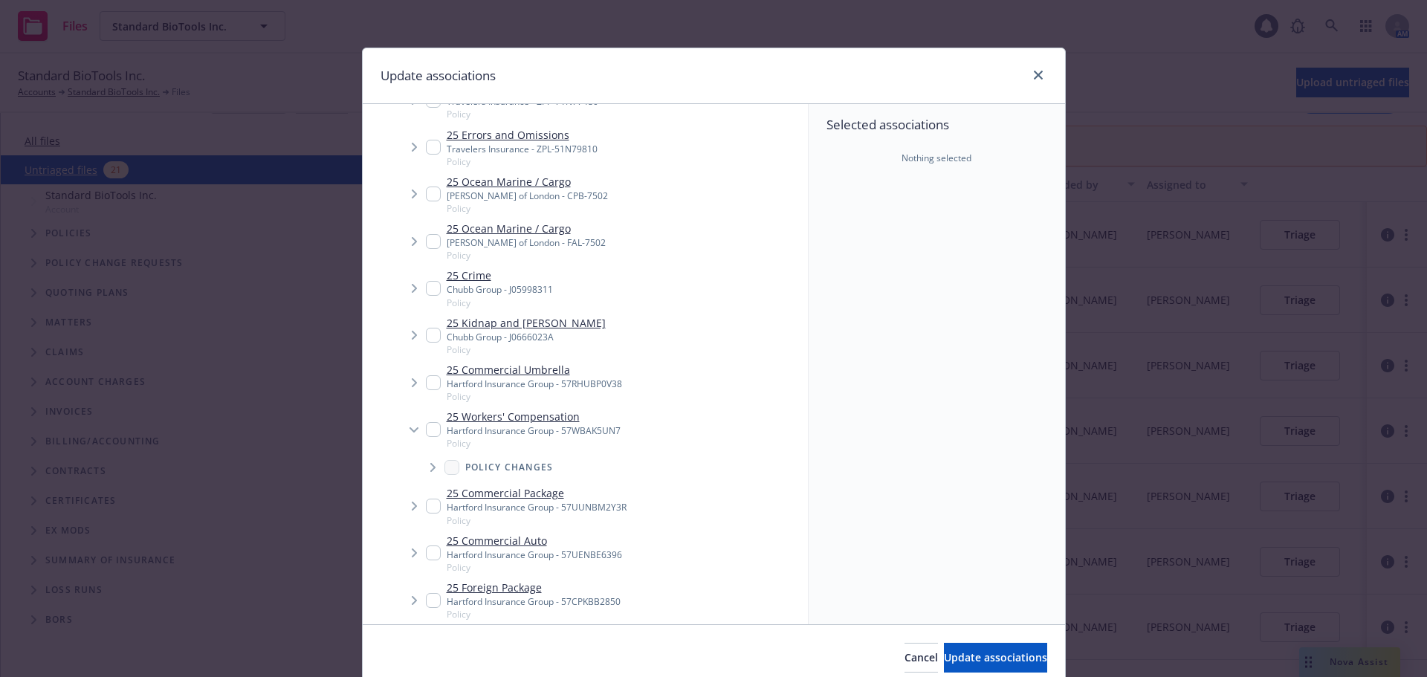
click at [419, 418] on span "Tree Example" at bounding box center [414, 430] width 24 height 24
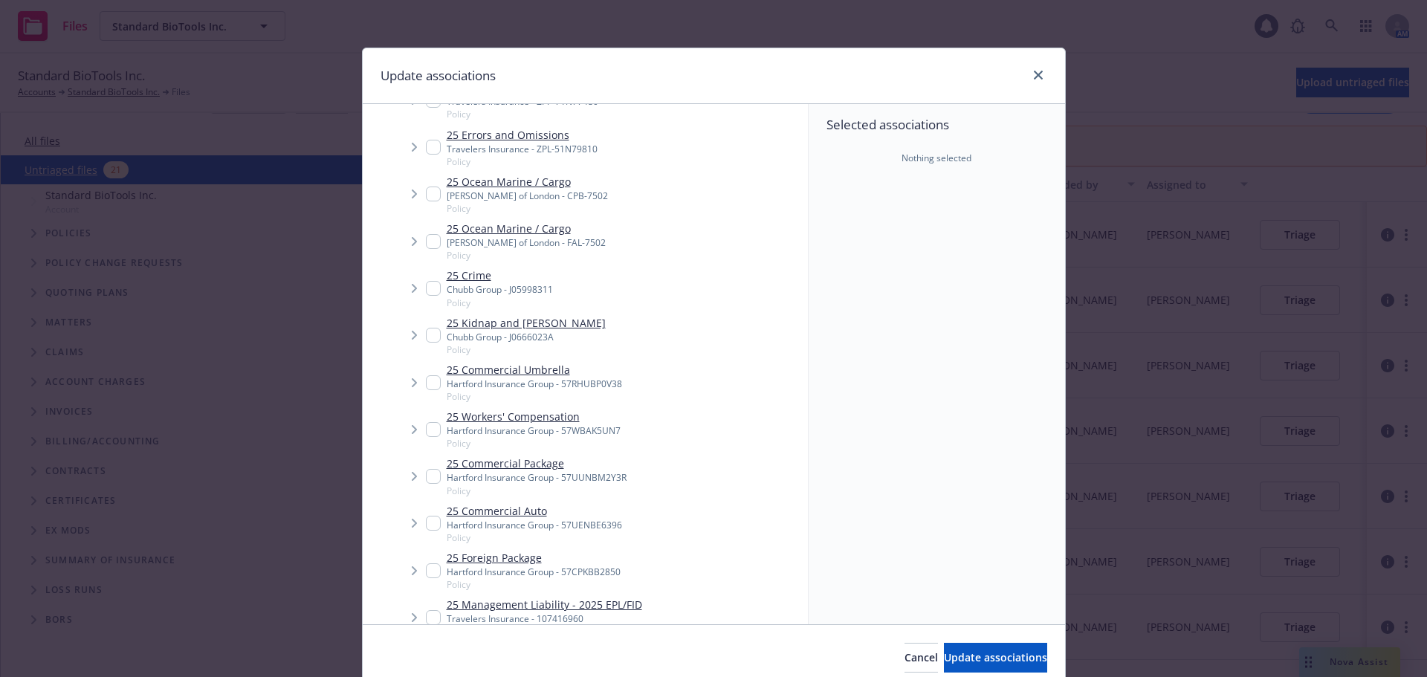
click at [427, 422] on input "Tree Example" at bounding box center [433, 429] width 15 height 15
checkbox input "true"
click at [986, 659] on span "Update associations" at bounding box center [995, 657] width 103 height 14
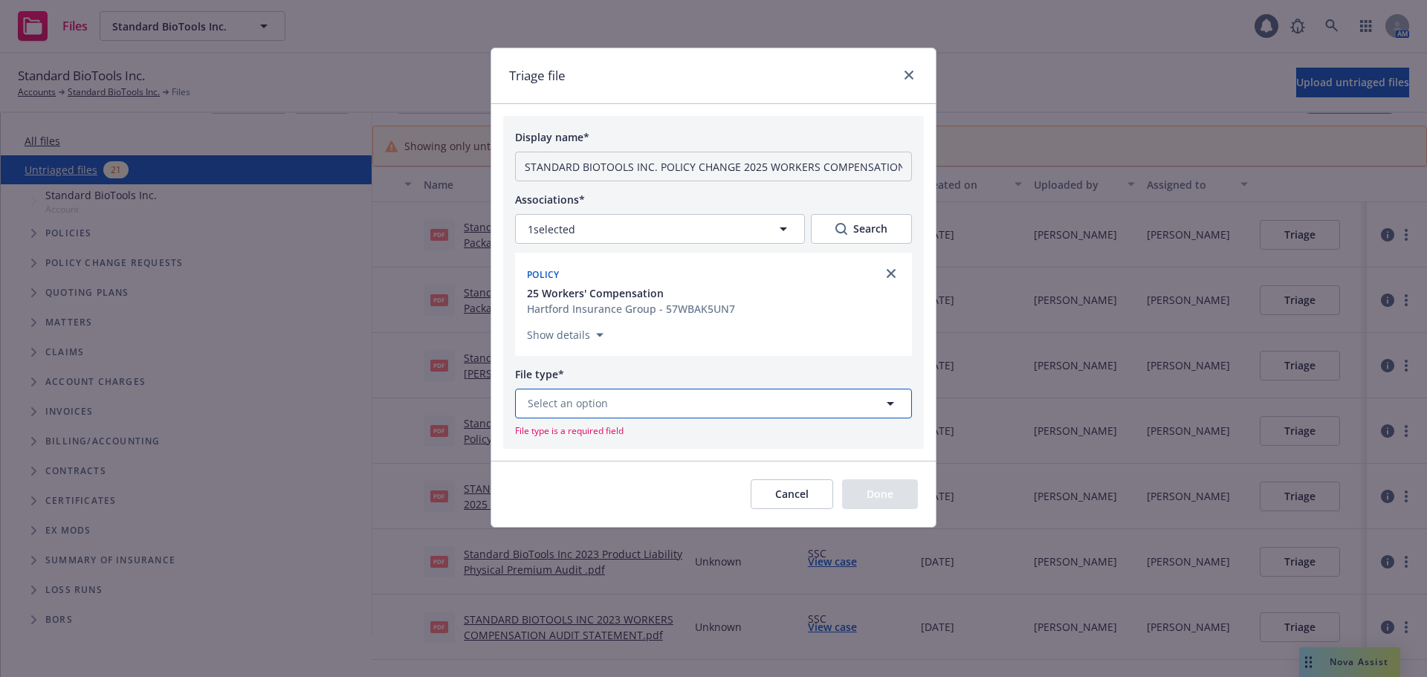
click at [629, 402] on button "Select an option" at bounding box center [713, 404] width 397 height 30
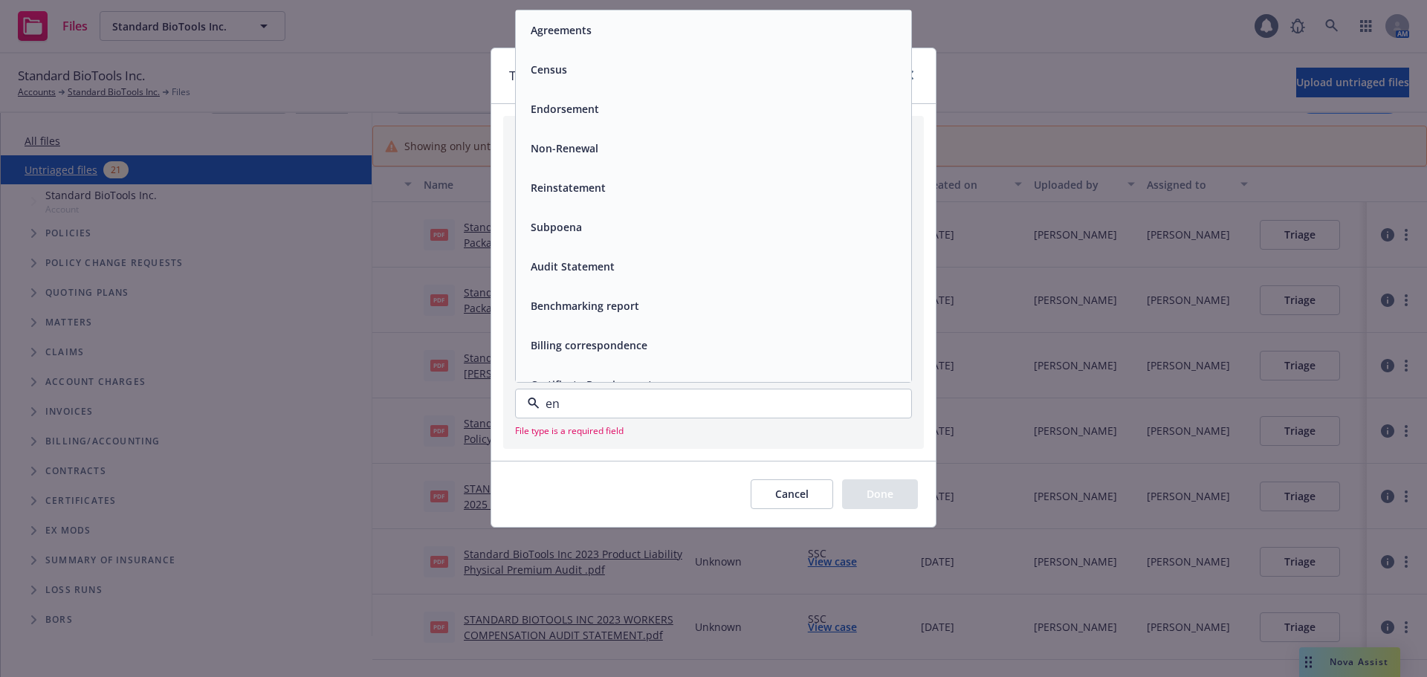
type input "end"
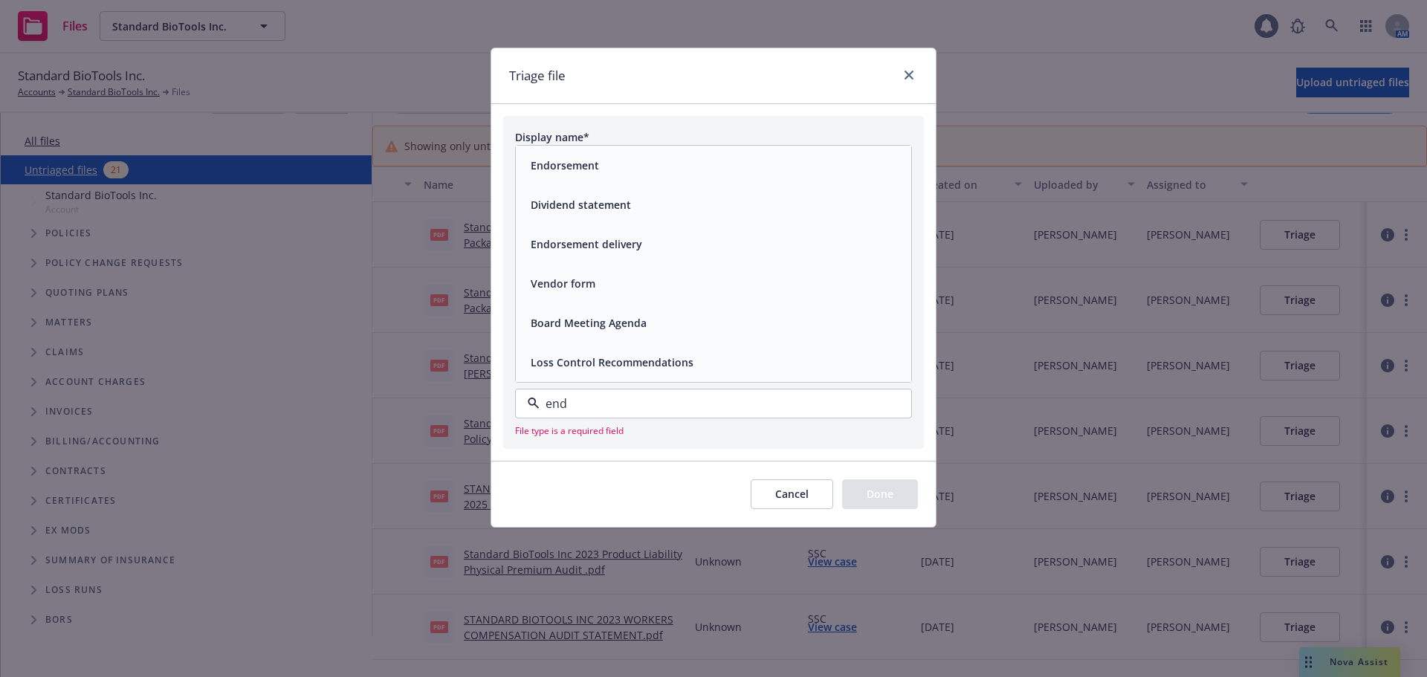
click at [690, 174] on div "Endorsement" at bounding box center [714, 166] width 378 height 22
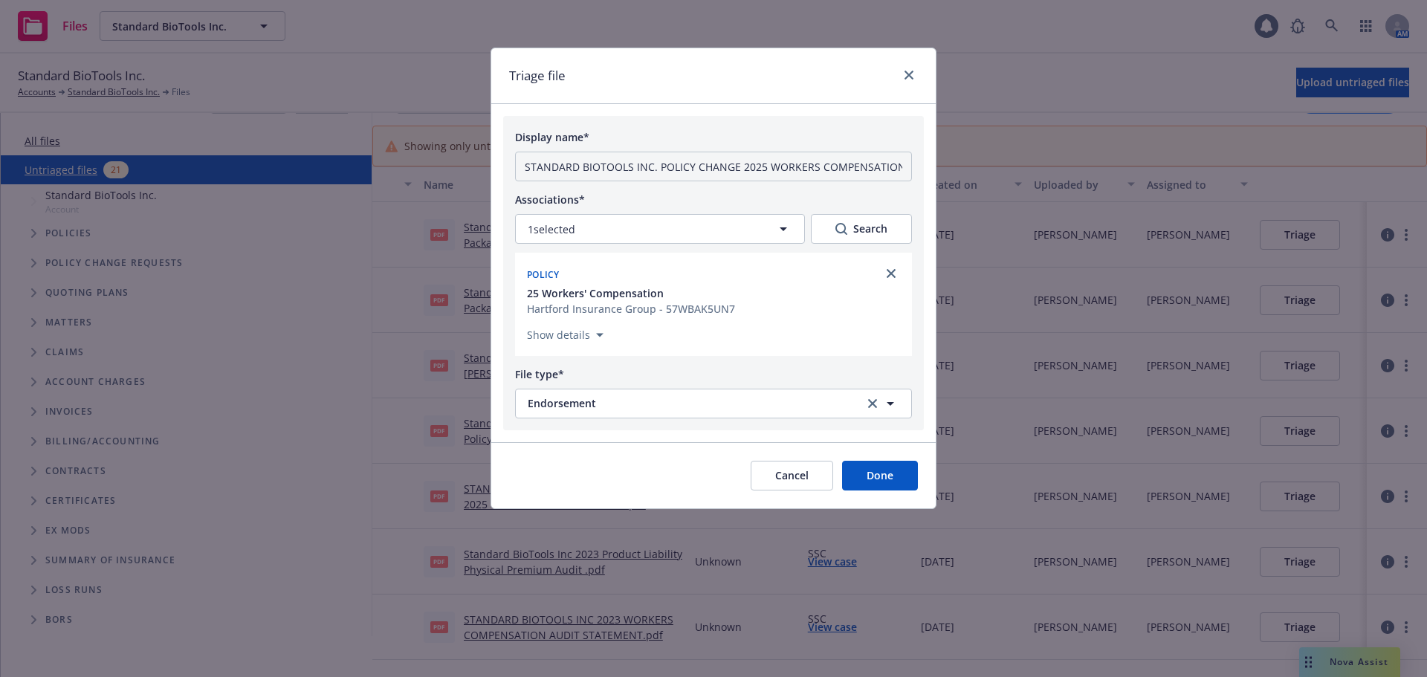
click at [872, 469] on button "Done" at bounding box center [880, 476] width 76 height 30
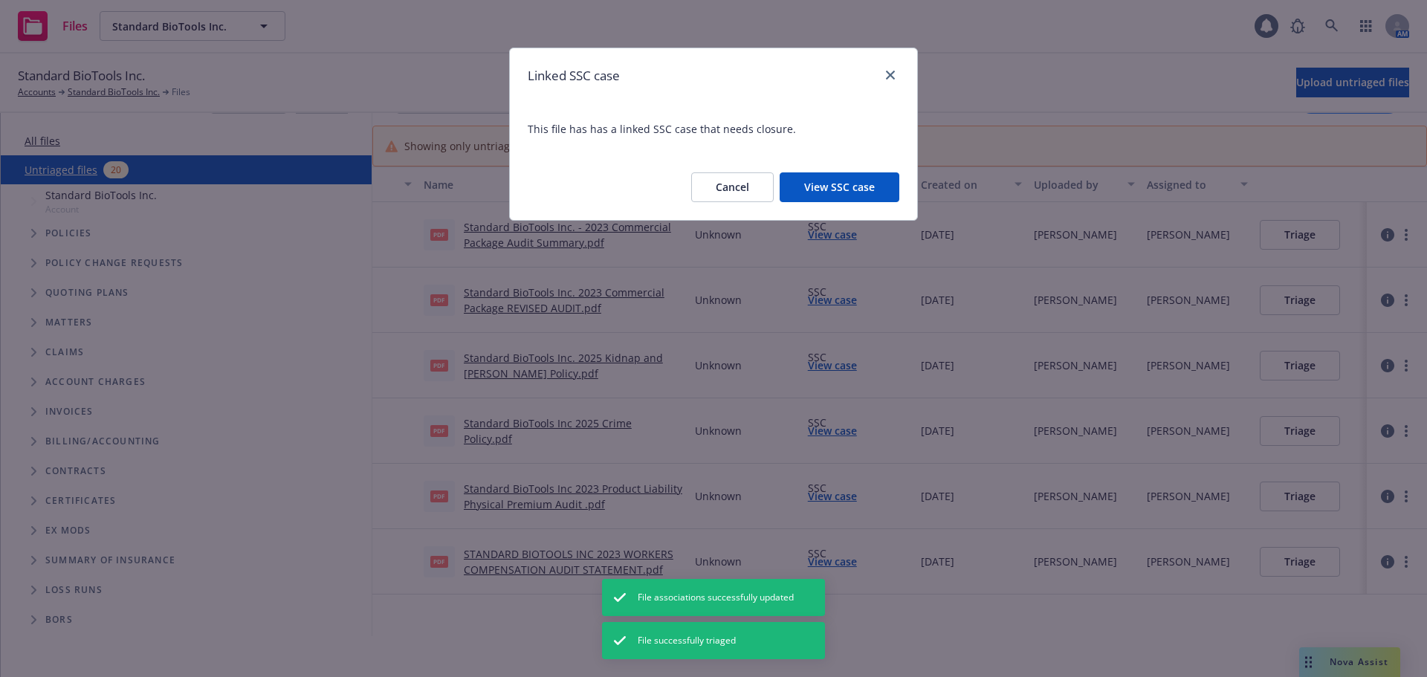
click at [831, 178] on button "View SSC case" at bounding box center [840, 187] width 120 height 30
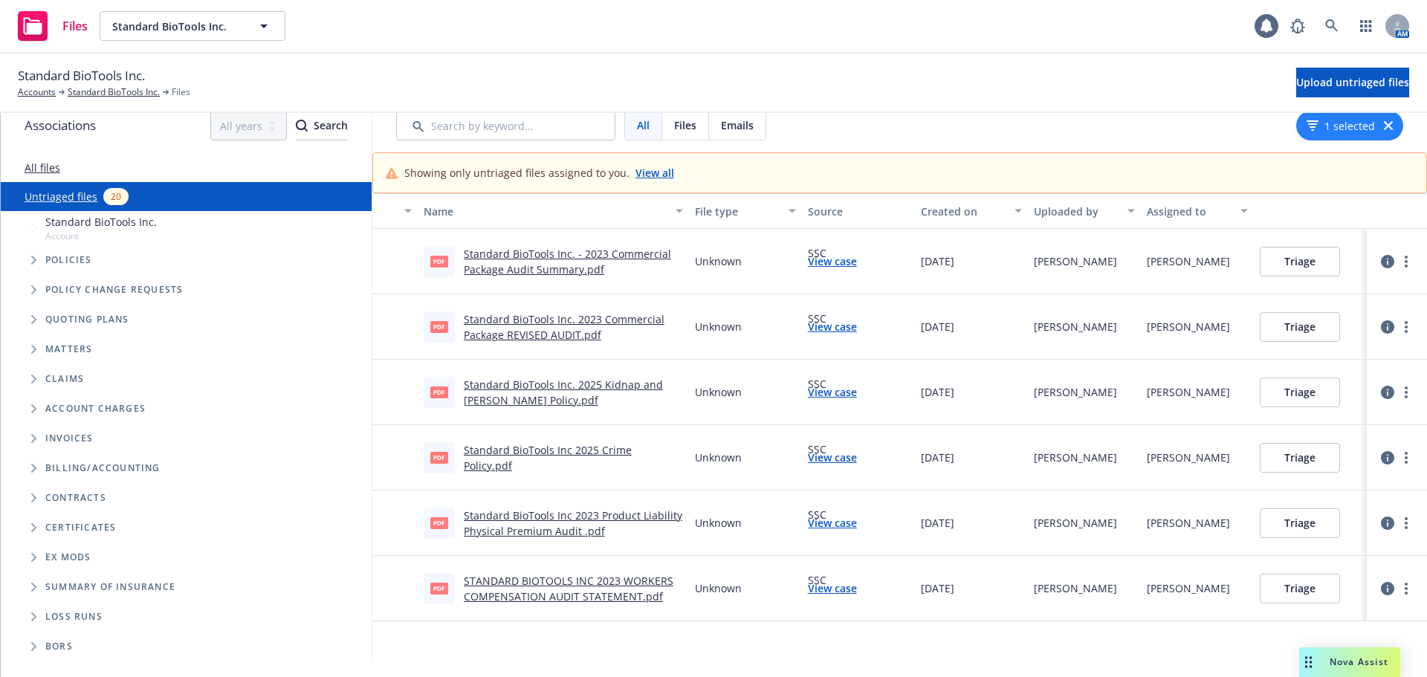
scroll to position [0, 0]
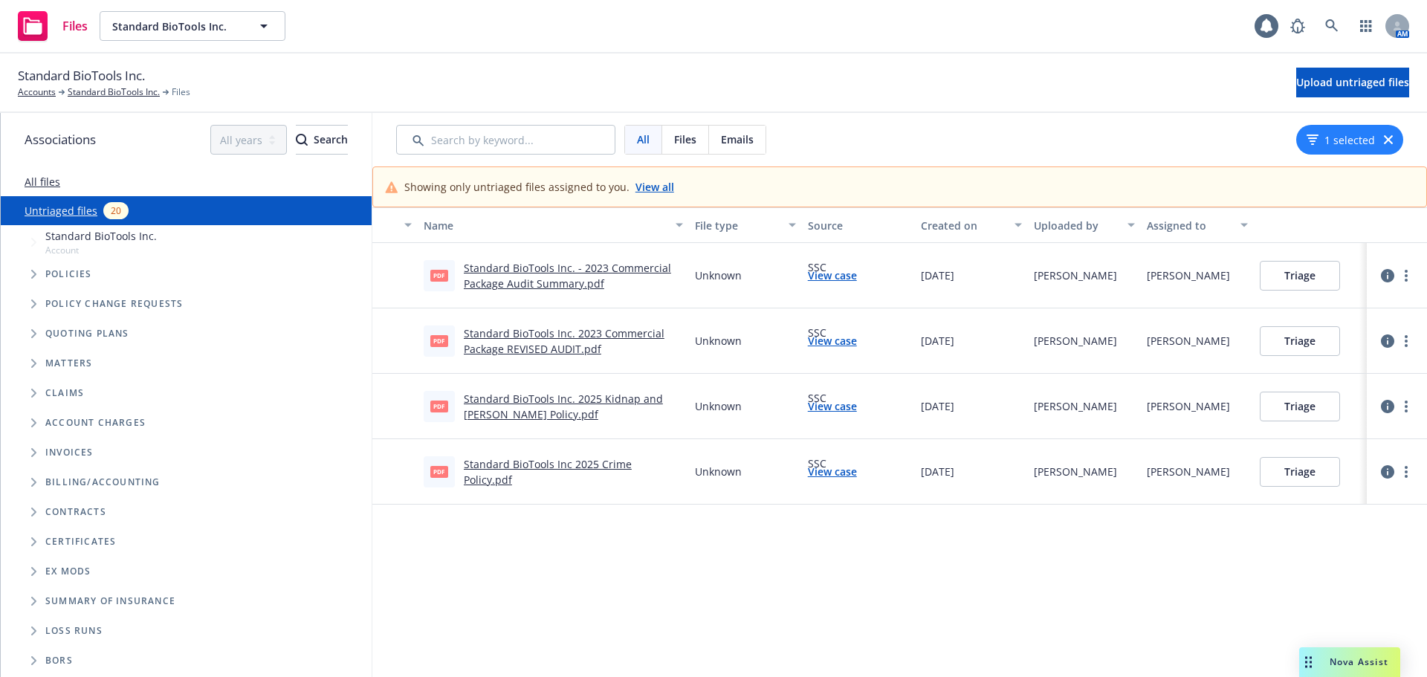
click at [665, 193] on link "View all" at bounding box center [655, 187] width 39 height 16
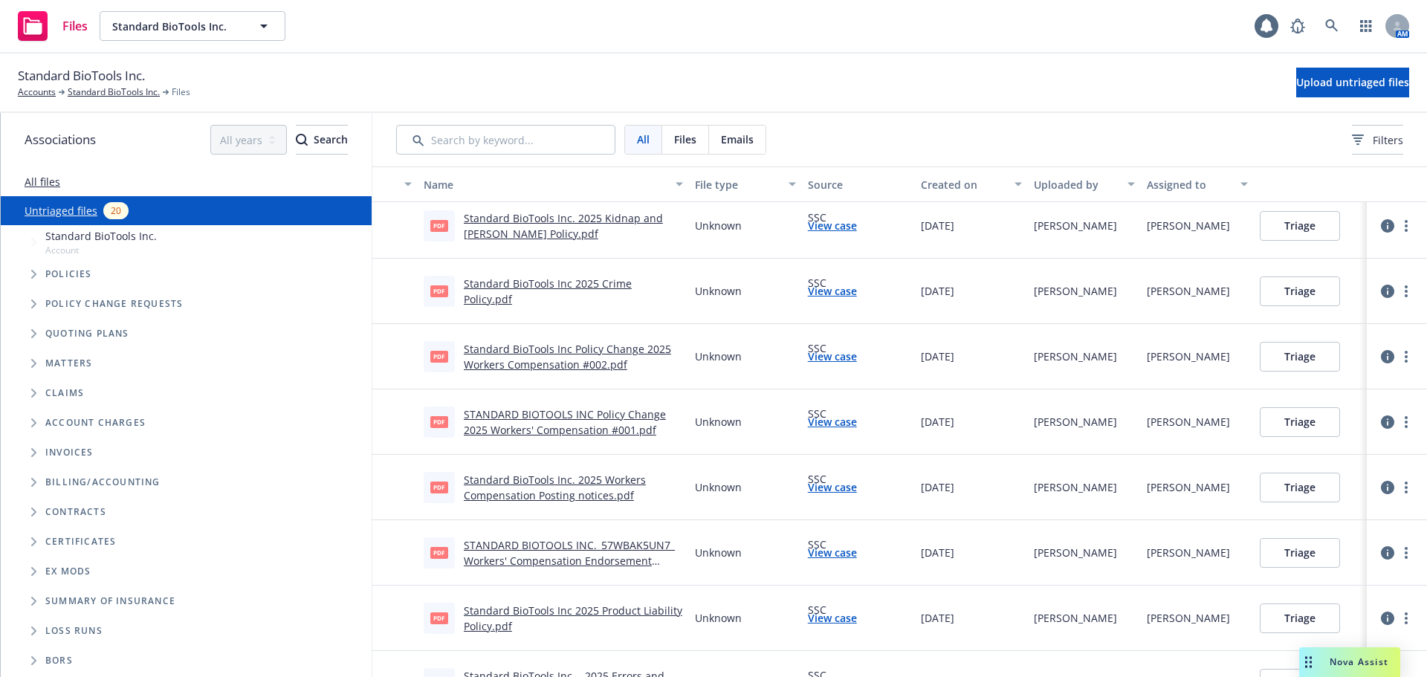
scroll to position [297, 0]
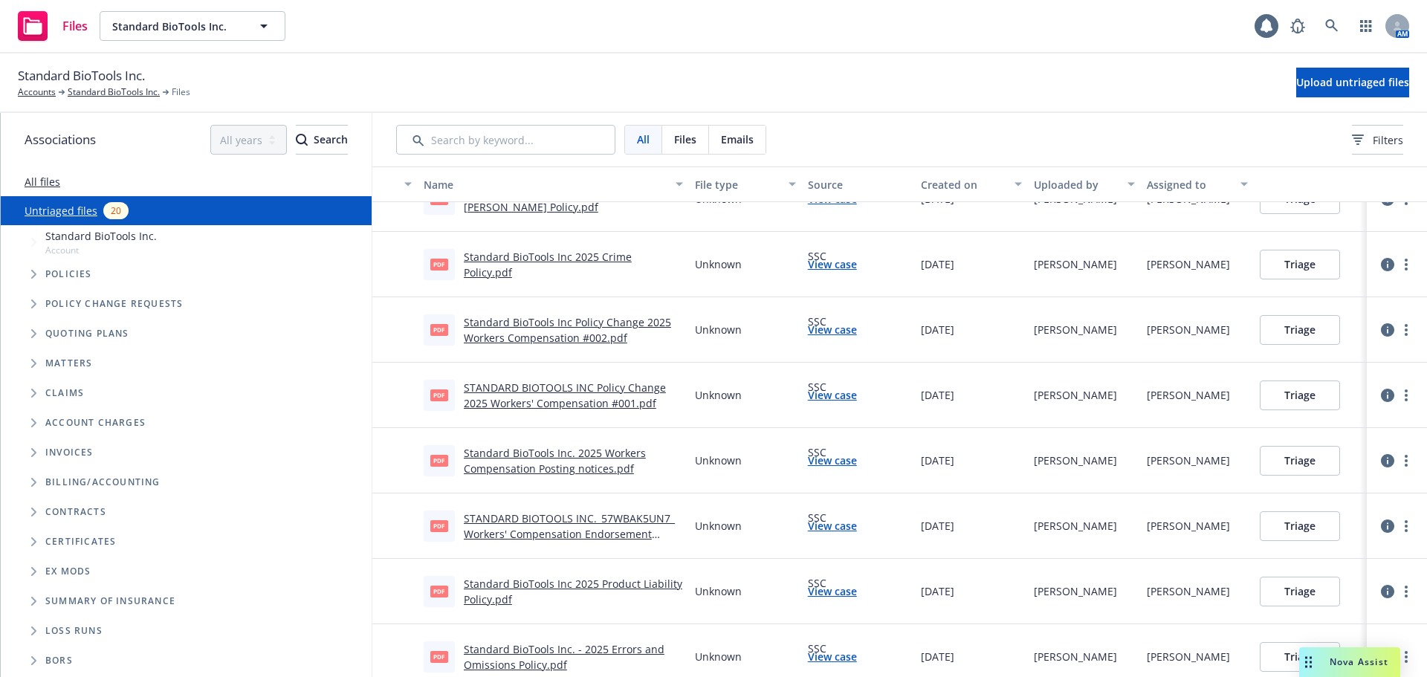
click at [1300, 316] on button "Triage" at bounding box center [1300, 330] width 80 height 30
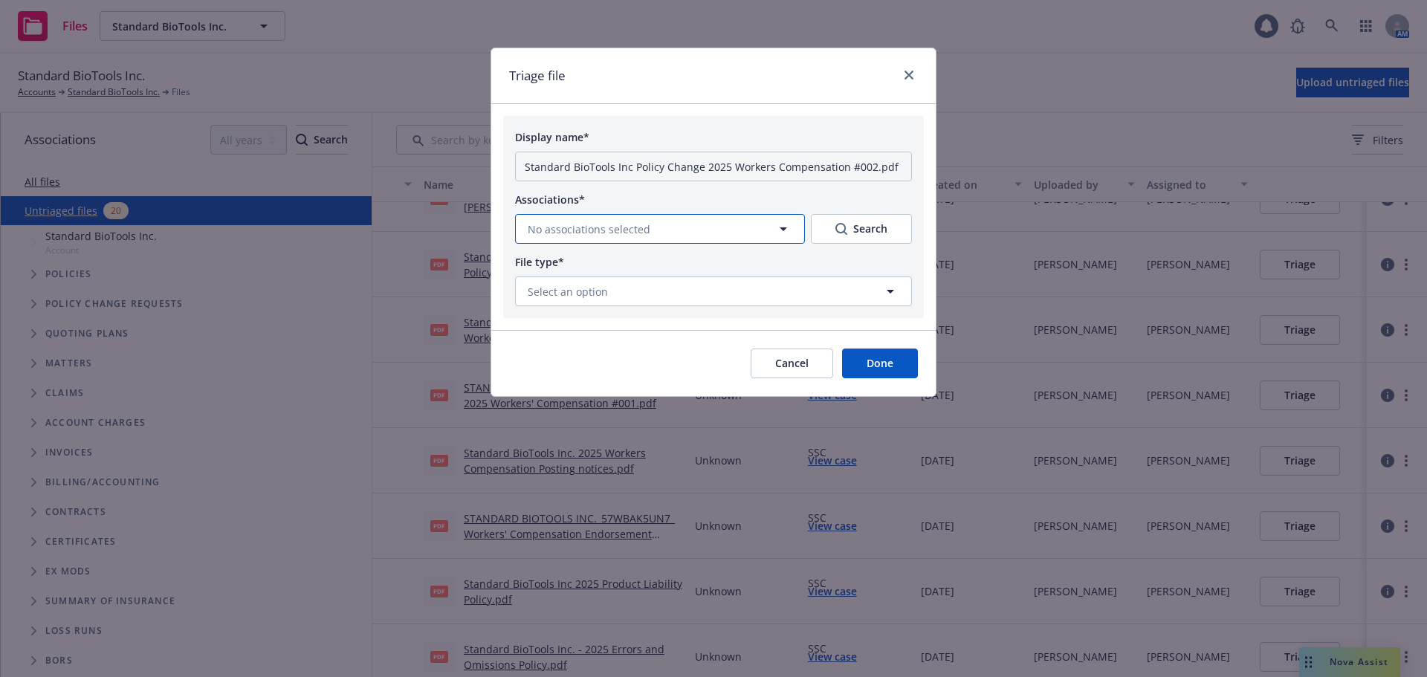
click at [587, 238] on button "No associations selected" at bounding box center [660, 229] width 290 height 30
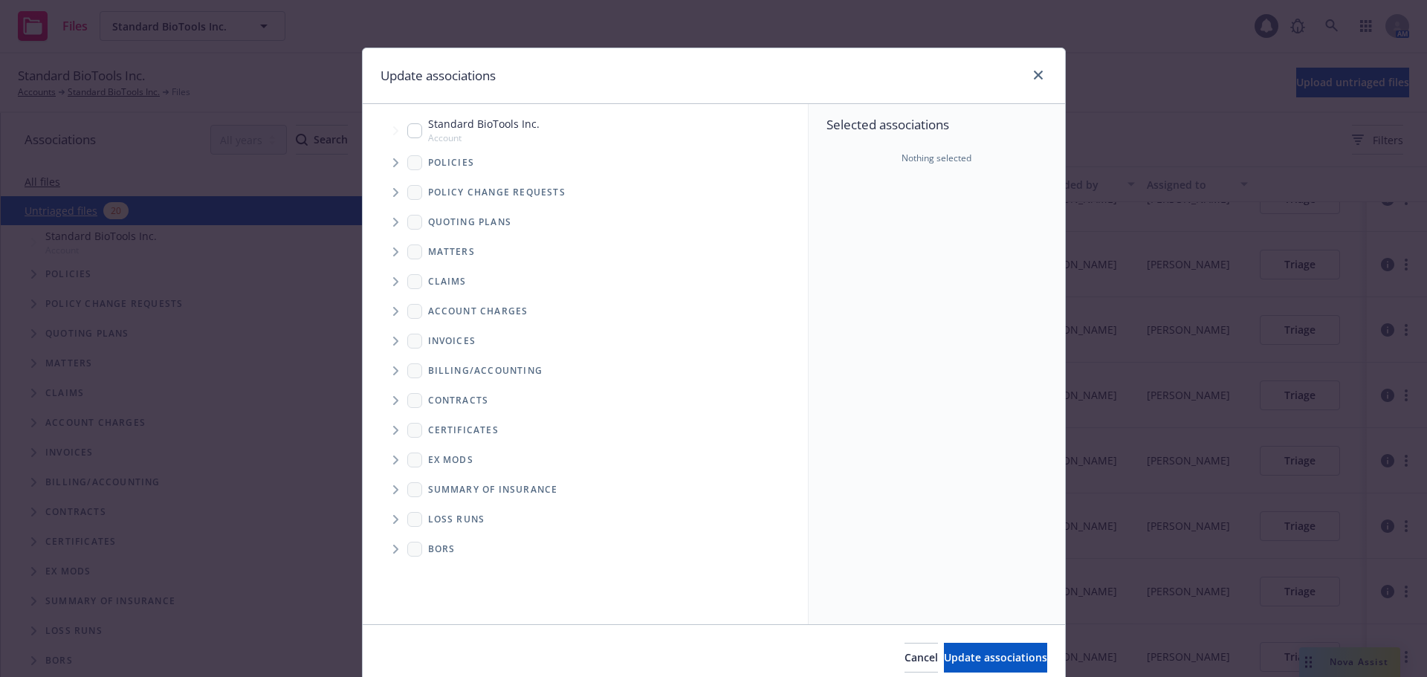
click at [393, 166] on icon "Tree Example" at bounding box center [396, 162] width 6 height 9
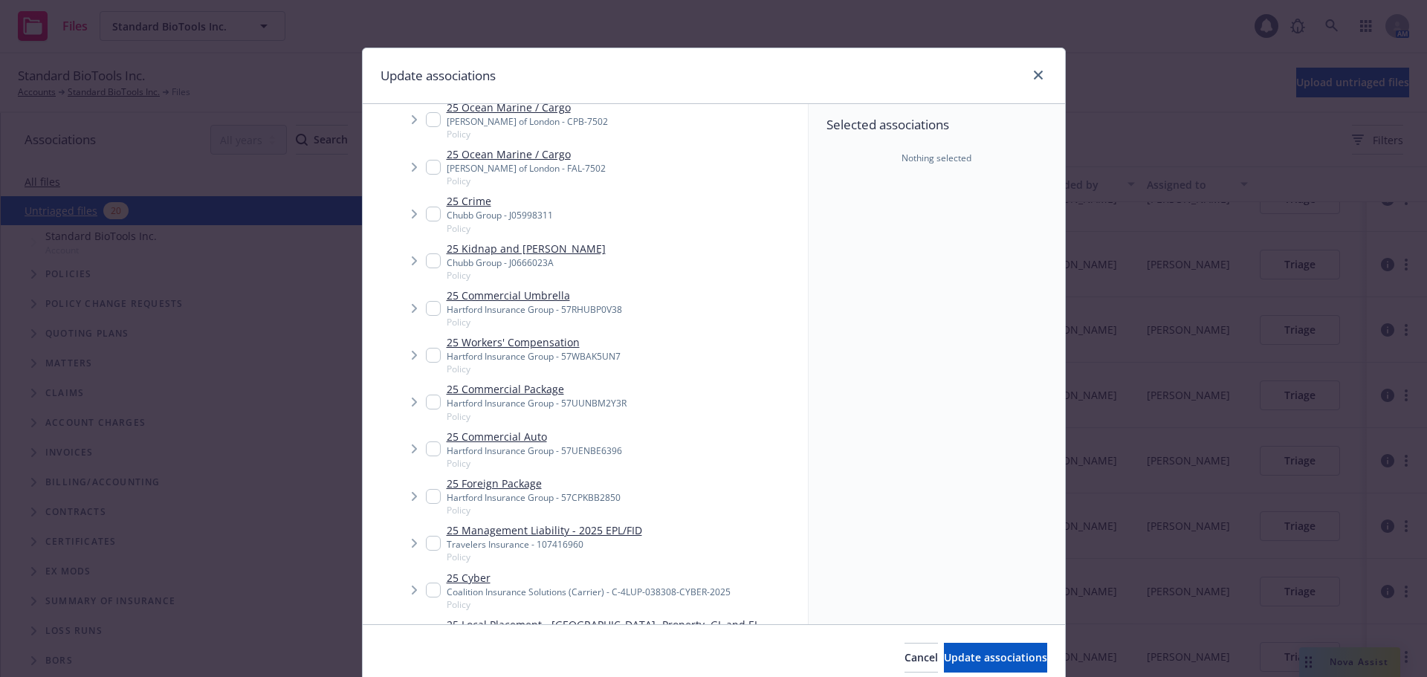
scroll to position [743, 0]
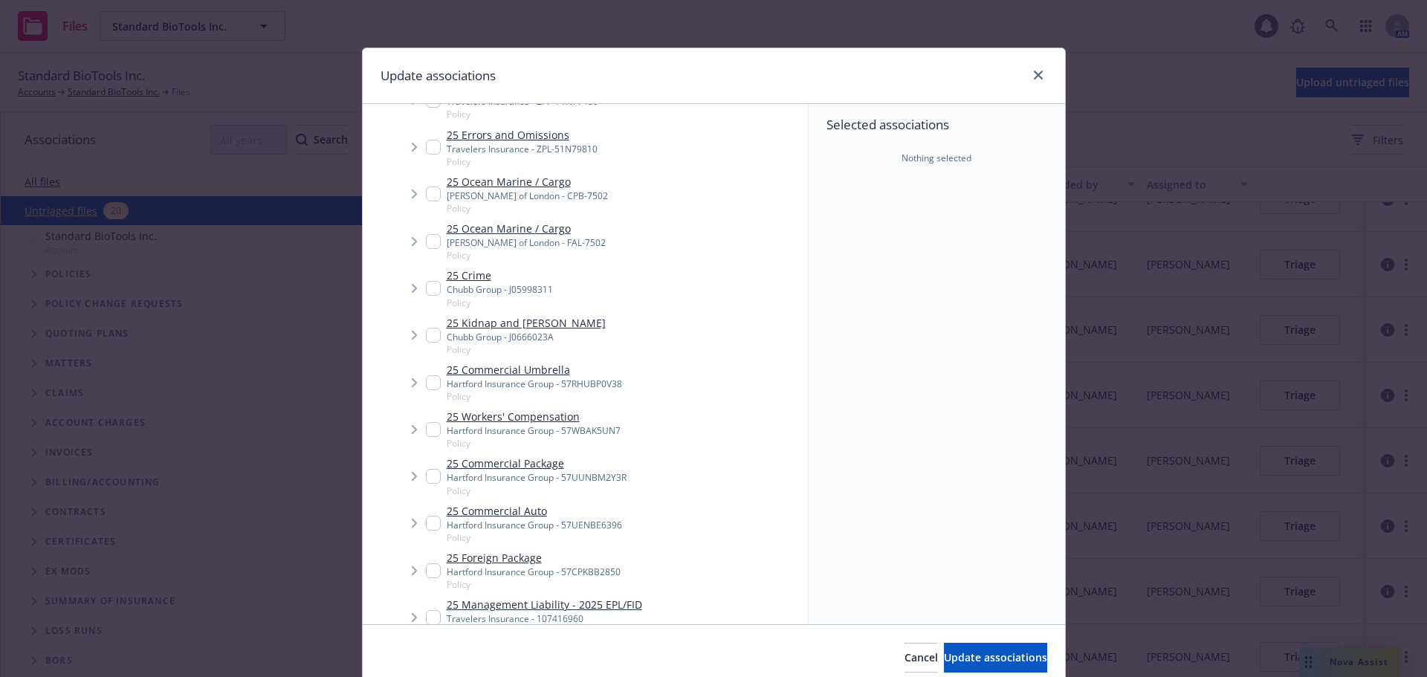
click at [426, 422] on input "Tree Example" at bounding box center [433, 429] width 15 height 15
checkbox input "true"
click at [967, 665] on span "Update associations" at bounding box center [995, 657] width 103 height 14
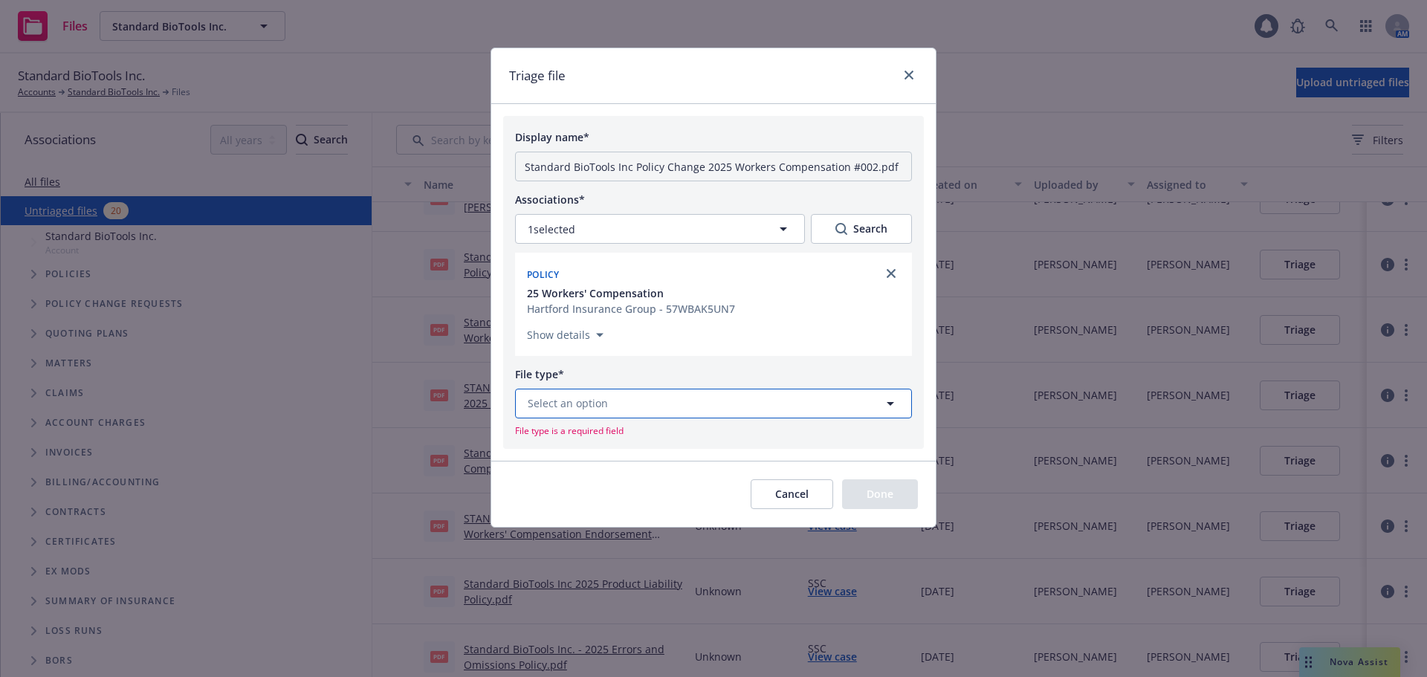
click at [581, 404] on span "Select an option" at bounding box center [568, 403] width 80 height 16
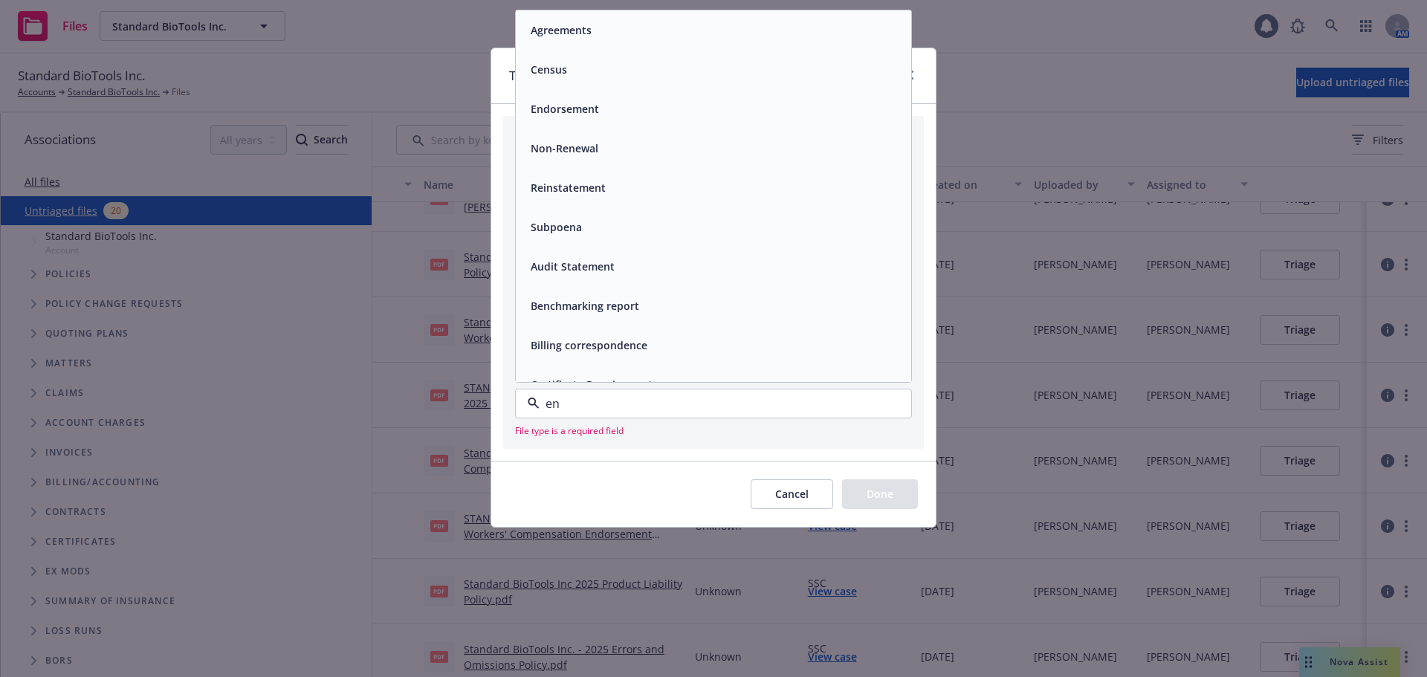
type input "end"
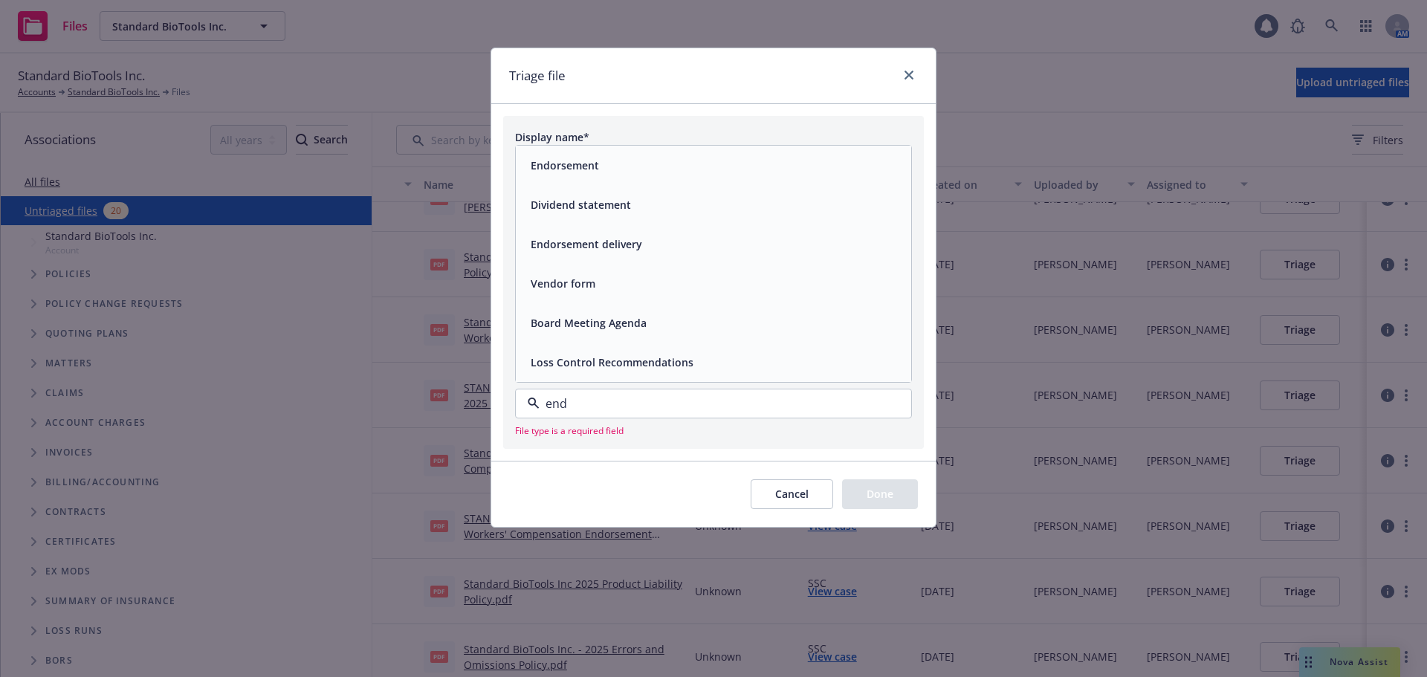
click at [758, 155] on div "Endorsement" at bounding box center [714, 166] width 378 height 22
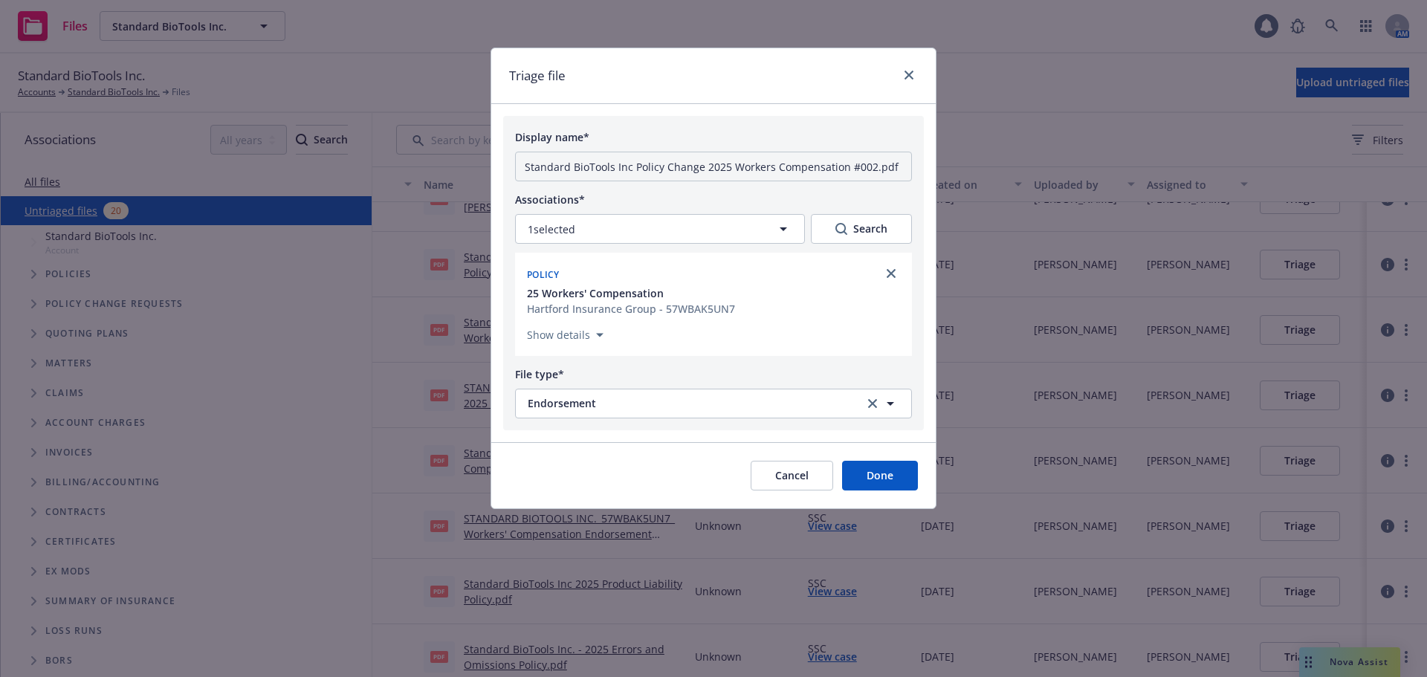
click at [903, 487] on button "Done" at bounding box center [880, 476] width 76 height 30
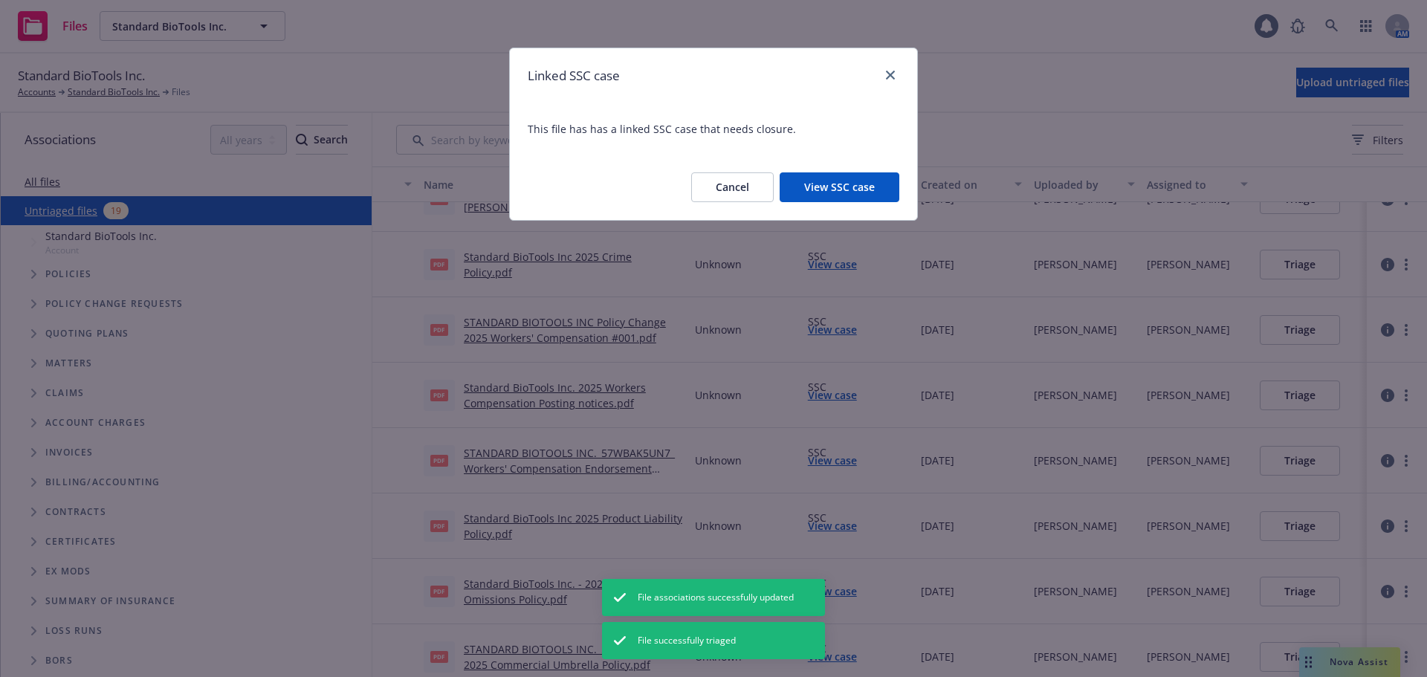
click at [830, 184] on button "View SSC case" at bounding box center [840, 187] width 120 height 30
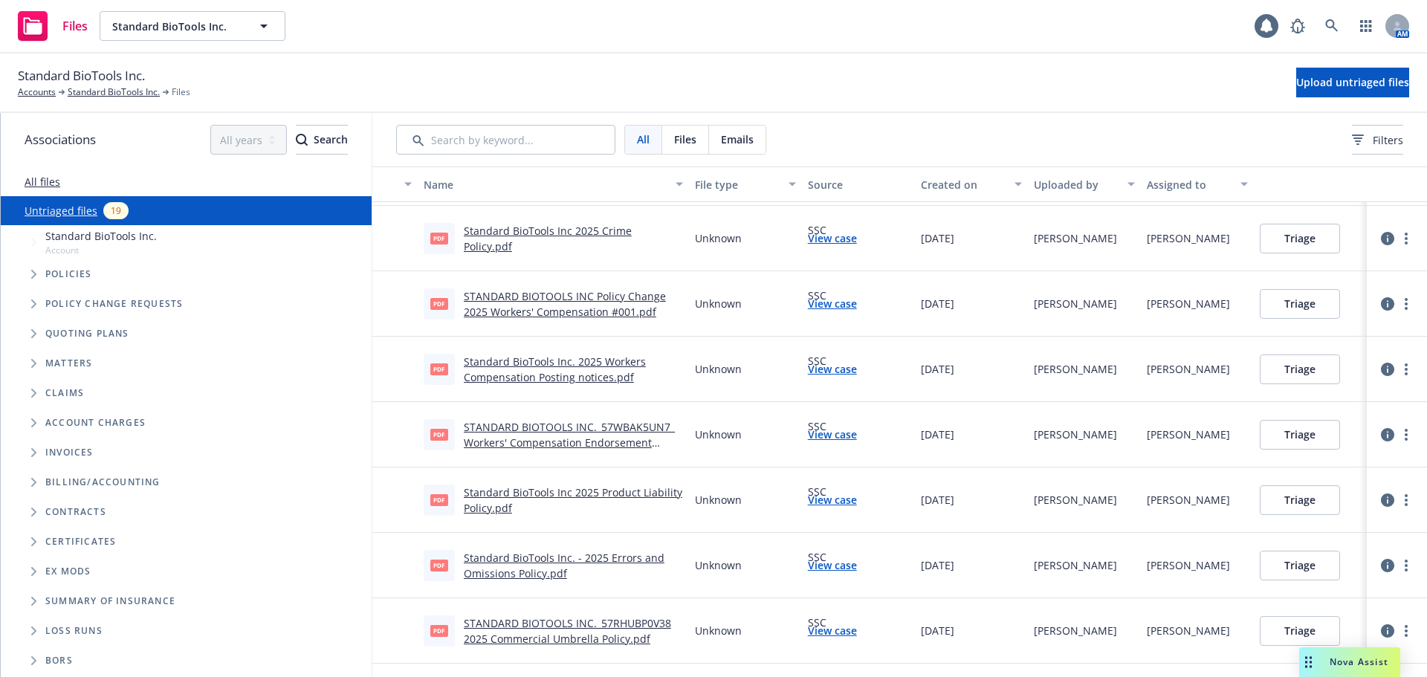
scroll to position [297, 0]
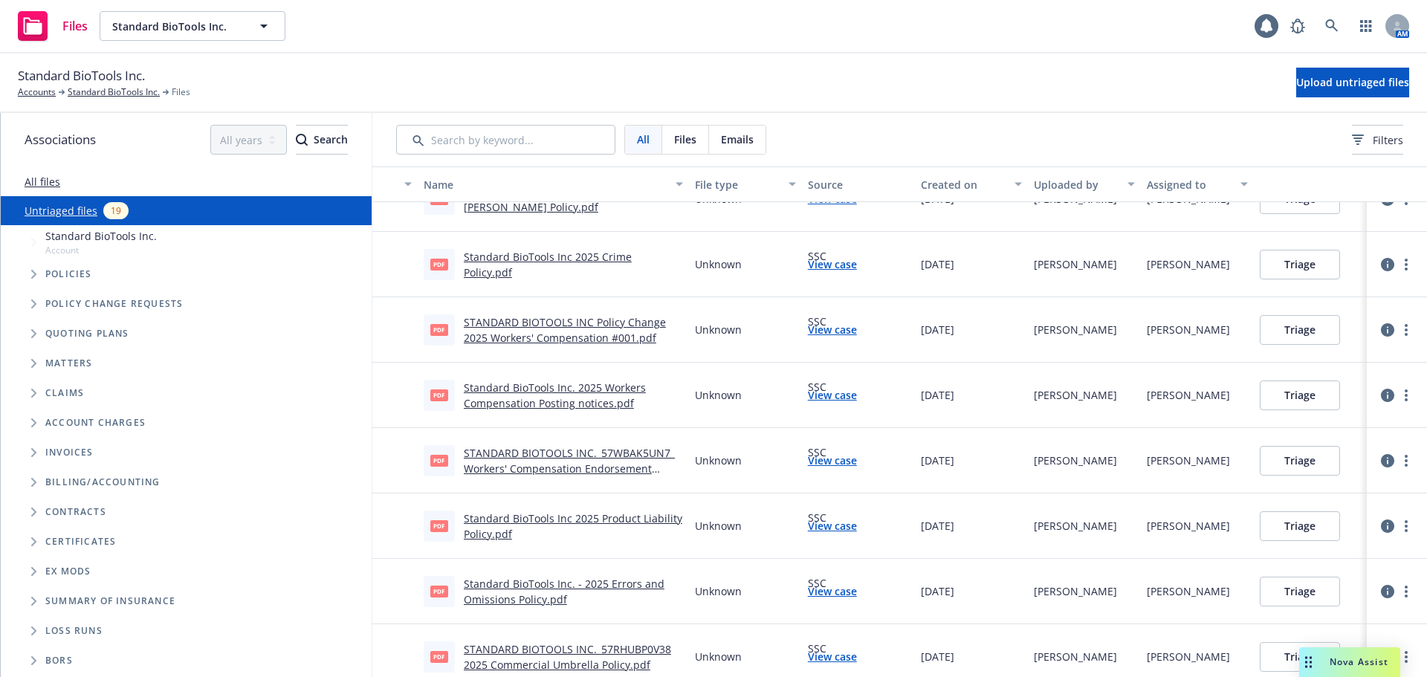
click at [1313, 328] on button "Triage" at bounding box center [1300, 330] width 80 height 30
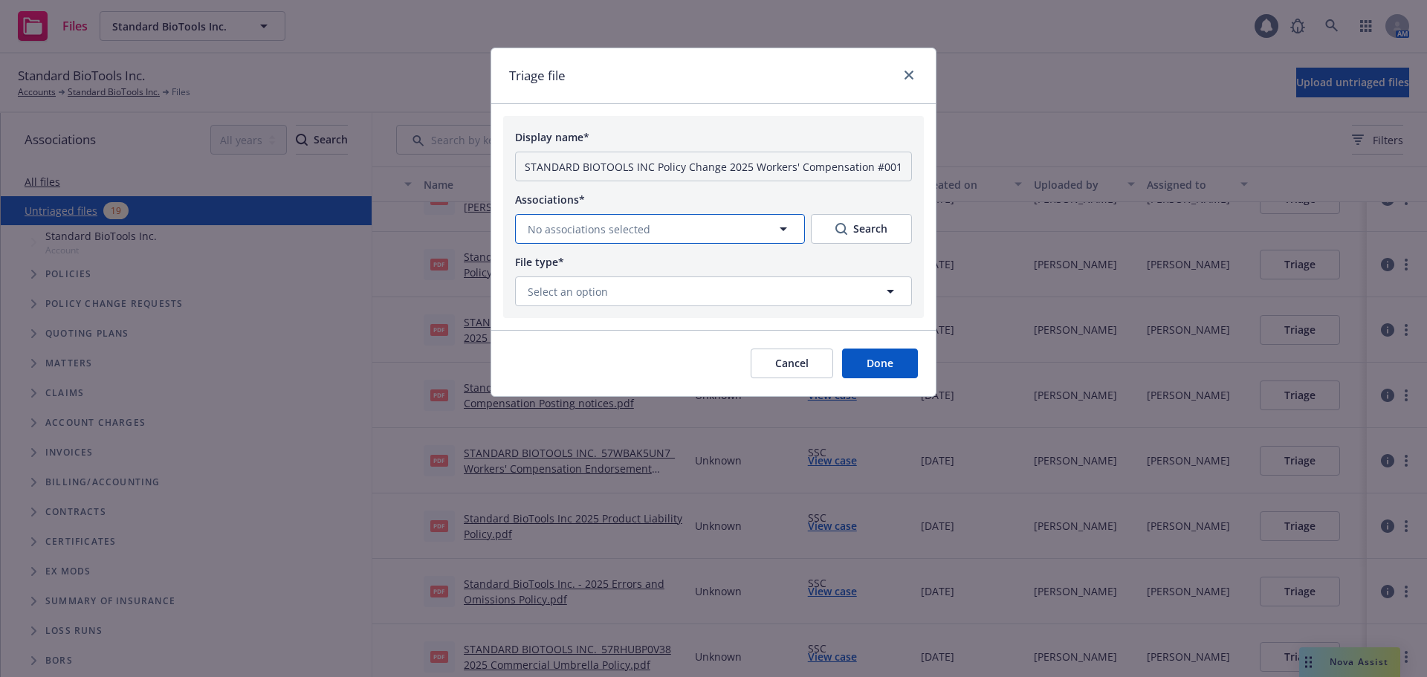
click at [633, 228] on span "No associations selected" at bounding box center [589, 230] width 123 height 16
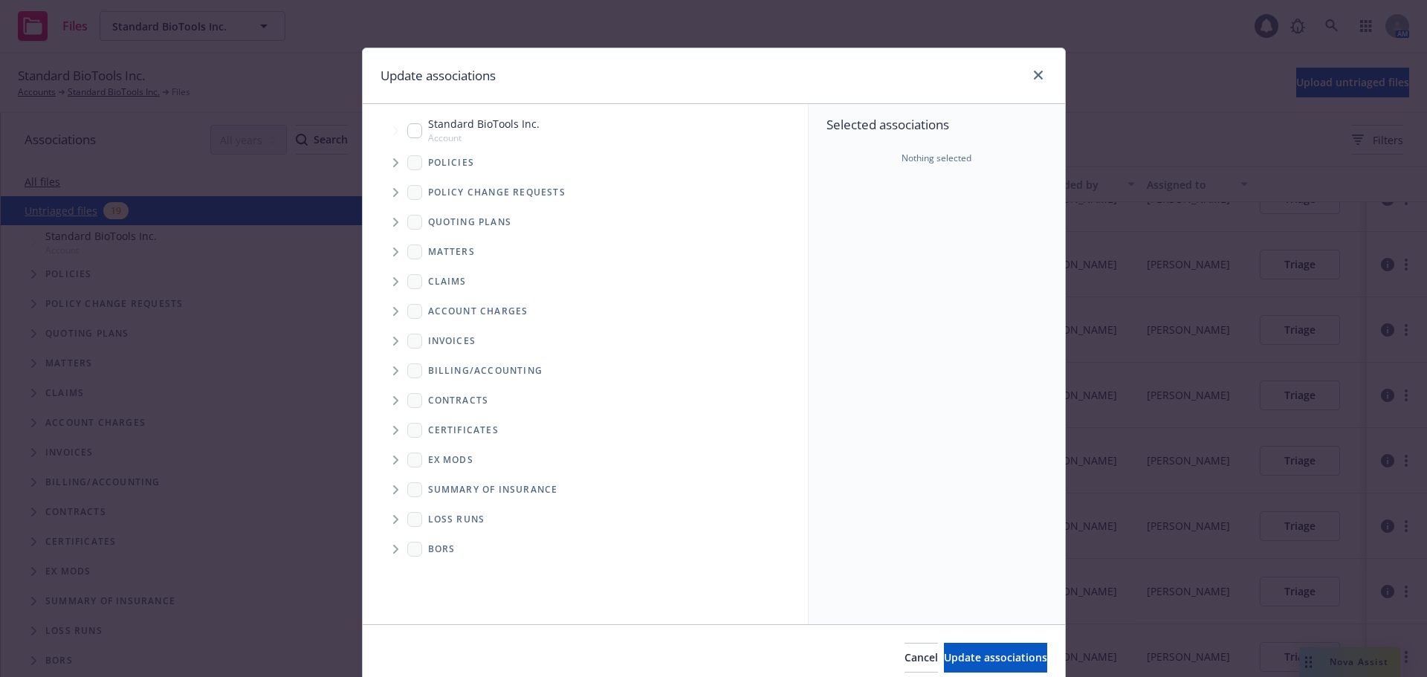
click at [393, 161] on icon "Tree Example" at bounding box center [396, 162] width 6 height 9
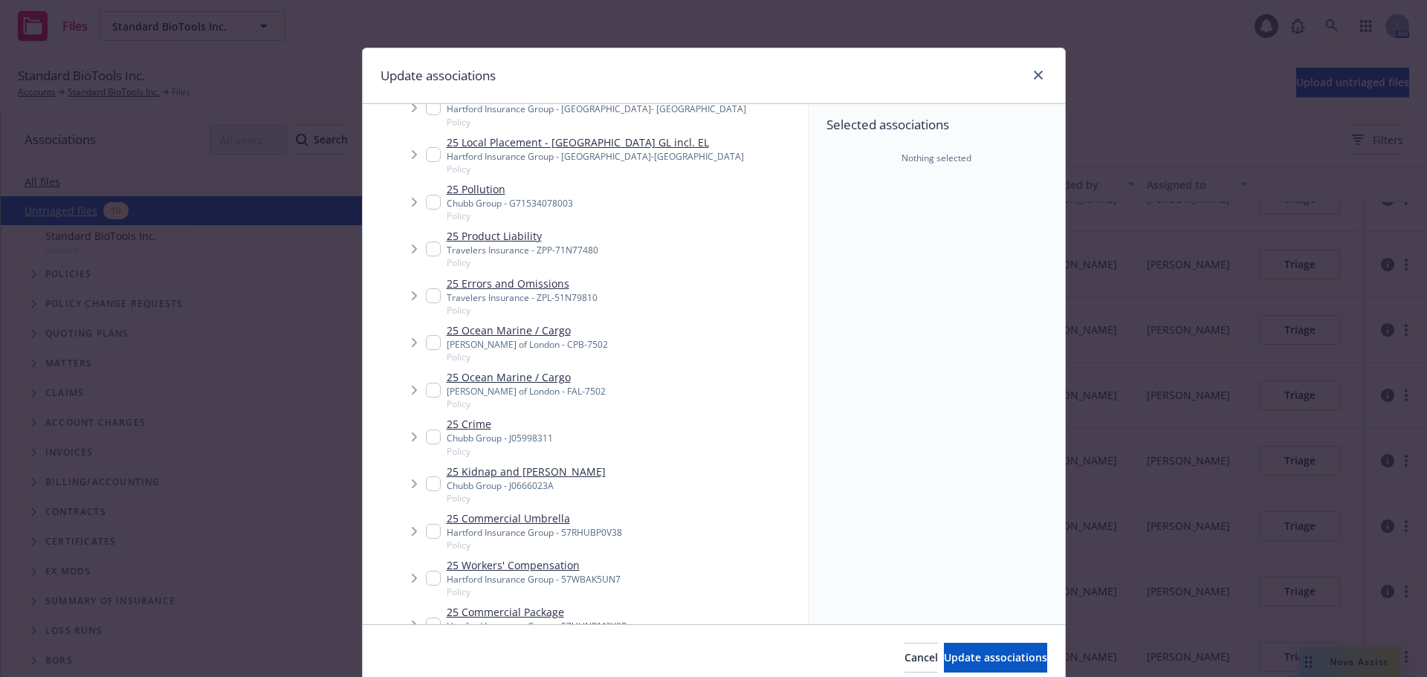
scroll to position [818, 0]
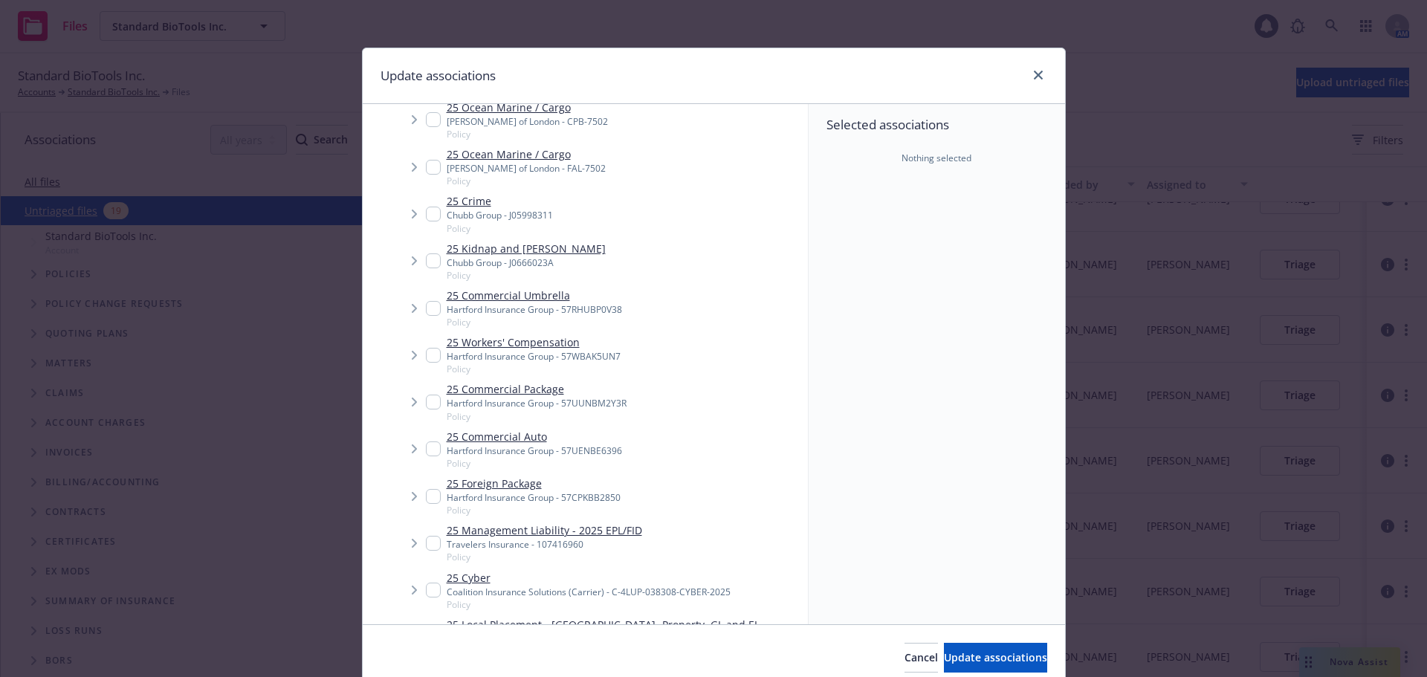
click at [431, 348] on input "Tree Example" at bounding box center [433, 355] width 15 height 15
checkbox input "true"
click at [962, 647] on button "Update associations" at bounding box center [995, 658] width 103 height 30
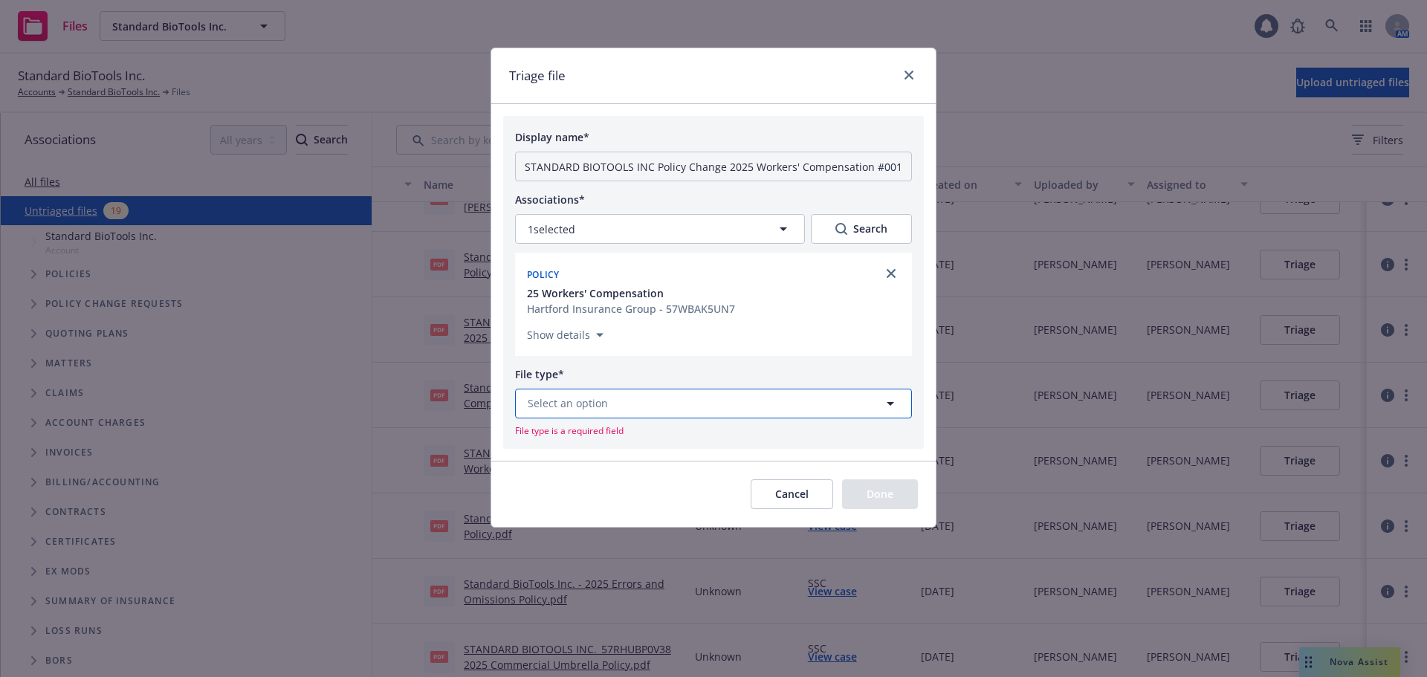
click at [595, 407] on span "Select an option" at bounding box center [568, 403] width 80 height 16
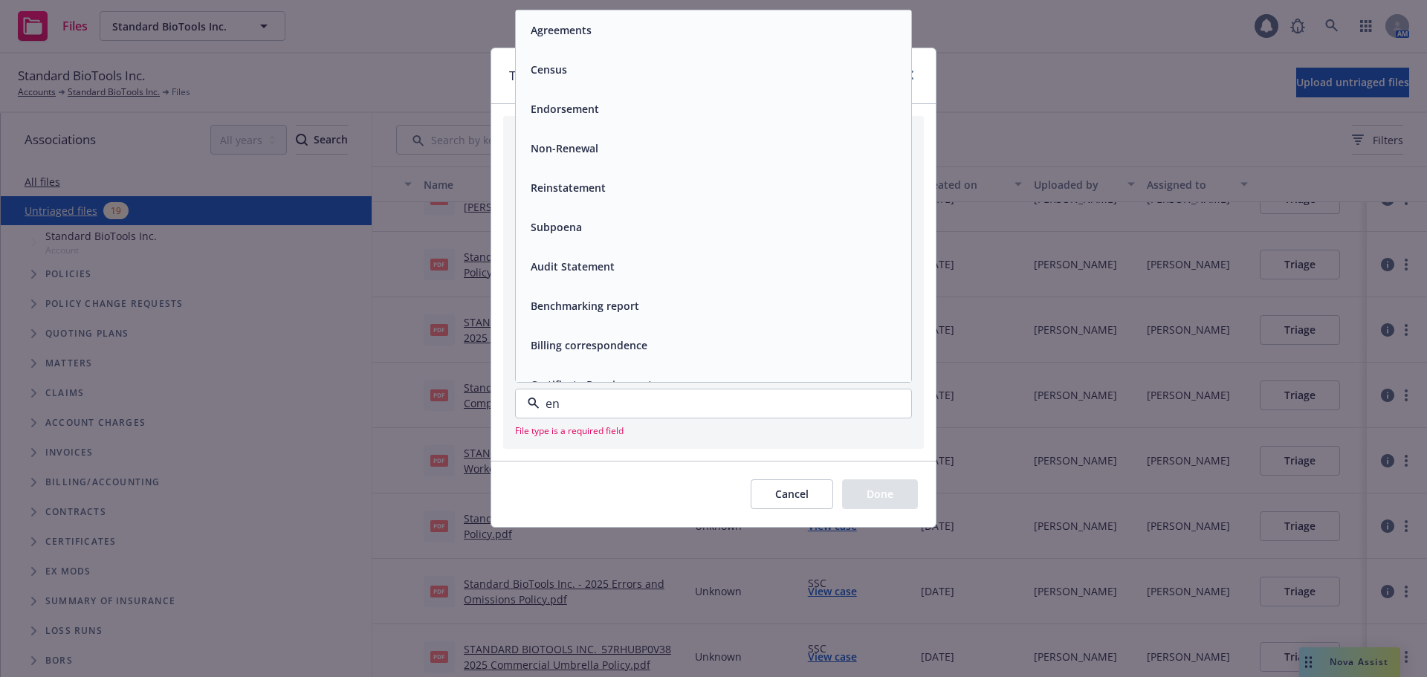
type input "end"
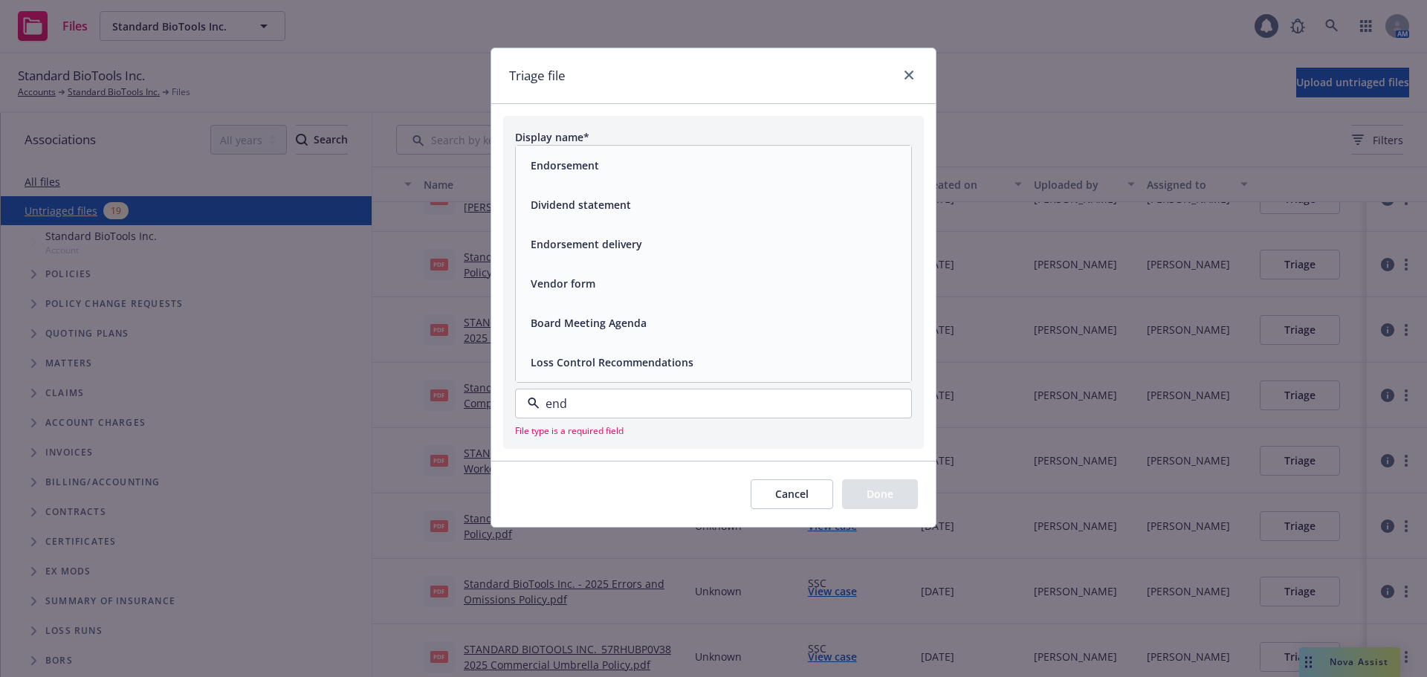
click at [695, 177] on div "Endorsement" at bounding box center [713, 165] width 395 height 39
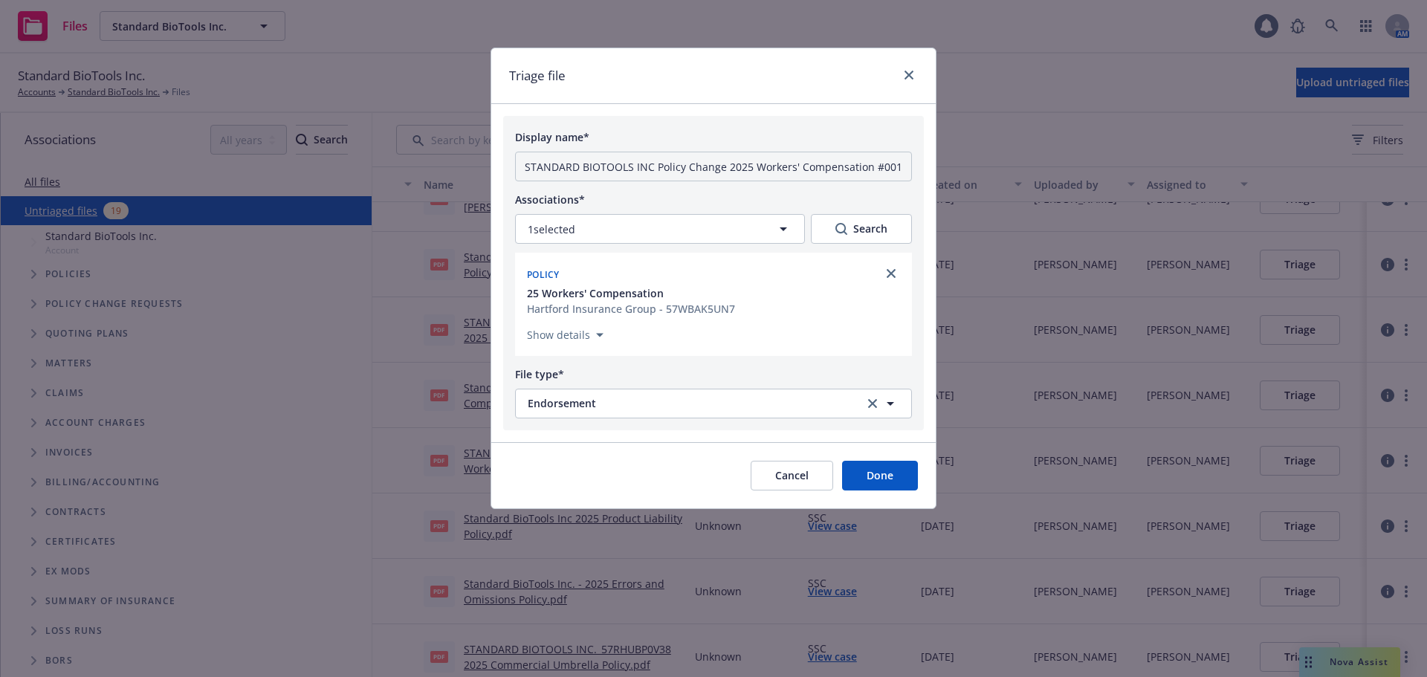
click at [891, 474] on button "Done" at bounding box center [880, 476] width 76 height 30
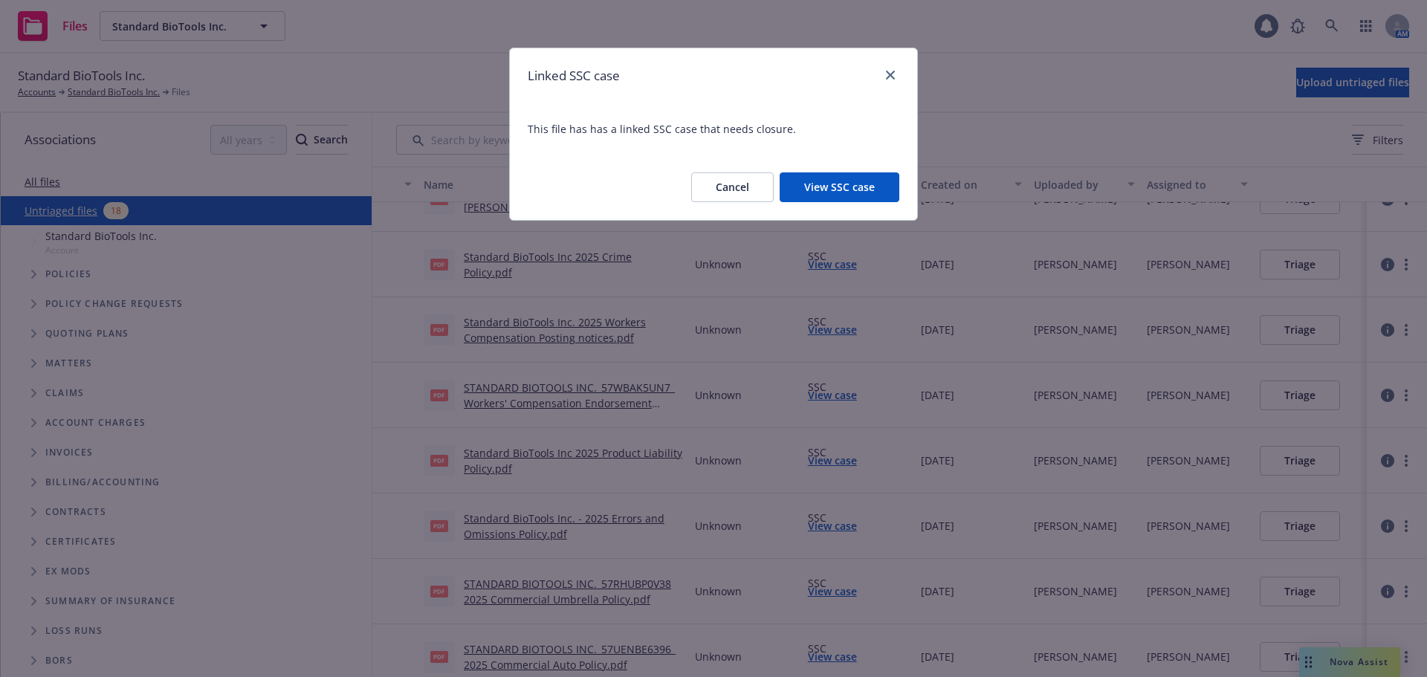
click at [845, 187] on button "View SSC case" at bounding box center [840, 187] width 120 height 30
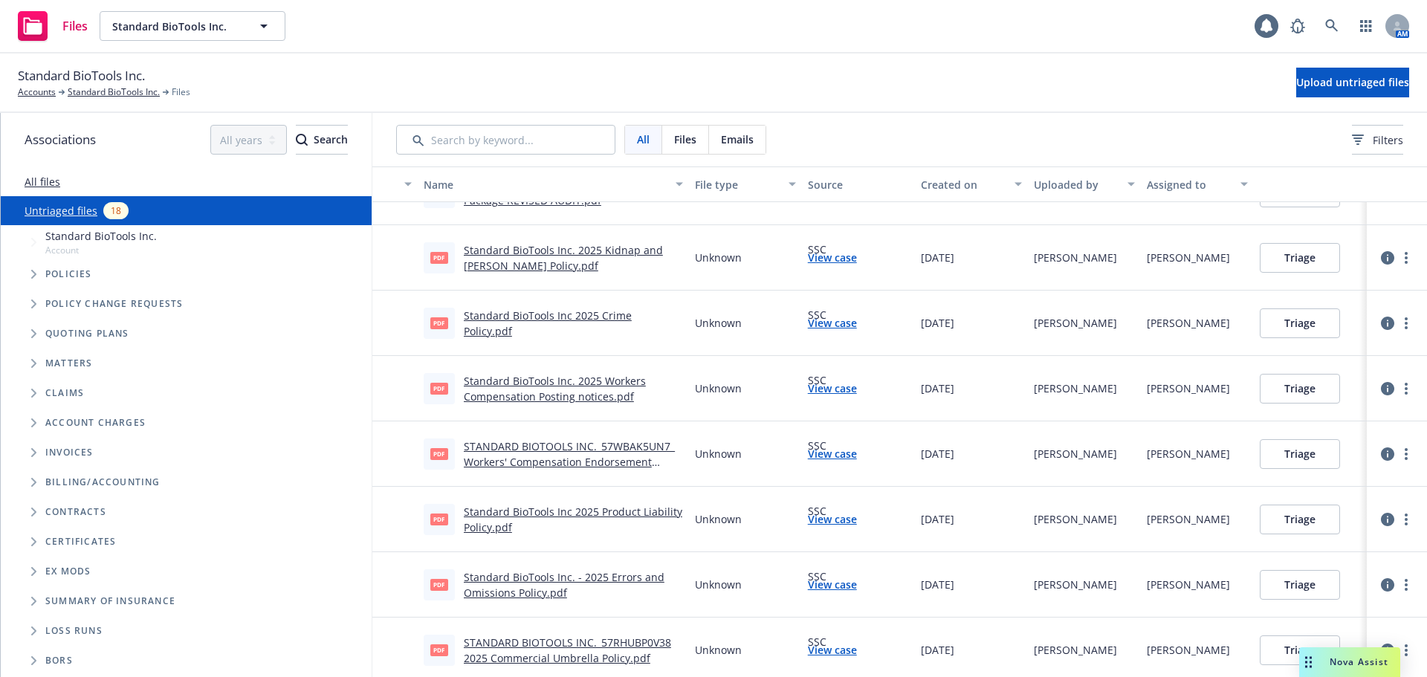
scroll to position [223, 0]
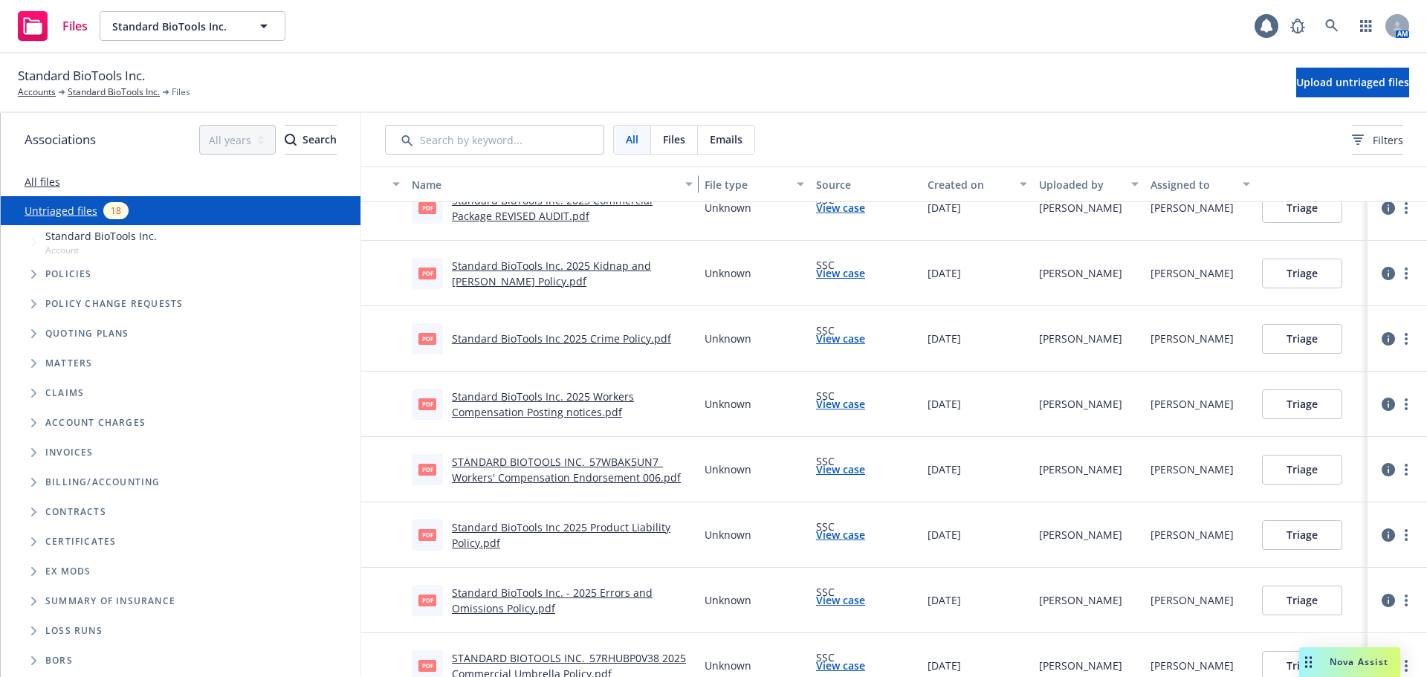
drag, startPoint x: 685, startPoint y: 179, endPoint x: 710, endPoint y: 178, distance: 25.3
click at [710, 178] on div "Name File type Source Created on Uploaded by Assigned to" at bounding box center [894, 185] width 1066 height 36
click at [592, 479] on link "STANDARD BIOTOOLS INC._57WBAK5UN7_ Workers' Compensation Endorsement 006.pdf" at bounding box center [566, 470] width 229 height 30
click at [1397, 471] on link "more" at bounding box center [1406, 470] width 18 height 18
click at [1335, 503] on link "Archive" at bounding box center [1338, 500] width 131 height 30
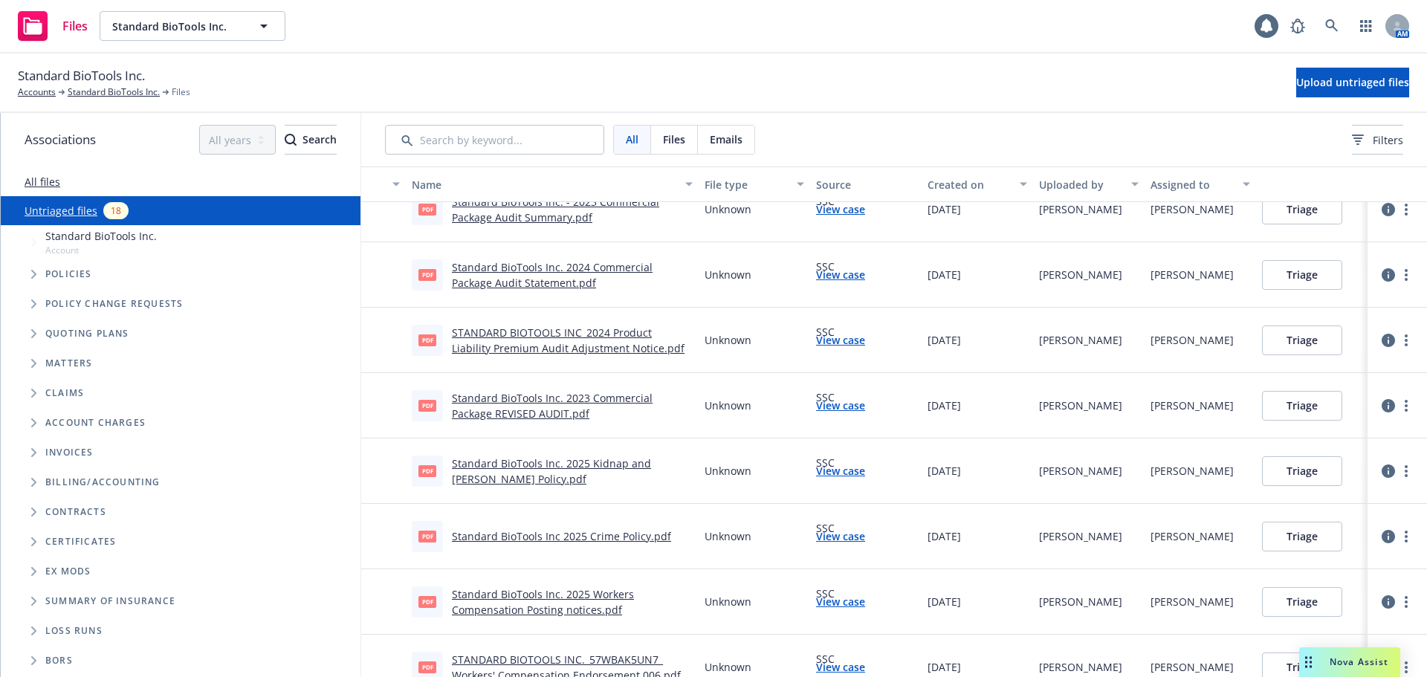
scroll to position [0, 0]
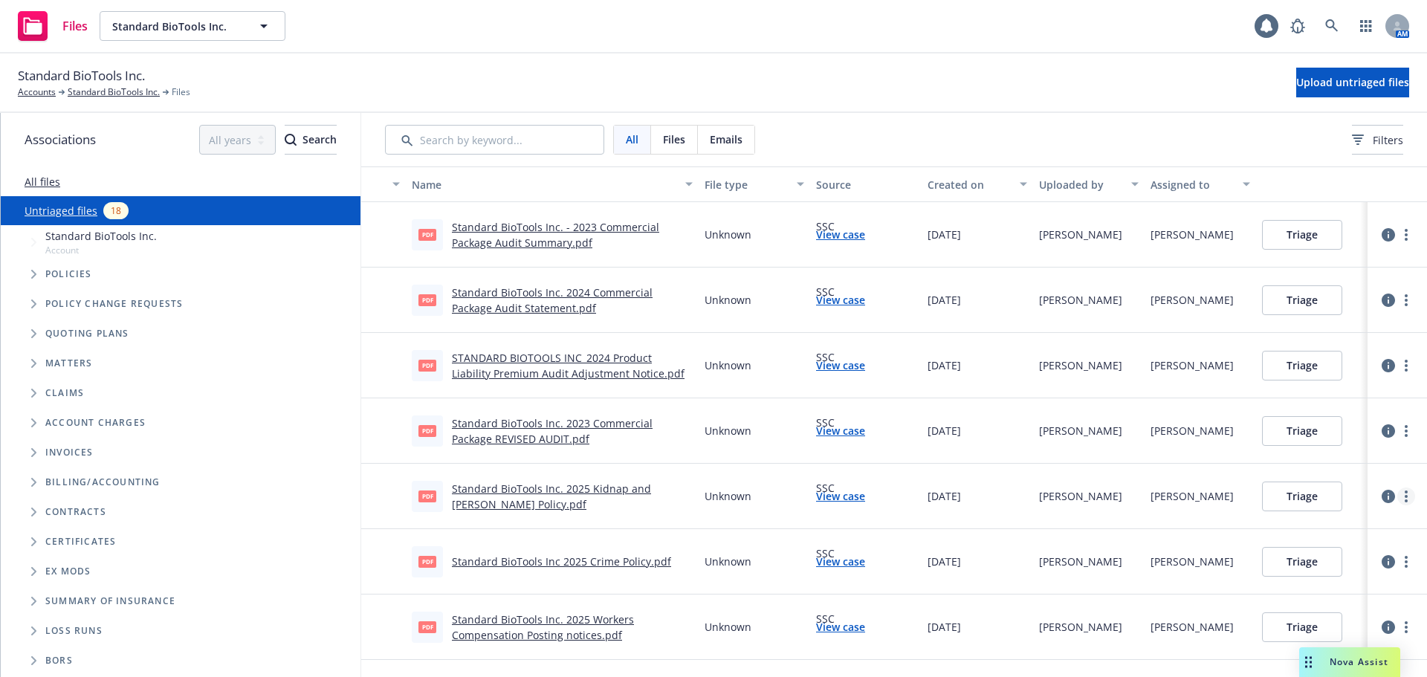
click at [1397, 497] on link "more" at bounding box center [1406, 497] width 18 height 18
click at [36, 270] on icon "Tree Example" at bounding box center [34, 274] width 6 height 9
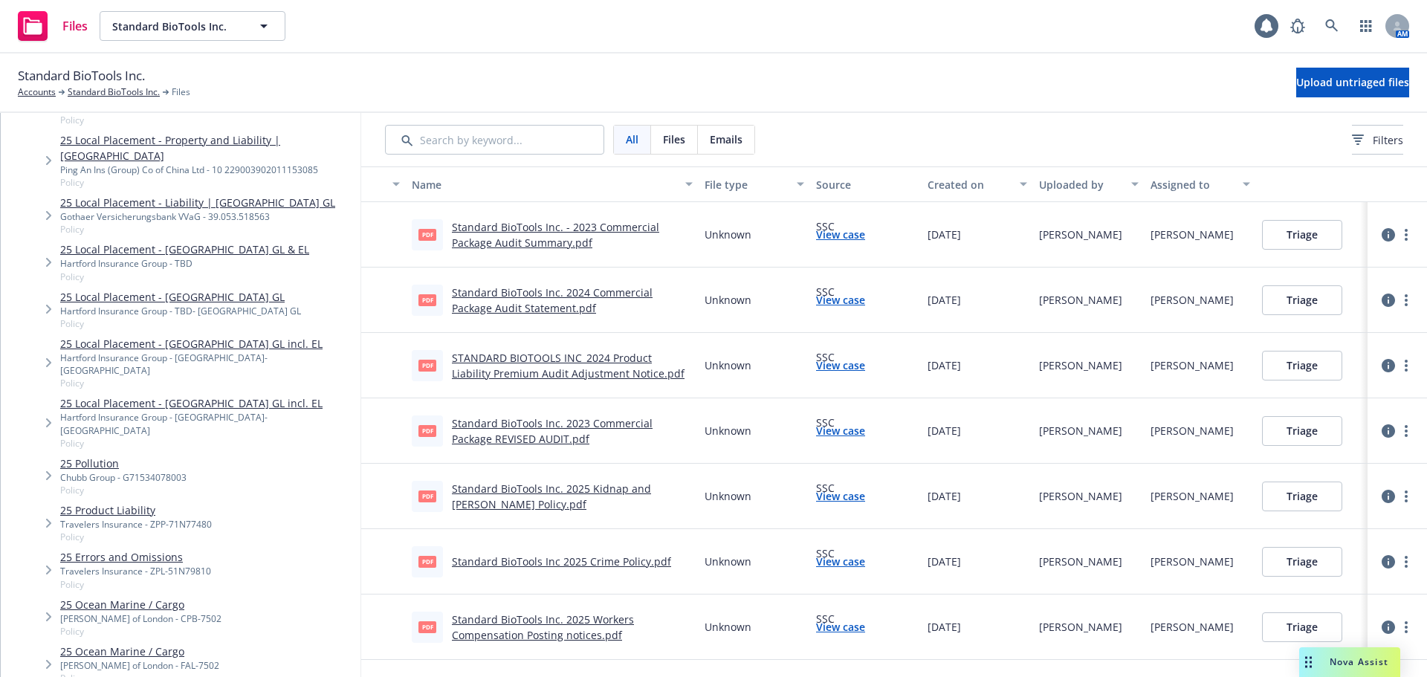
scroll to position [743, 0]
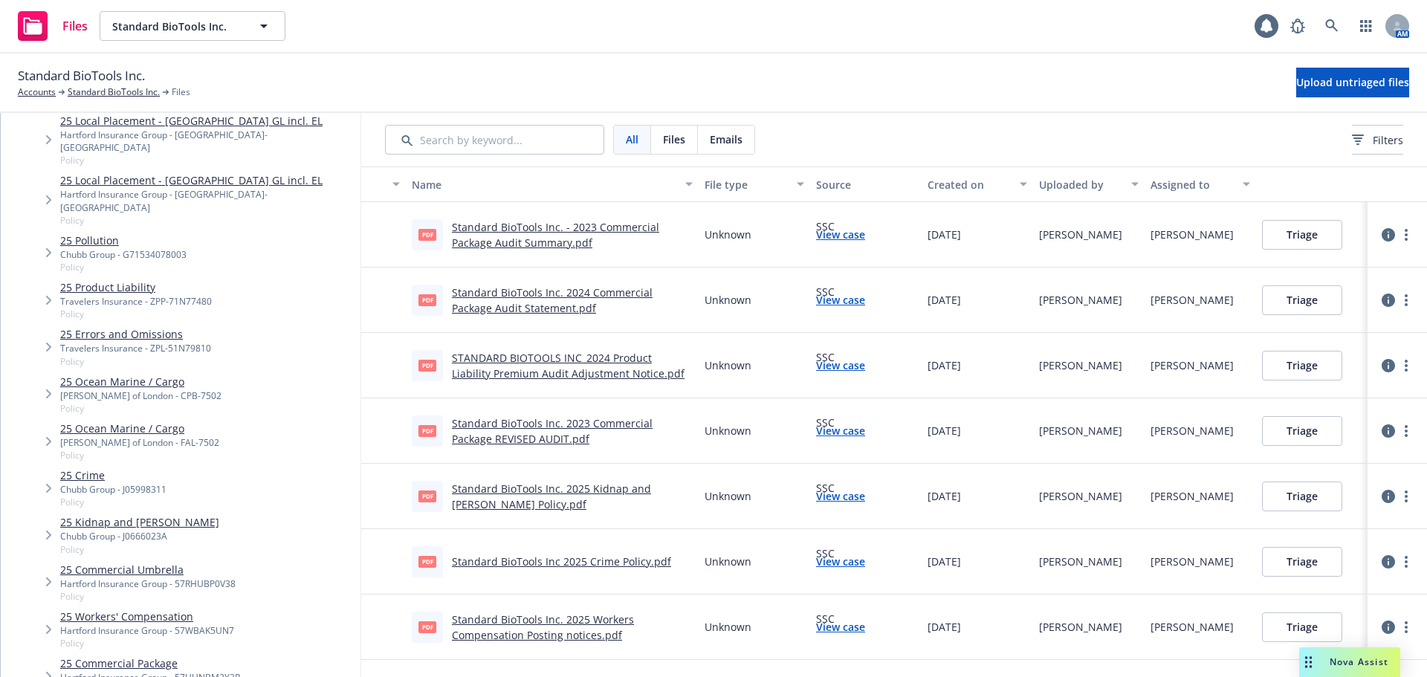
click at [129, 514] on link "25 Kidnap and Ransom" at bounding box center [139, 522] width 159 height 16
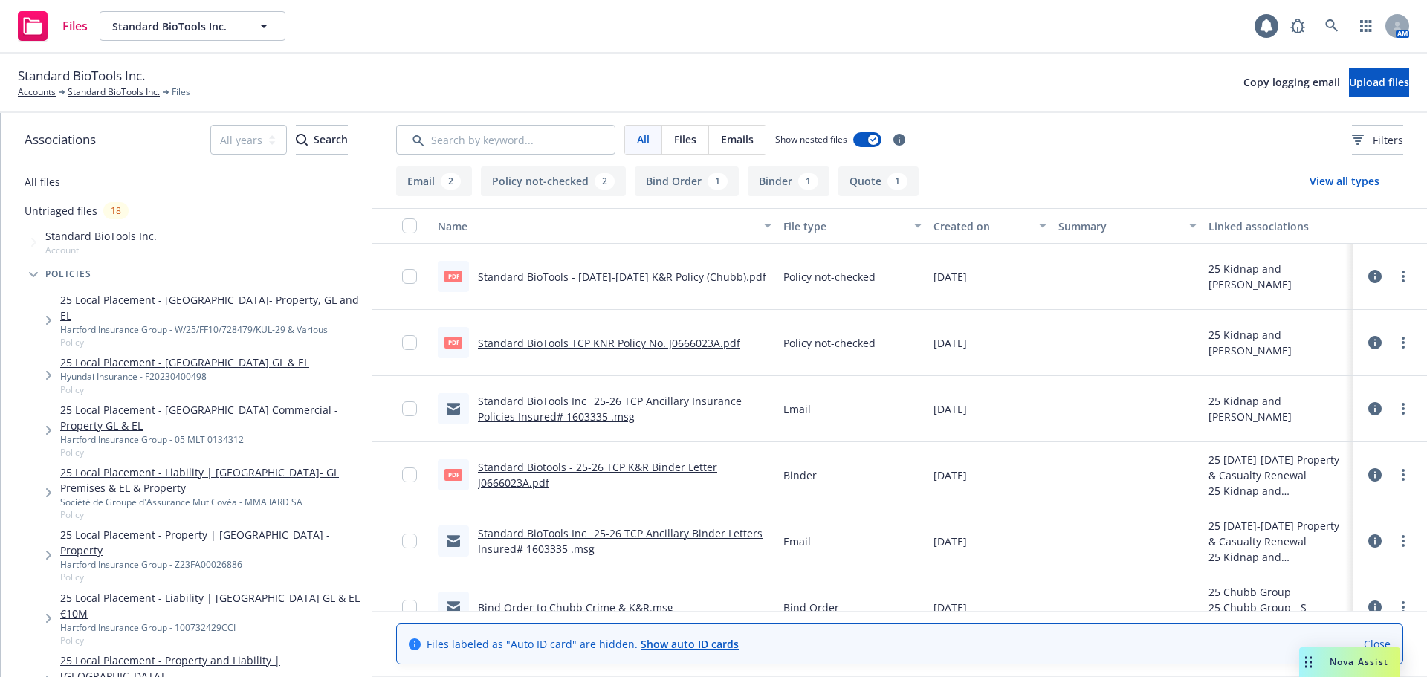
click at [62, 209] on link "Untriaged files" at bounding box center [61, 211] width 73 height 16
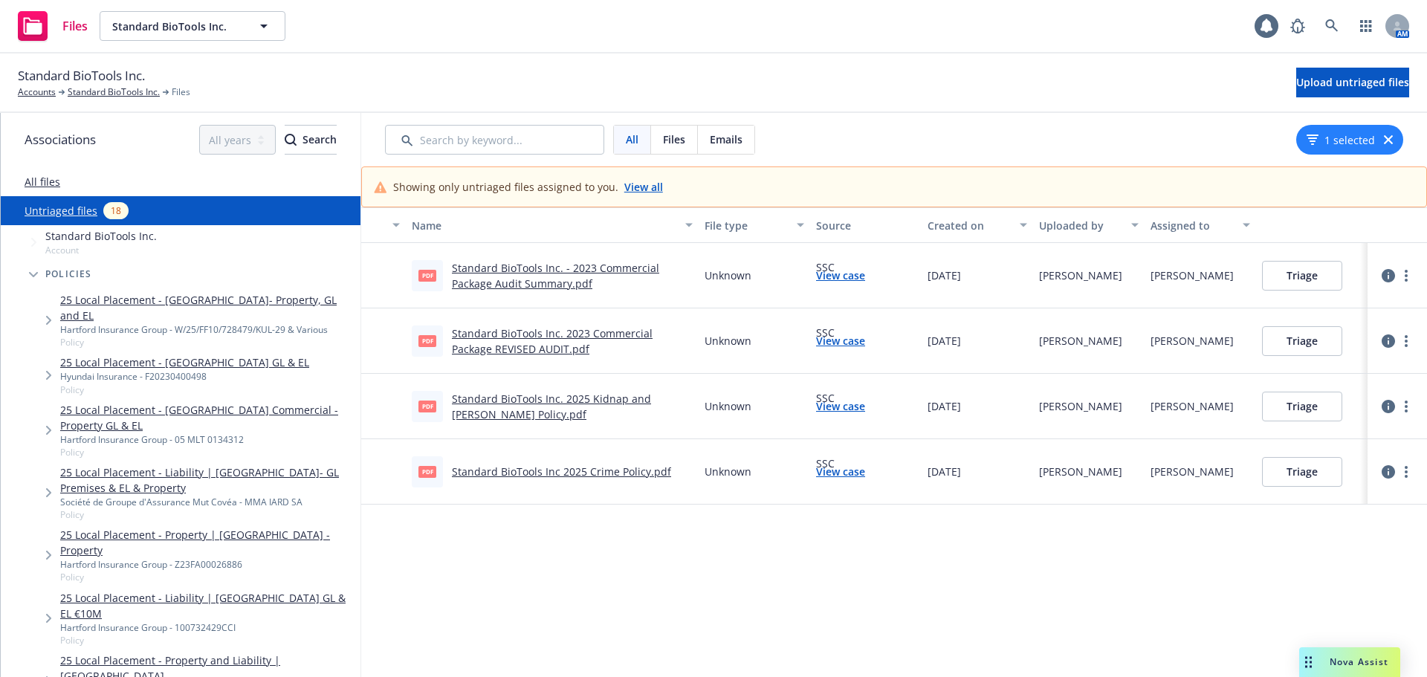
click at [630, 185] on link "View all" at bounding box center [643, 187] width 39 height 16
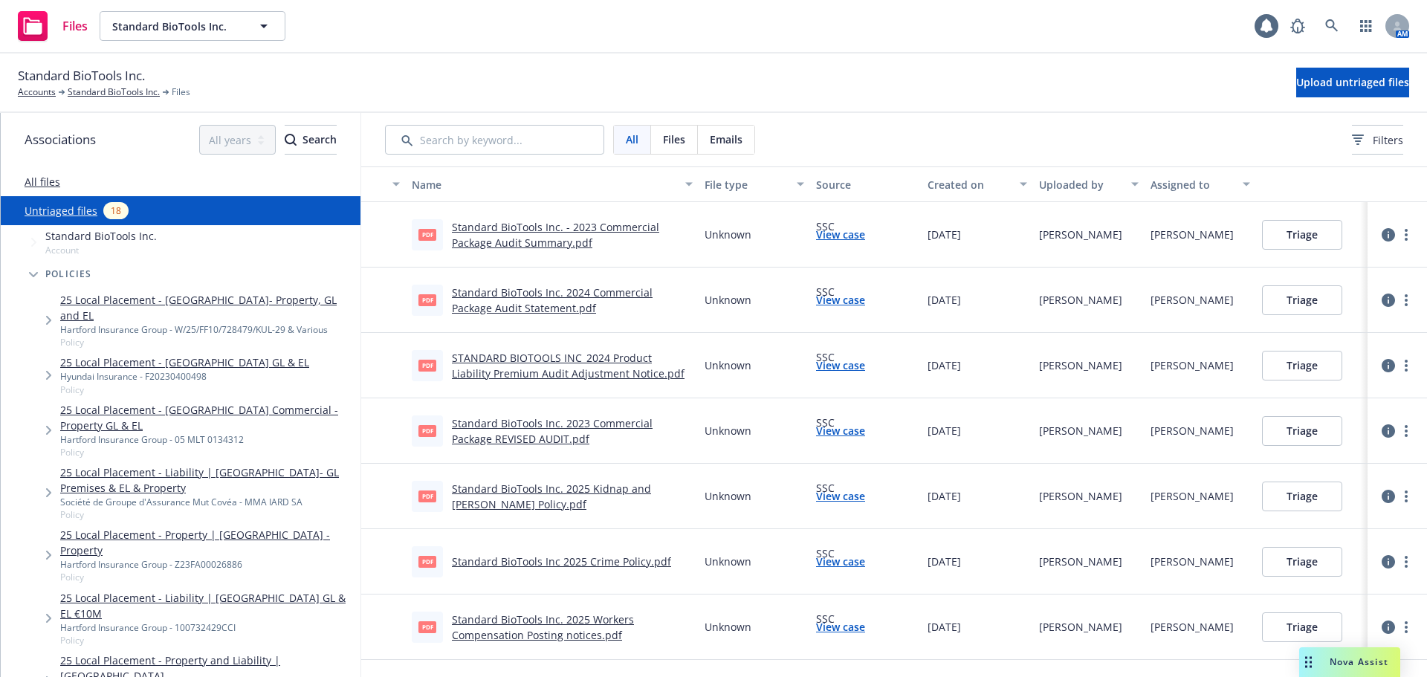
click at [551, 247] on link "Standard BioTools Inc. - 2023 Commercial Package Audit Summary.pdf" at bounding box center [555, 235] width 207 height 30
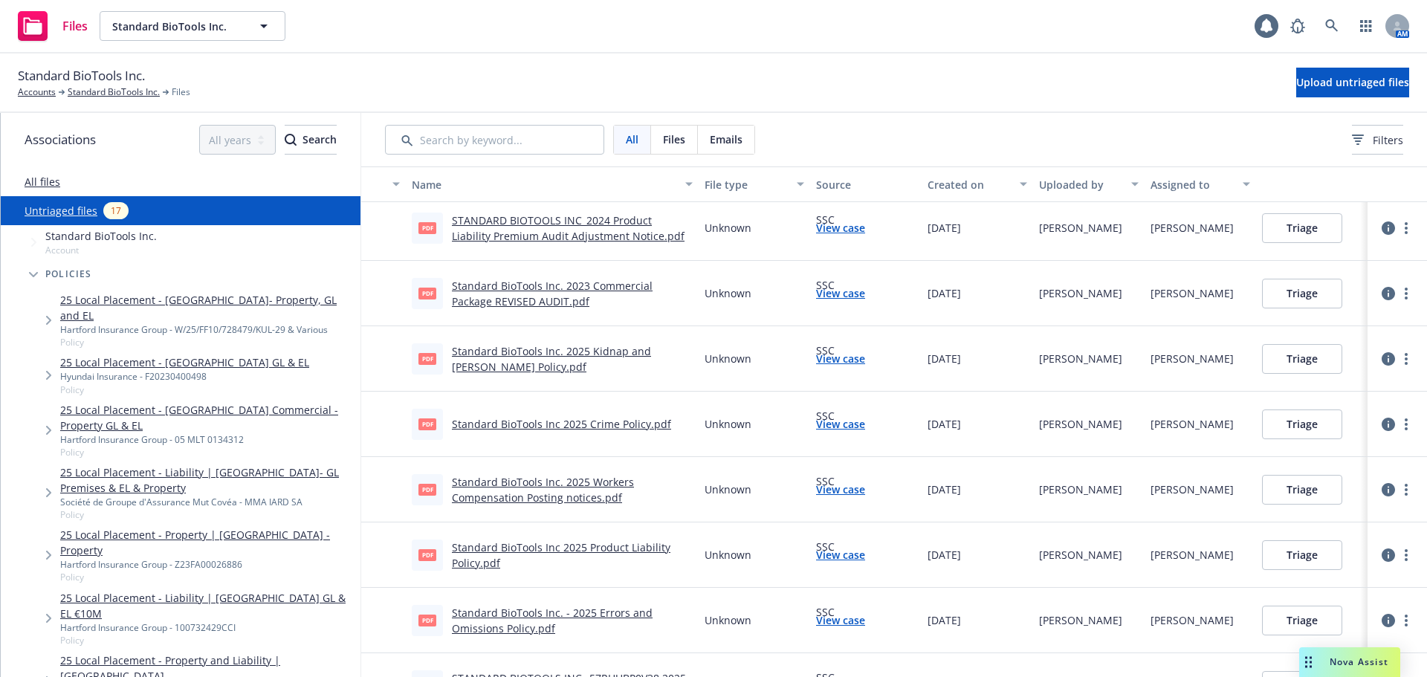
scroll to position [149, 0]
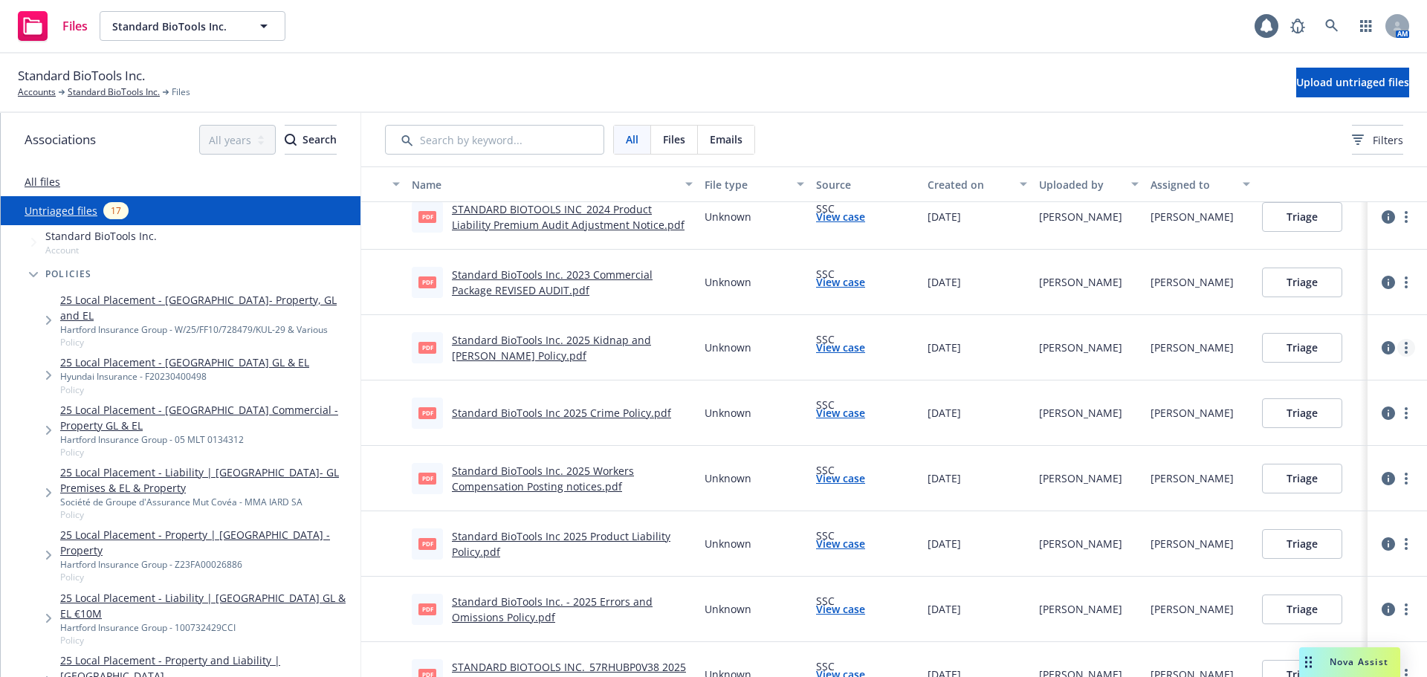
click at [1400, 346] on link "more" at bounding box center [1406, 348] width 18 height 18
click at [1326, 382] on link "Archive" at bounding box center [1338, 378] width 131 height 30
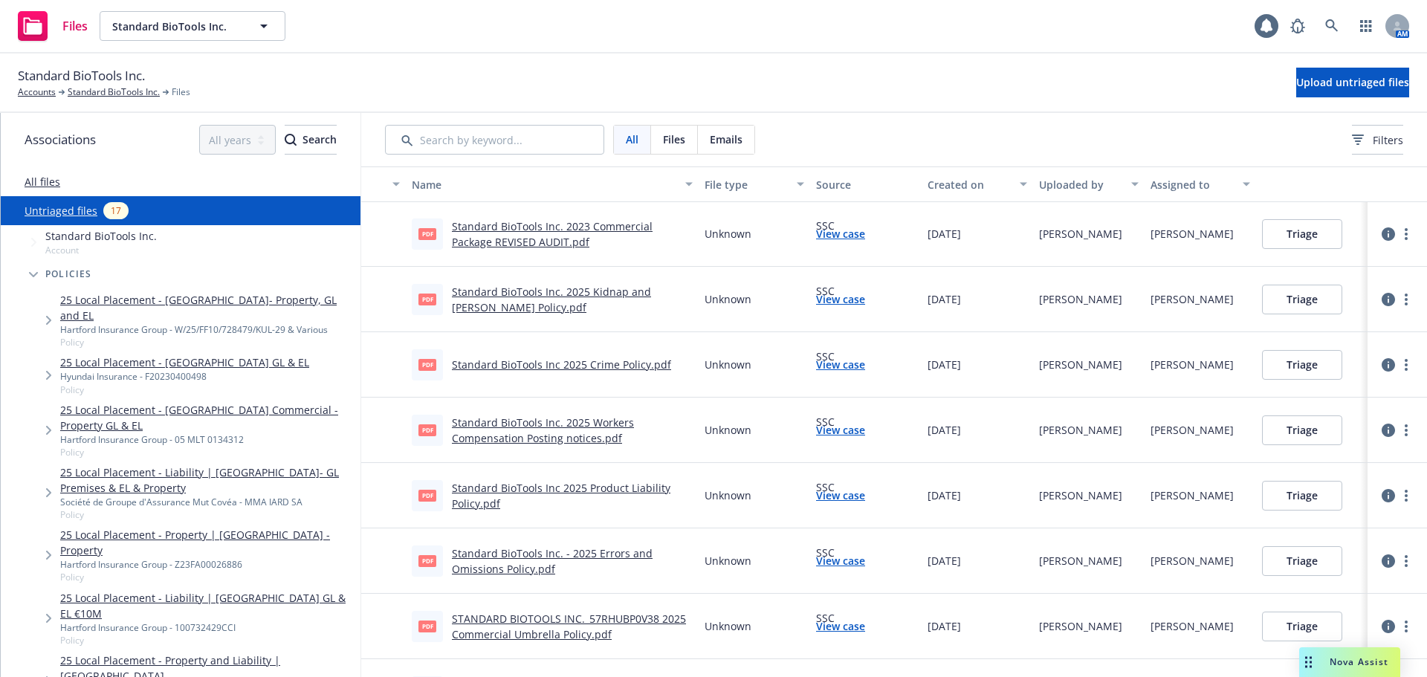
scroll to position [223, 0]
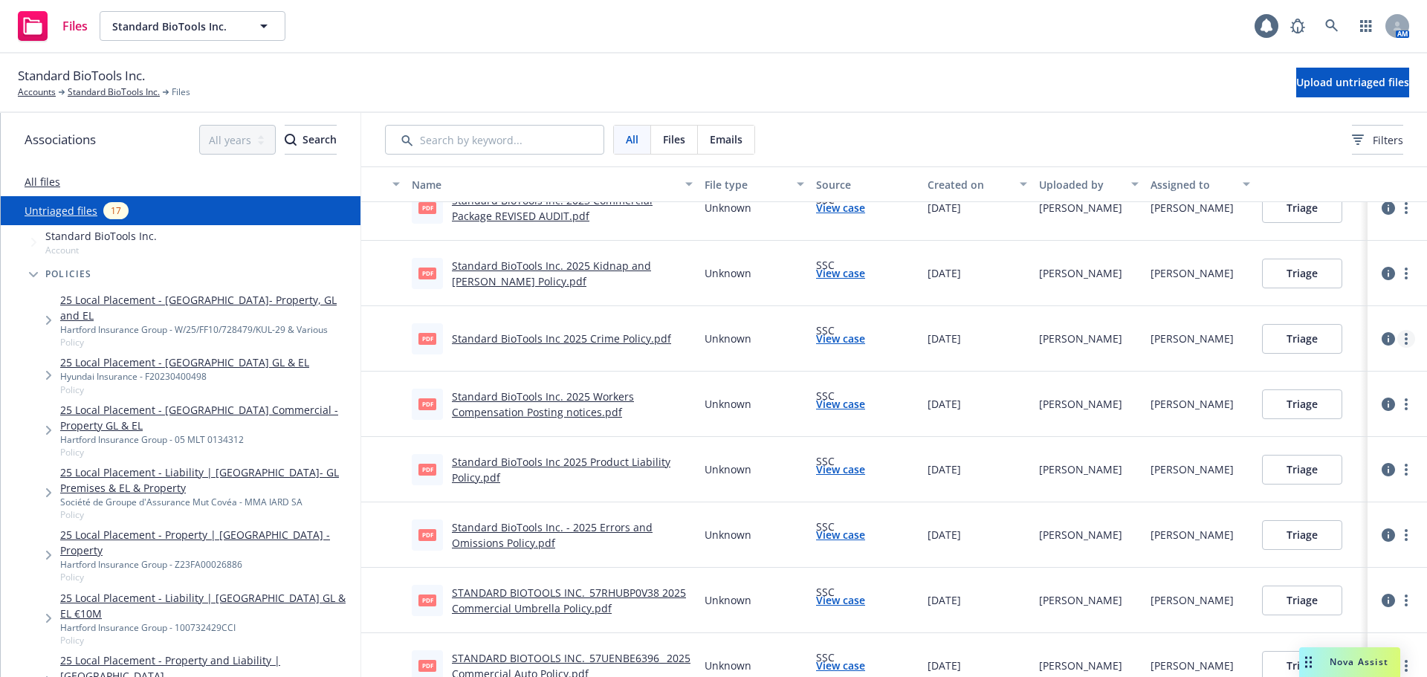
click at [1405, 341] on icon "more" at bounding box center [1406, 339] width 3 height 12
click at [1342, 374] on link "Archive" at bounding box center [1338, 370] width 131 height 30
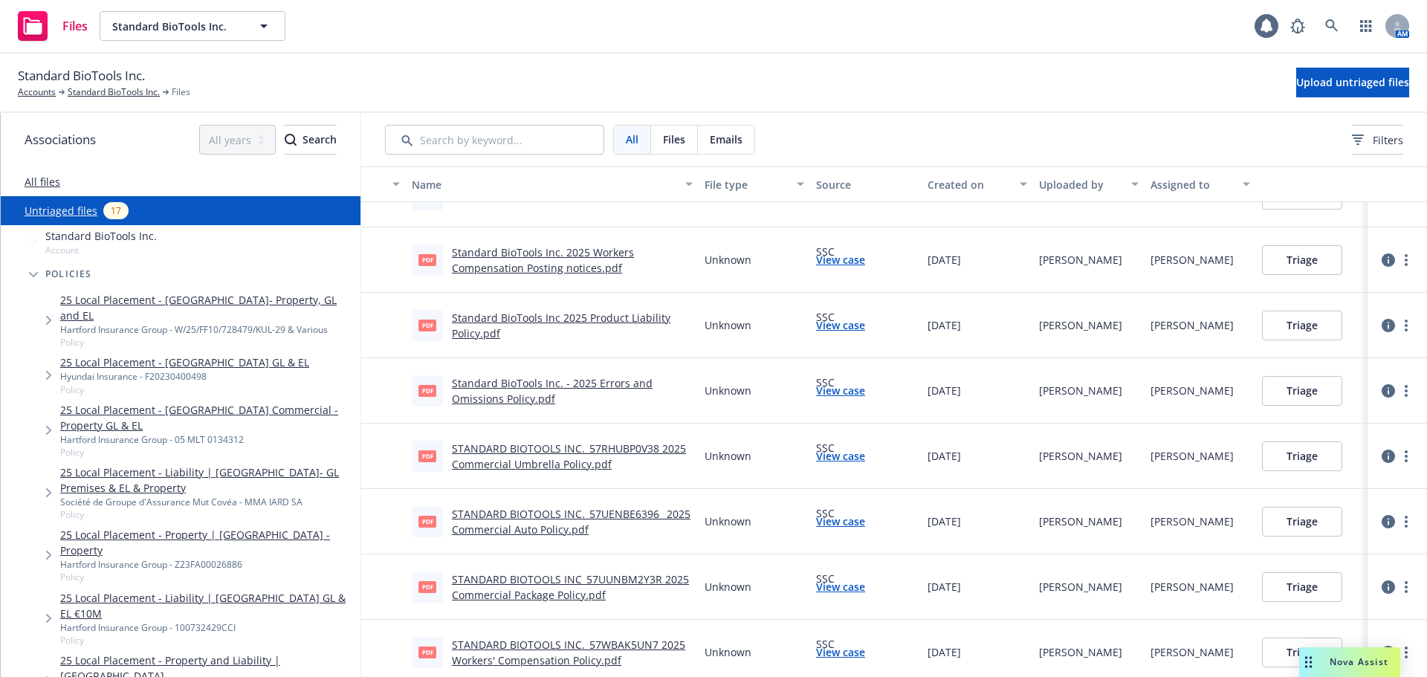
scroll to position [372, 0]
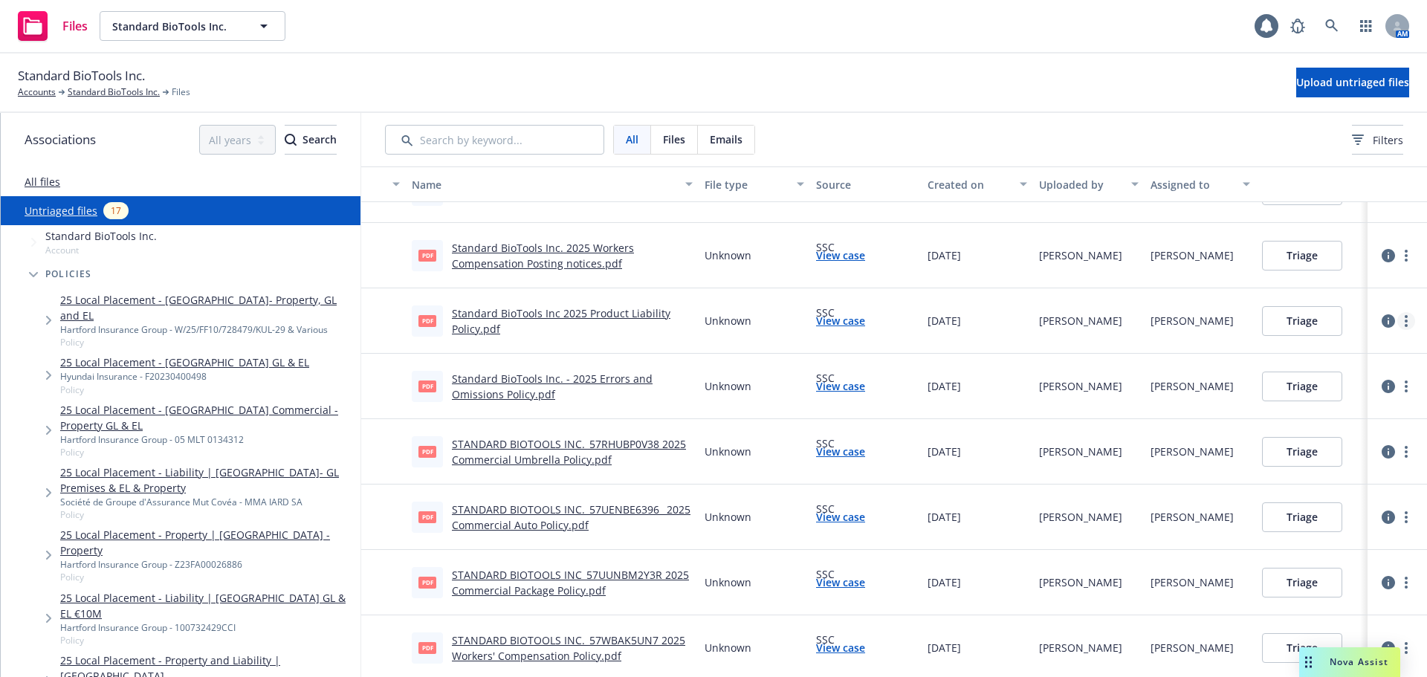
click at [1397, 324] on link "more" at bounding box center [1406, 321] width 18 height 18
click at [1334, 349] on link "Archive" at bounding box center [1338, 352] width 131 height 30
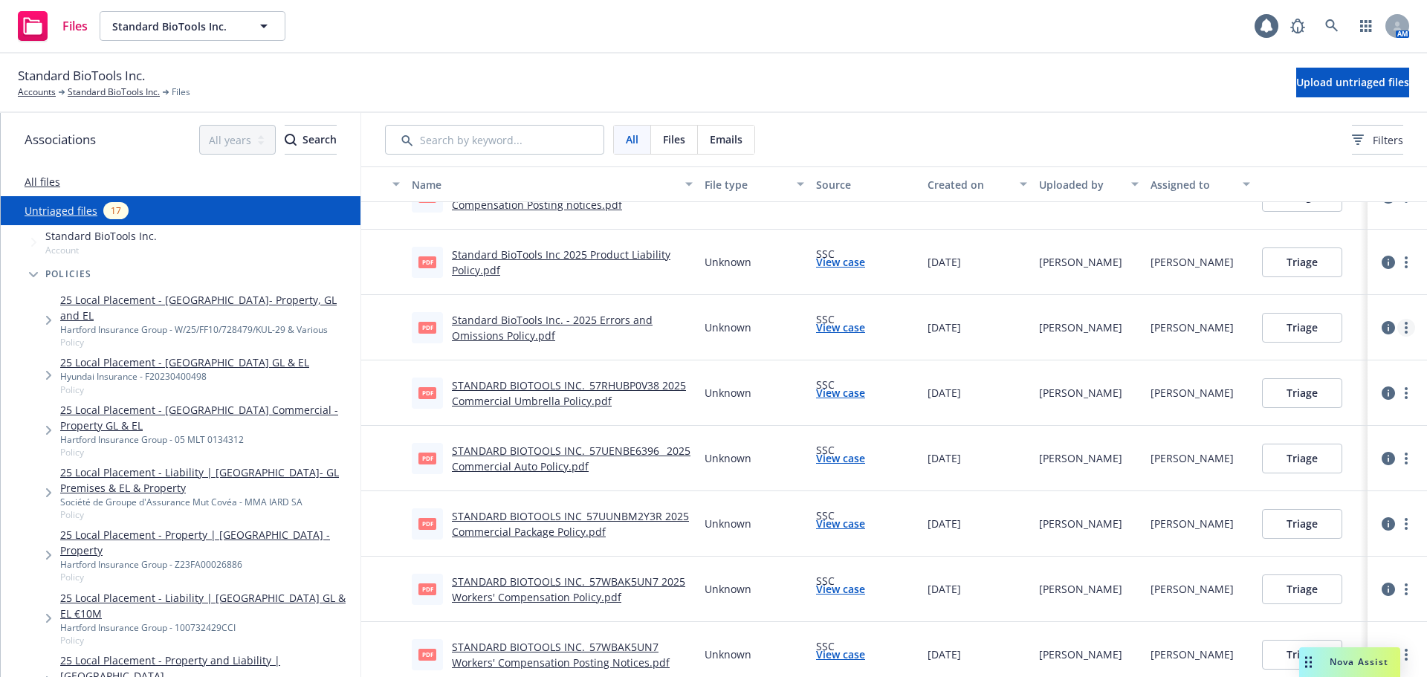
scroll to position [446, 0]
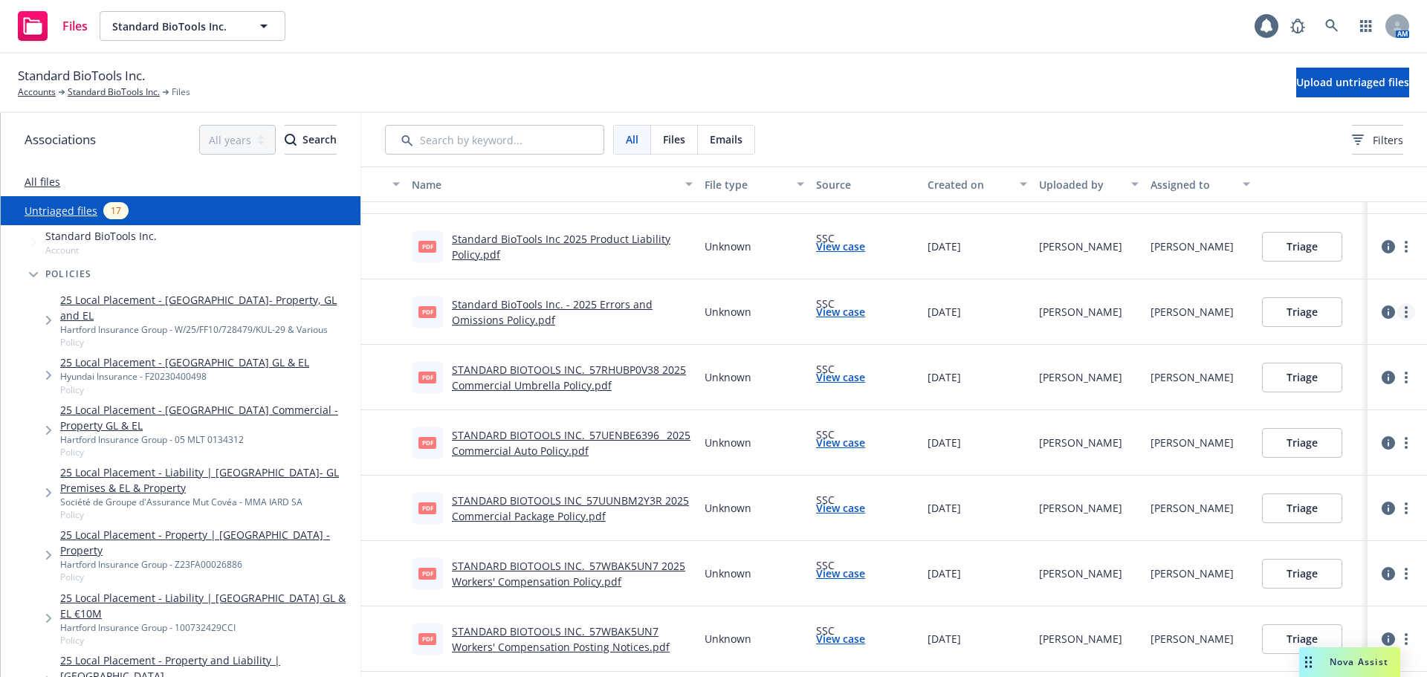
click at [1400, 309] on link "more" at bounding box center [1406, 312] width 18 height 18
click at [1327, 349] on link "Archive" at bounding box center [1338, 343] width 131 height 30
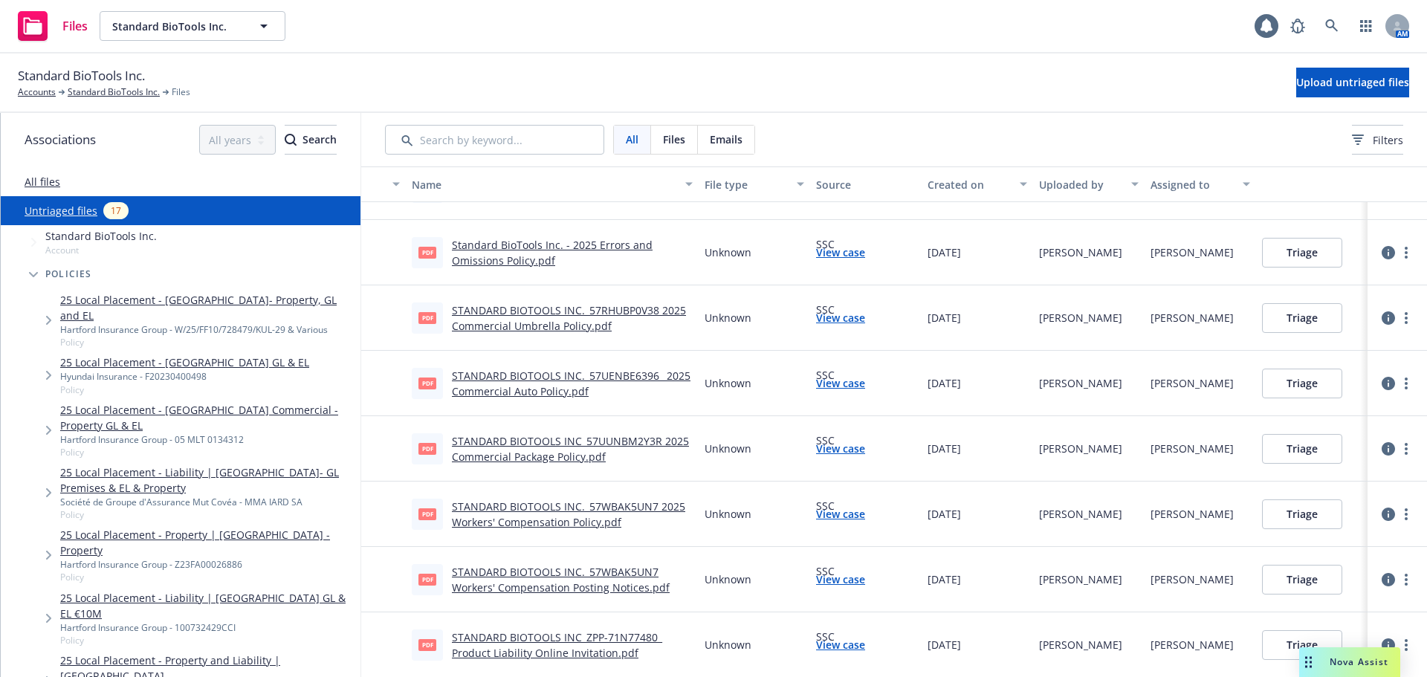
scroll to position [520, 0]
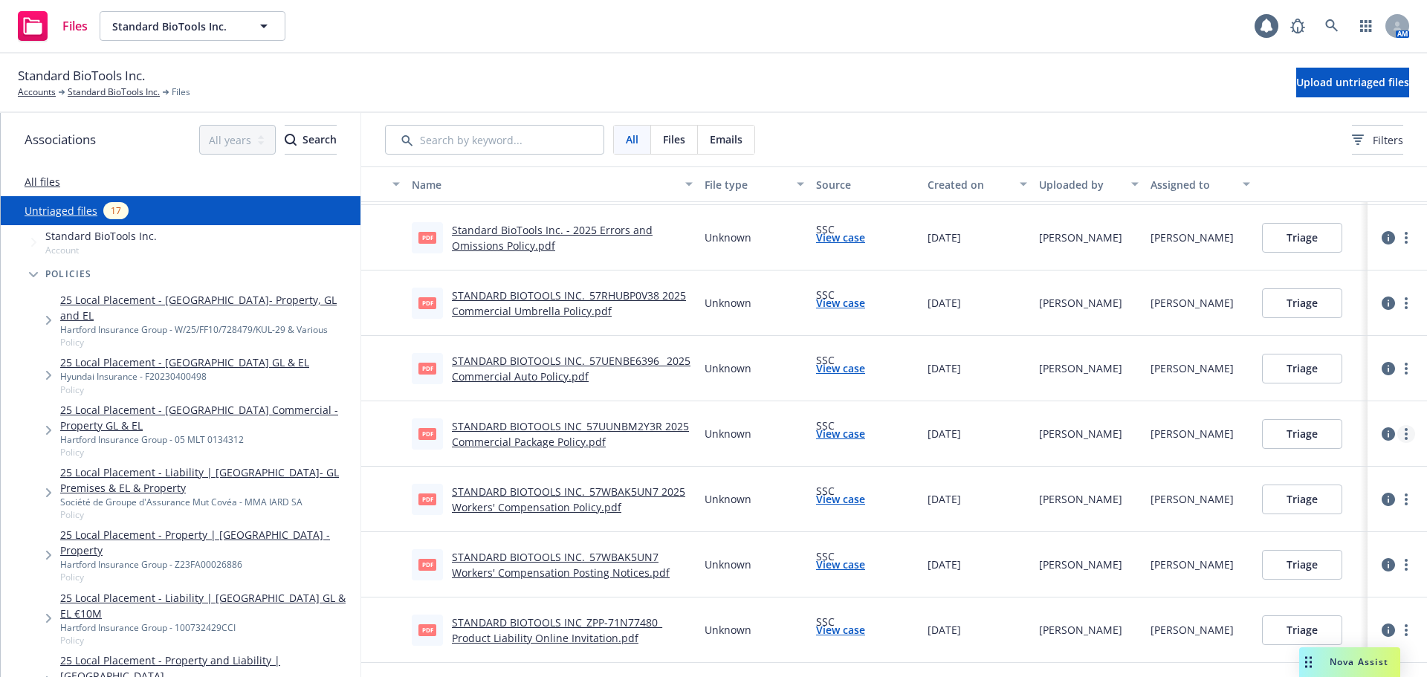
click at [1405, 434] on circle "more" at bounding box center [1406, 434] width 3 height 3
click at [1342, 476] on link "Archive" at bounding box center [1338, 465] width 131 height 30
click at [1405, 365] on circle "more" at bounding box center [1406, 364] width 3 height 3
click at [1351, 402] on link "Archive" at bounding box center [1338, 399] width 131 height 30
click at [1405, 303] on circle "more" at bounding box center [1406, 303] width 3 height 3
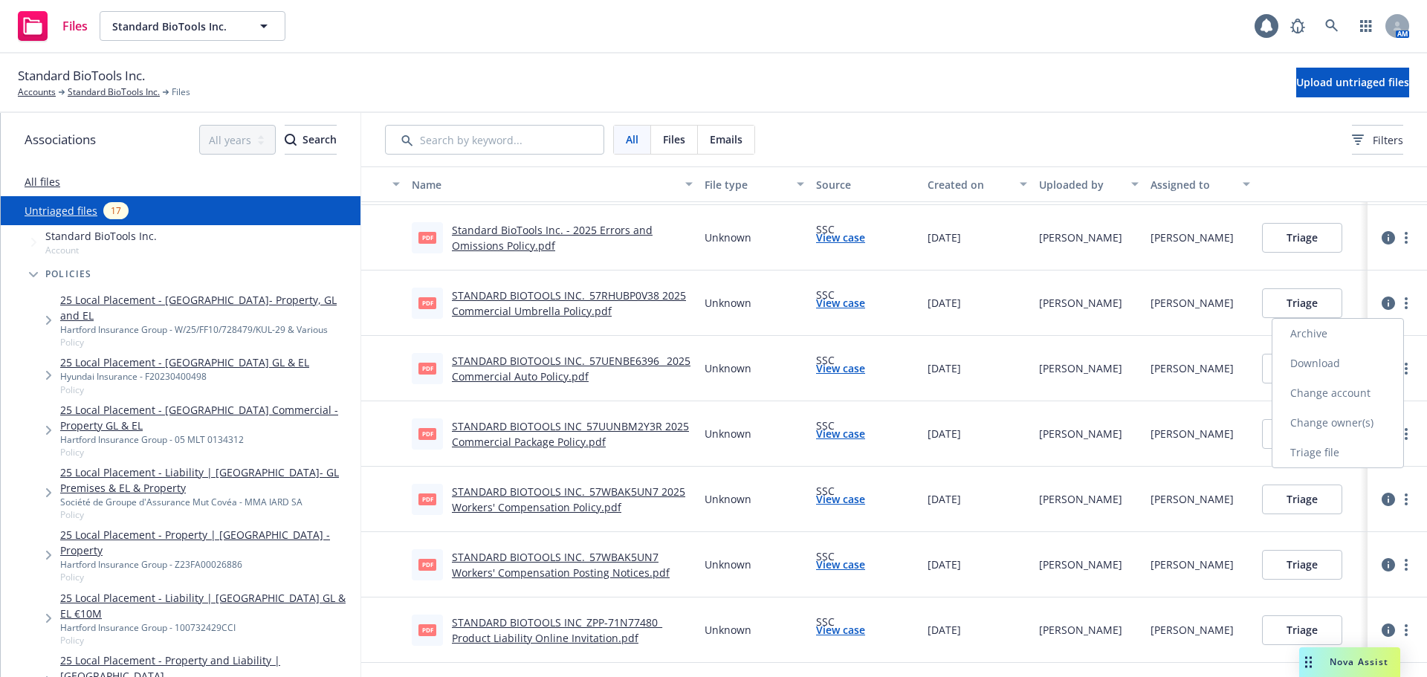
click at [1347, 328] on link "Archive" at bounding box center [1338, 334] width 131 height 30
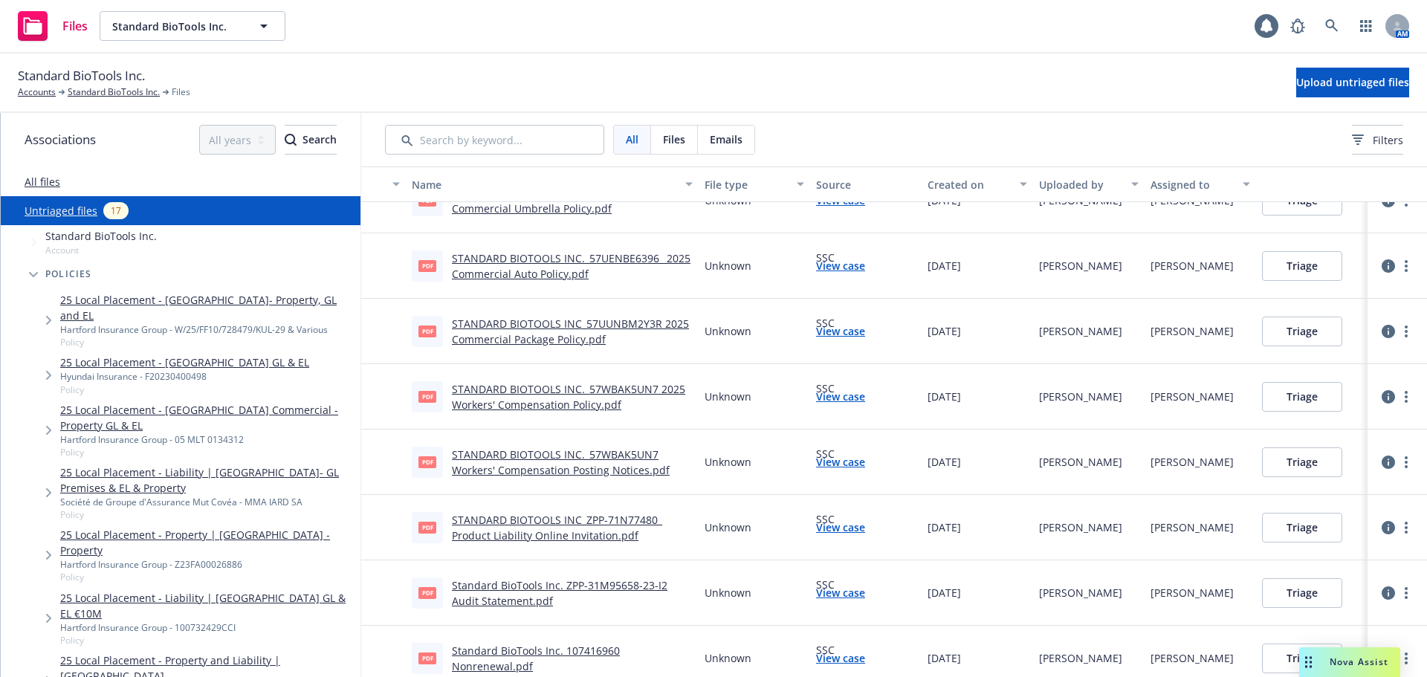
scroll to position [637, 0]
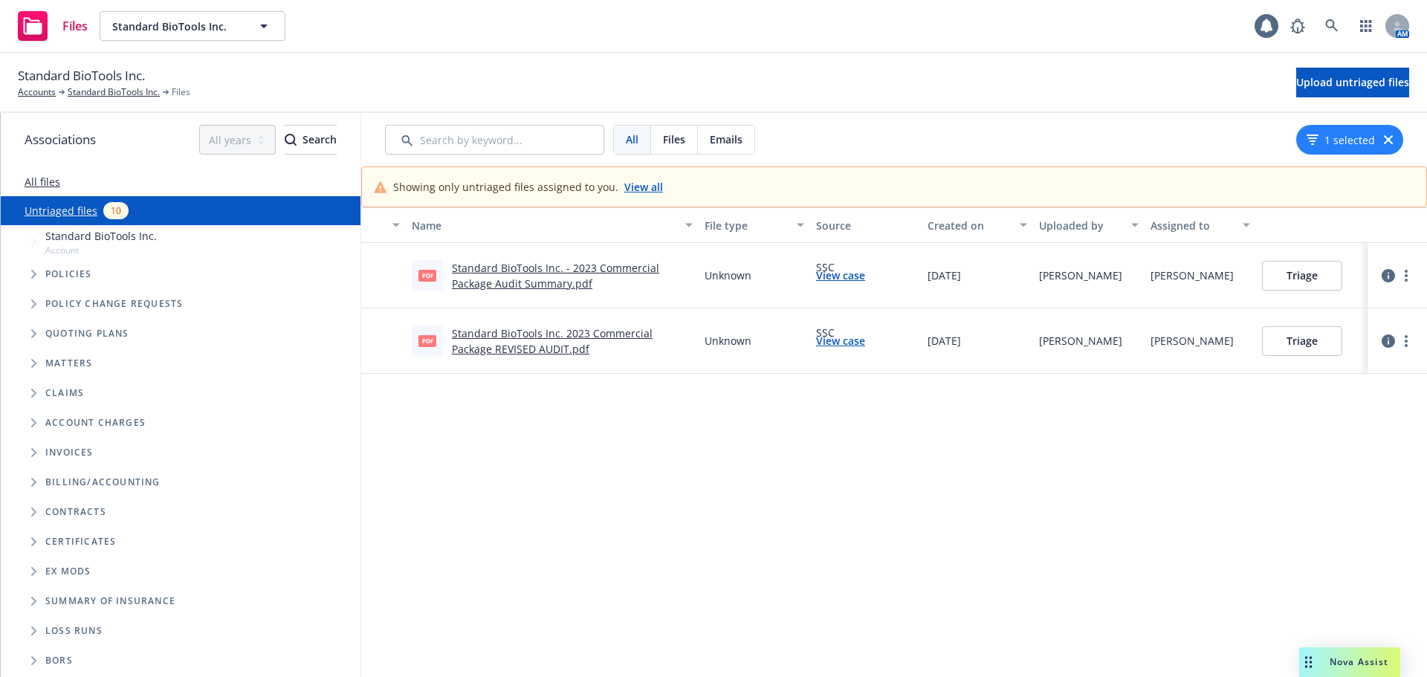
click at [624, 184] on link "View all" at bounding box center [643, 187] width 39 height 16
